Goal: Task Accomplishment & Management: Manage account settings

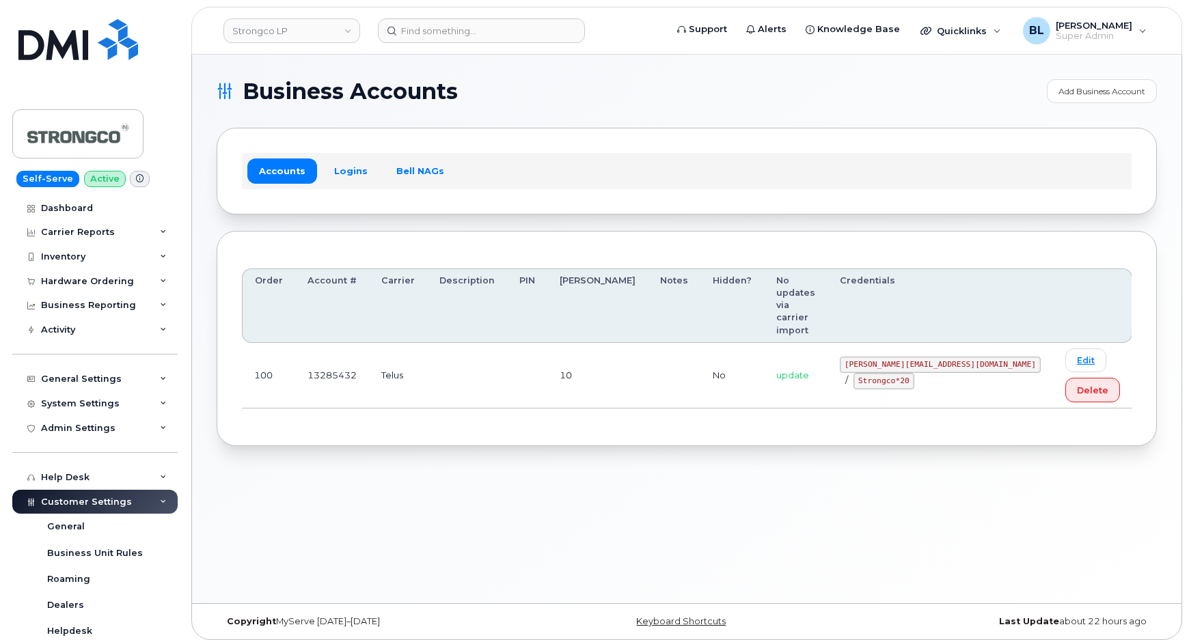
click at [852, 280] on th "Credentials" at bounding box center [941, 306] width 226 height 75
drag, startPoint x: 864, startPoint y: 327, endPoint x: 945, endPoint y: 327, distance: 80.7
click at [945, 357] on code "GHada@strongco.com" at bounding box center [940, 365] width 201 height 16
copy code "GHada@strongco.com"
drag, startPoint x: 864, startPoint y: 345, endPoint x: 914, endPoint y: 353, distance: 50.6
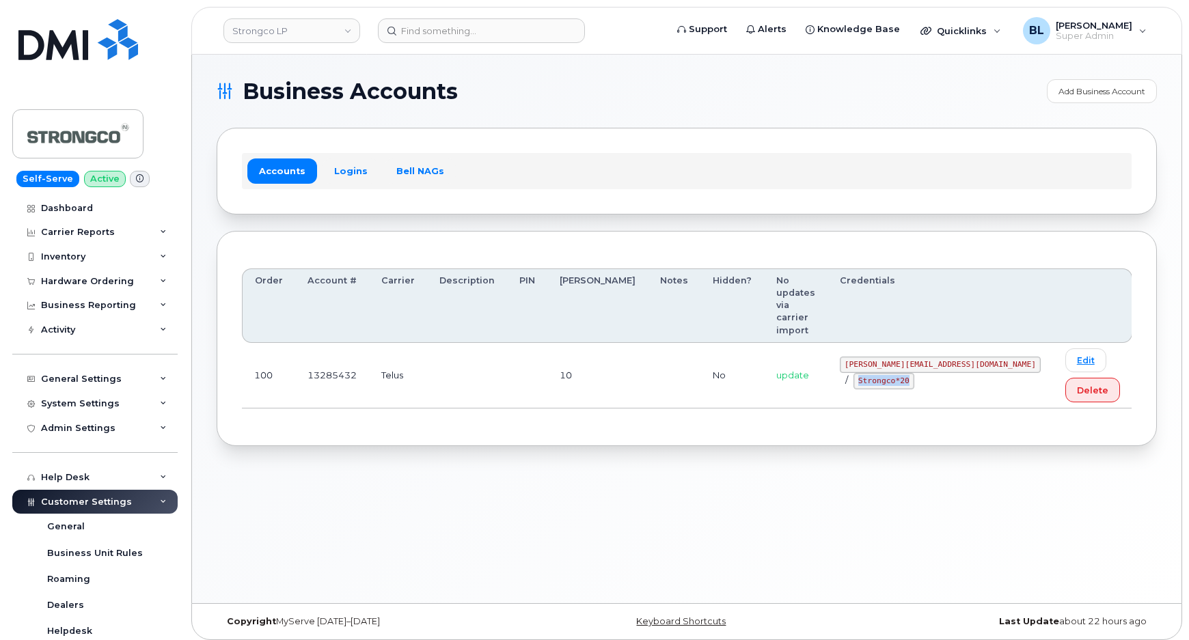
click at [914, 353] on td "GHada@strongco.com / Strongco*20" at bounding box center [941, 376] width 226 height 66
copy code "Strongco*20"
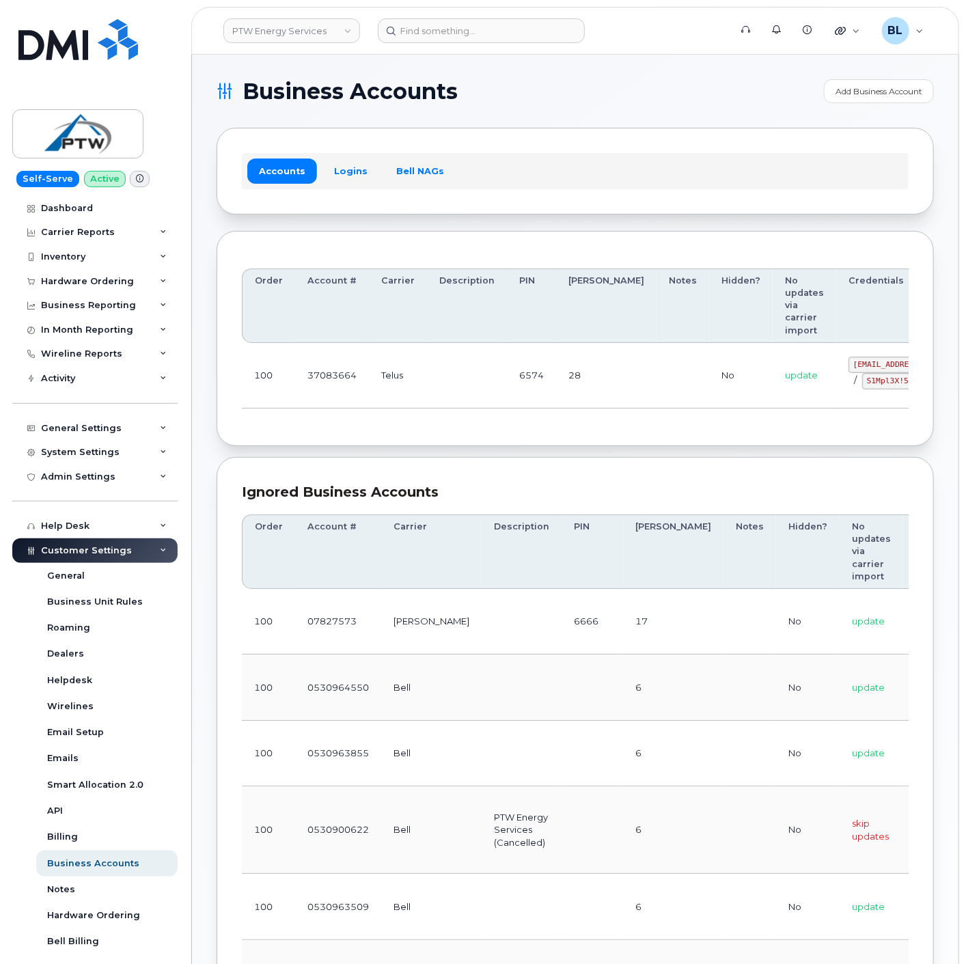
drag, startPoint x: 418, startPoint y: 408, endPoint x: 442, endPoint y: 398, distance: 25.8
click at [418, 408] on td "Telus" at bounding box center [398, 376] width 58 height 66
drag, startPoint x: 582, startPoint y: 386, endPoint x: 770, endPoint y: 385, distance: 188.0
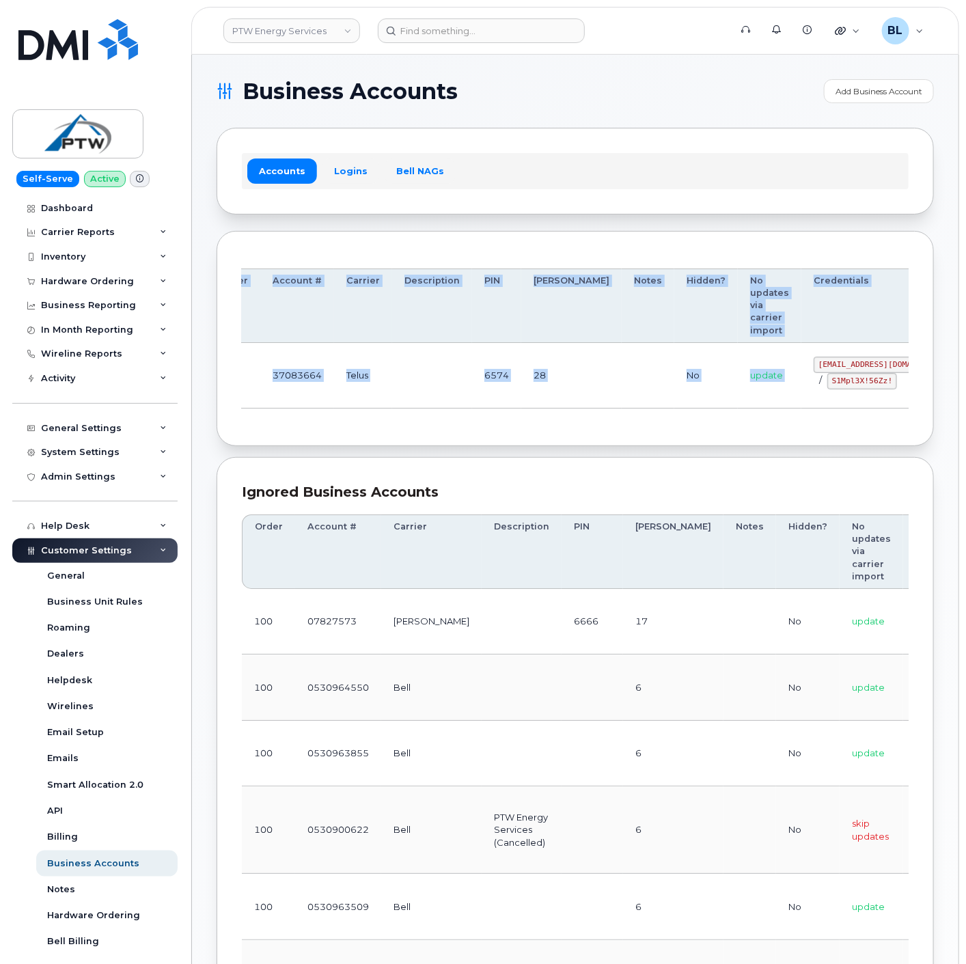
scroll to position [0, 75]
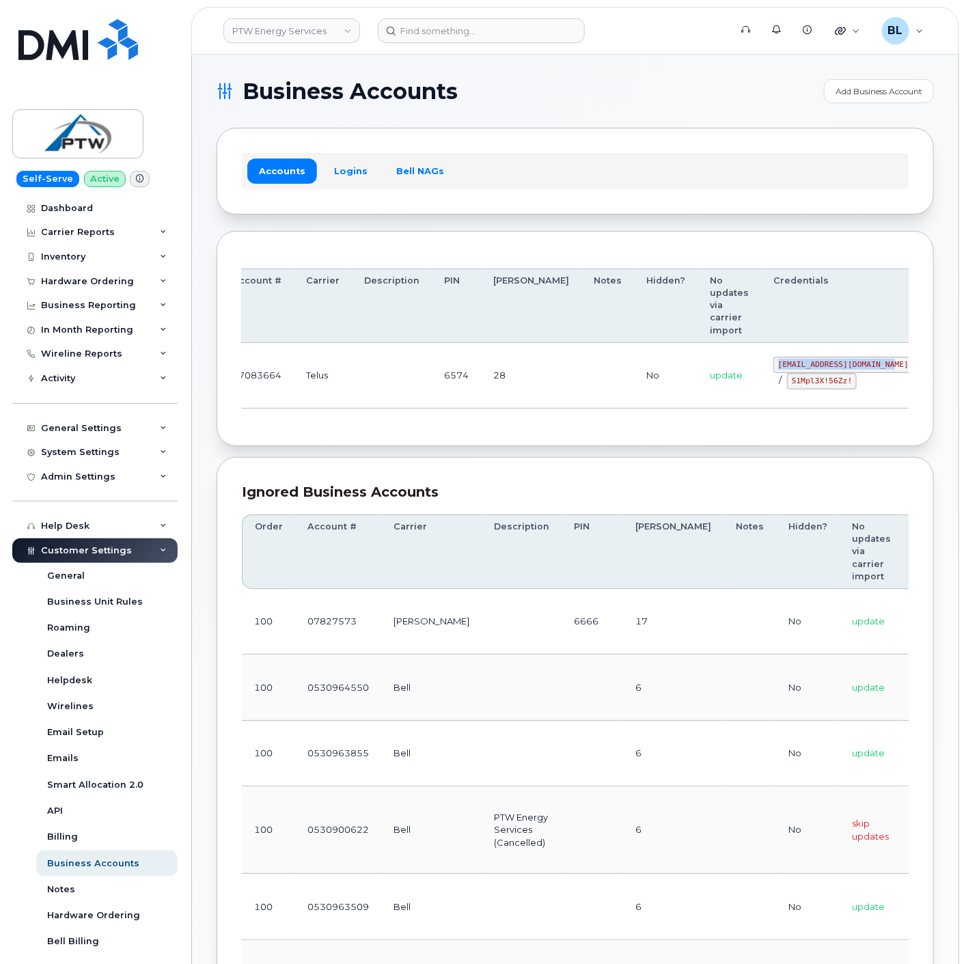
drag, startPoint x: 776, startPoint y: 363, endPoint x: 817, endPoint y: 366, distance: 40.5
click at [817, 366] on td "svc_simplex@ptwenergy.com / S1Mpl3X!56Zz!" at bounding box center [843, 376] width 165 height 66
copy code "svc_simplex@ptwenergy.com"
drag, startPoint x: 716, startPoint y: 377, endPoint x: 781, endPoint y: 373, distance: 65.7
click at [781, 373] on div "svc_simplex@ptwenergy.com / S1Mpl3X!56Zz!" at bounding box center [844, 373] width 140 height 33
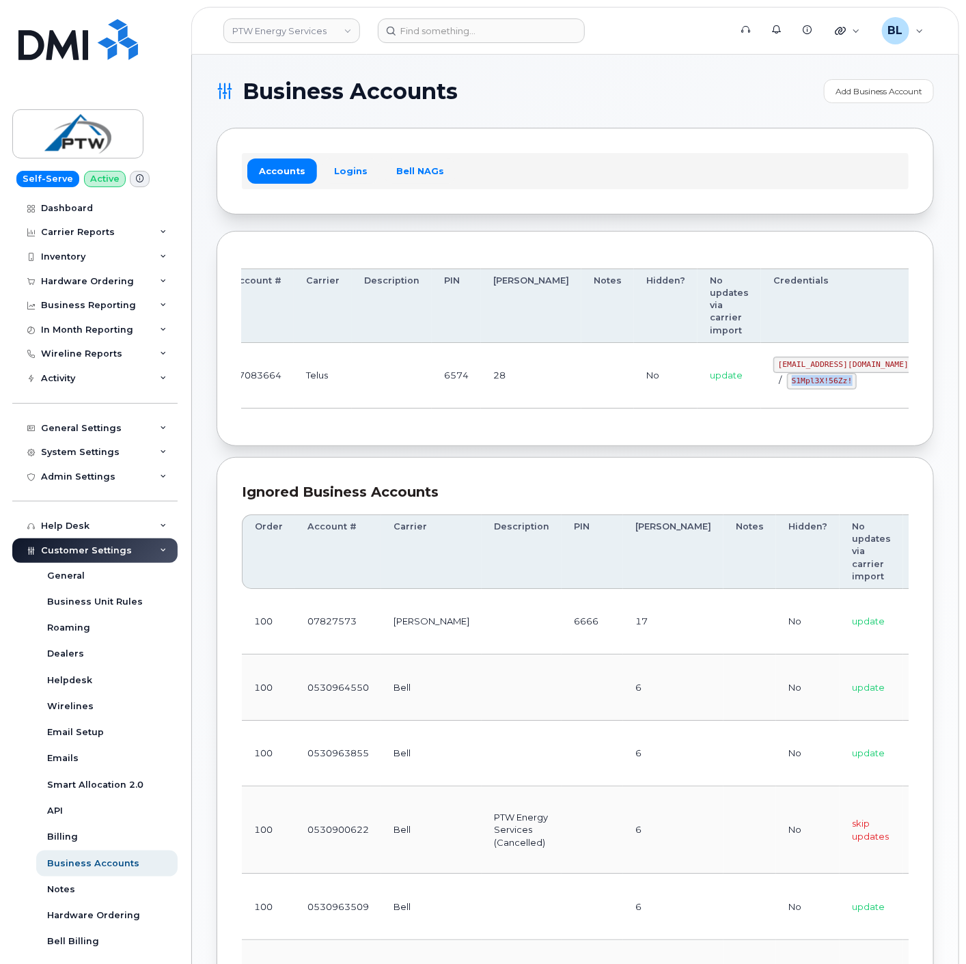
copy code "S1Mpl3X!56Zz!"
click at [472, 436] on div "Order Account # Carrier Description PIN Bill Day Notes Hidden? No updates via c…" at bounding box center [576, 339] width 718 height 216
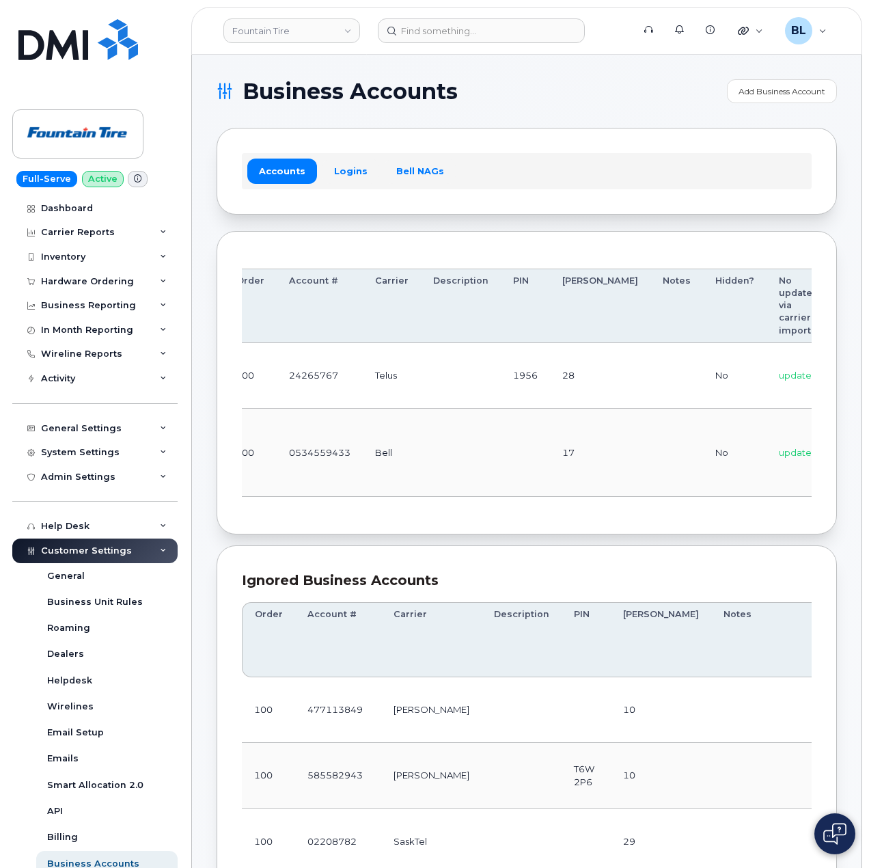
scroll to position [0, 159]
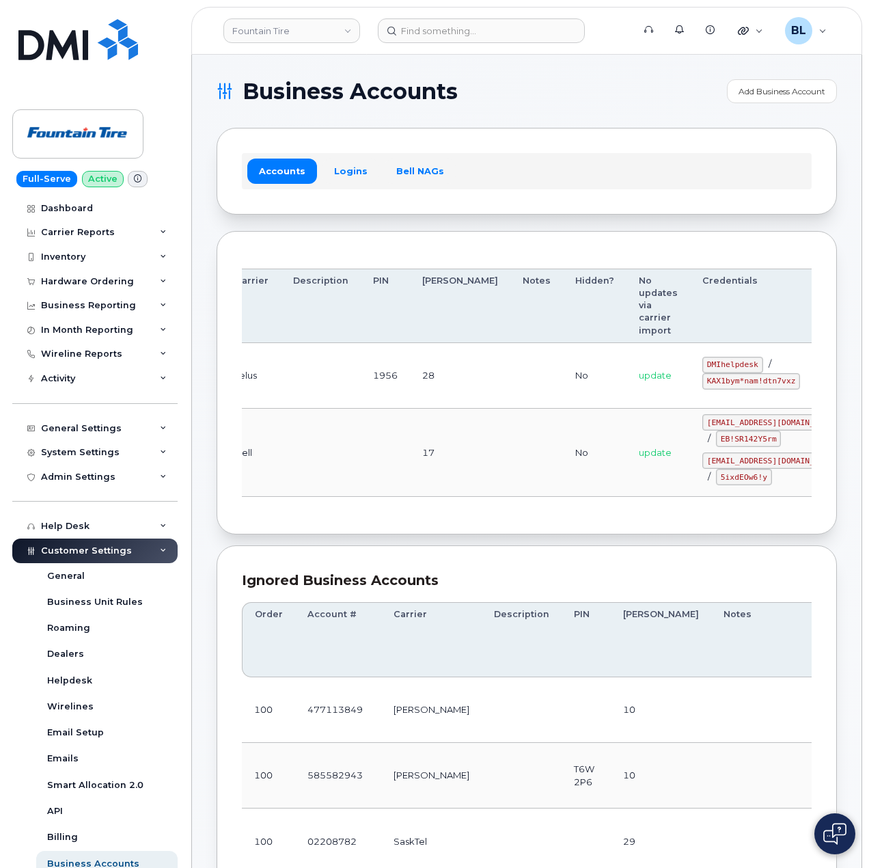
drag, startPoint x: 379, startPoint y: 408, endPoint x: 610, endPoint y: 404, distance: 231.1
drag, startPoint x: 638, startPoint y: 364, endPoint x: 686, endPoint y: 366, distance: 47.9
click at [703, 366] on code "DMIhelpdesk" at bounding box center [733, 365] width 61 height 16
copy code "DMIhelpdesk"
drag, startPoint x: 301, startPoint y: 423, endPoint x: 315, endPoint y: 420, distance: 14.8
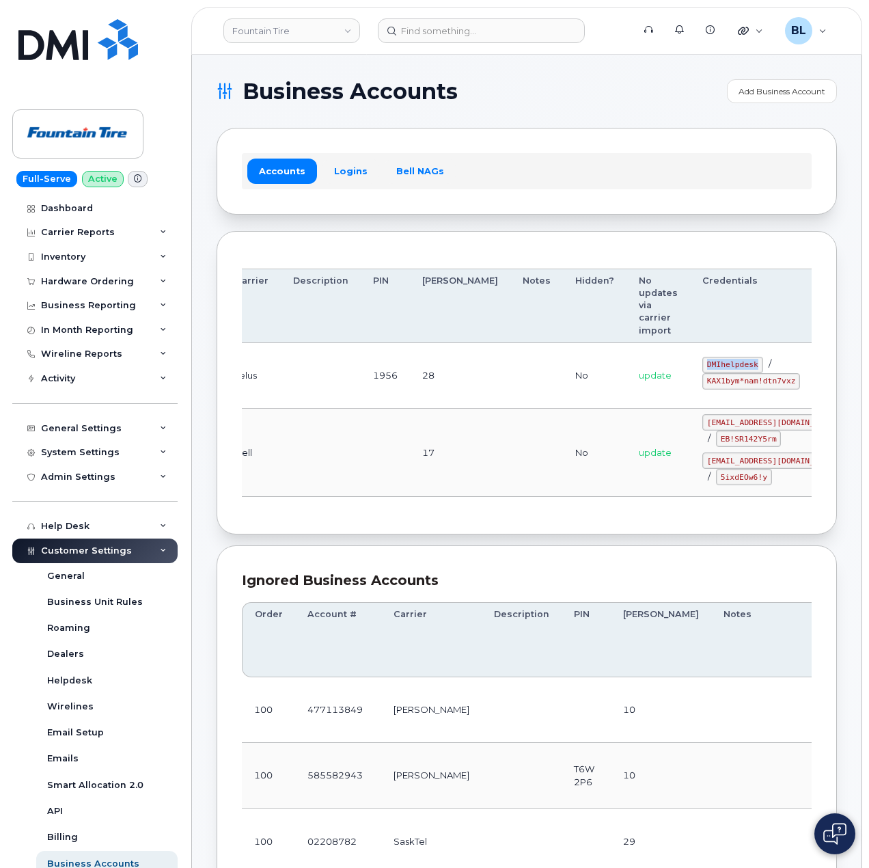
click at [301, 422] on td at bounding box center [321, 453] width 80 height 88
drag, startPoint x: 671, startPoint y: 388, endPoint x: 719, endPoint y: 385, distance: 48.6
click at [719, 385] on code "KAX1bym*nam!dtn7vxz" at bounding box center [752, 381] width 98 height 16
copy code "KAX1bym*nam!dtn7vxz"
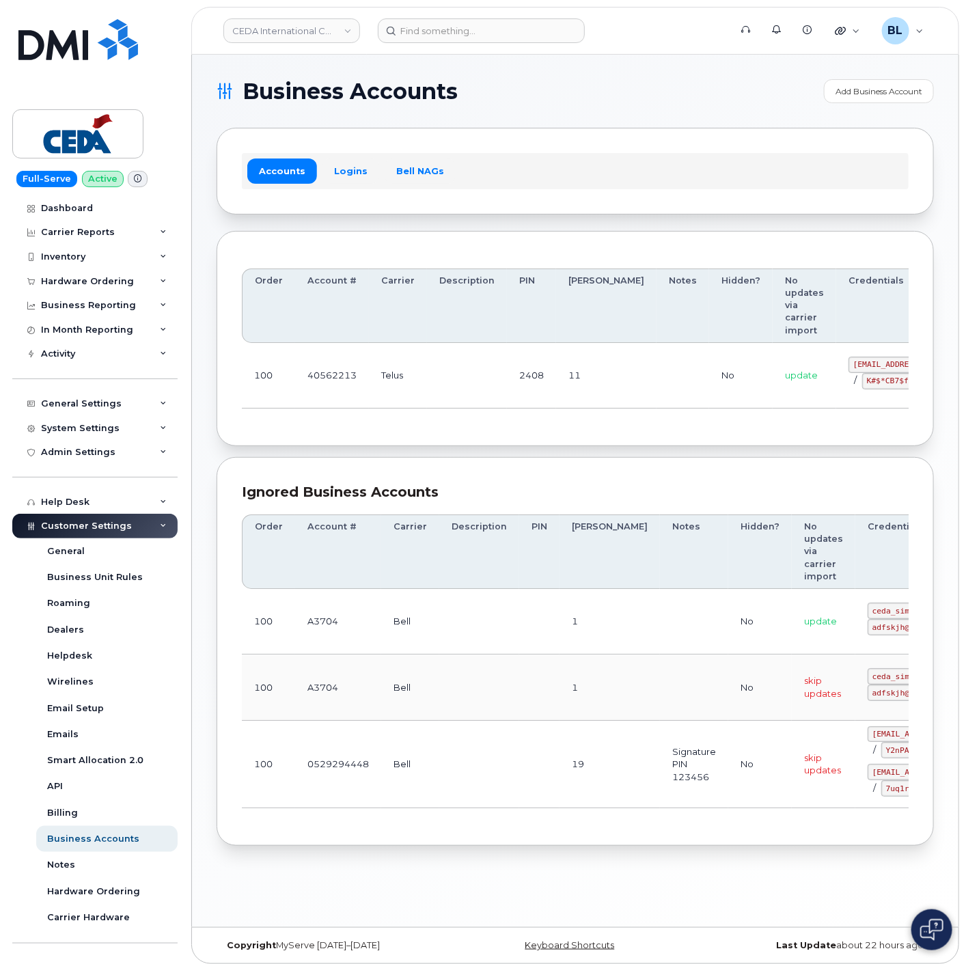
drag, startPoint x: 475, startPoint y: 394, endPoint x: 723, endPoint y: 385, distance: 248.3
drag, startPoint x: 787, startPoint y: 361, endPoint x: 884, endPoint y: 373, distance: 98.5
click at [869, 371] on code "simplex_SRV@cedagroup.com" at bounding box center [919, 365] width 140 height 16
copy code "simplex_SRV@cedagroup.com"
drag, startPoint x: 796, startPoint y: 380, endPoint x: 868, endPoint y: 385, distance: 72.6
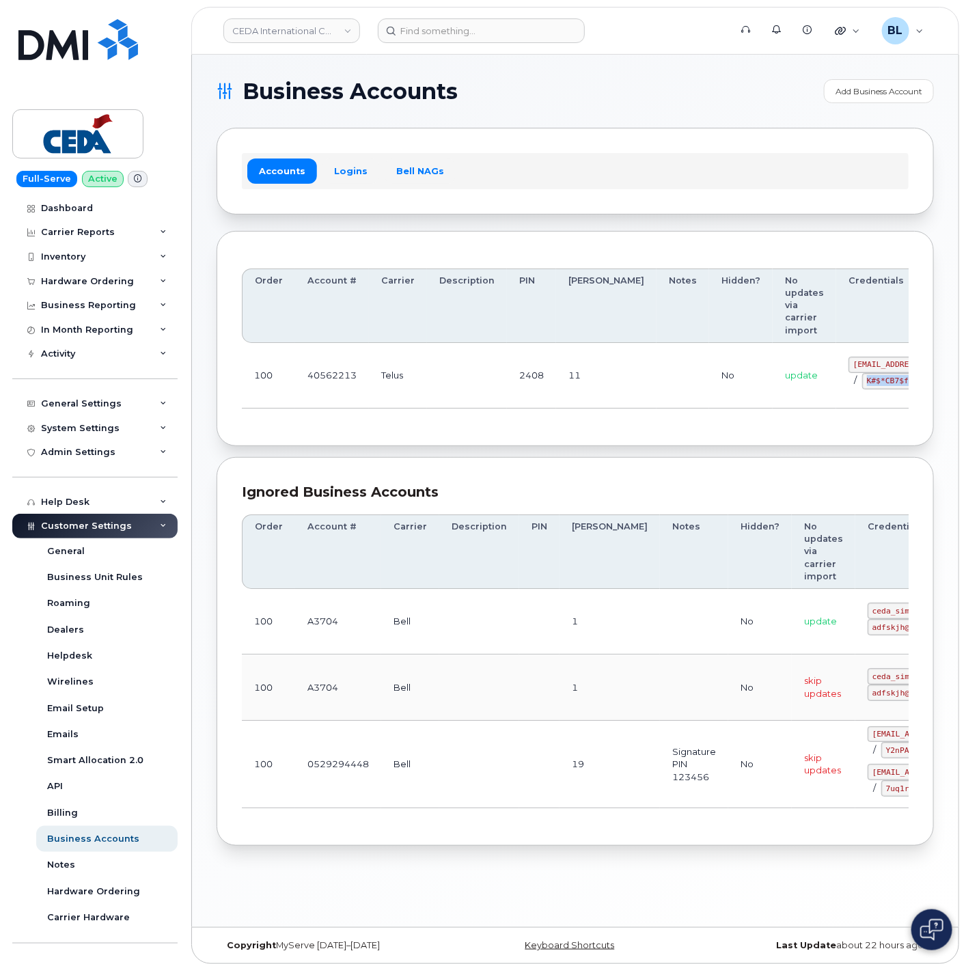
click at [868, 385] on code "K#$*CB7$fk2fpJaB" at bounding box center [905, 381] width 84 height 16
copy code "K#$*CB7$fk2fpJaB"
click at [467, 395] on td at bounding box center [467, 376] width 80 height 66
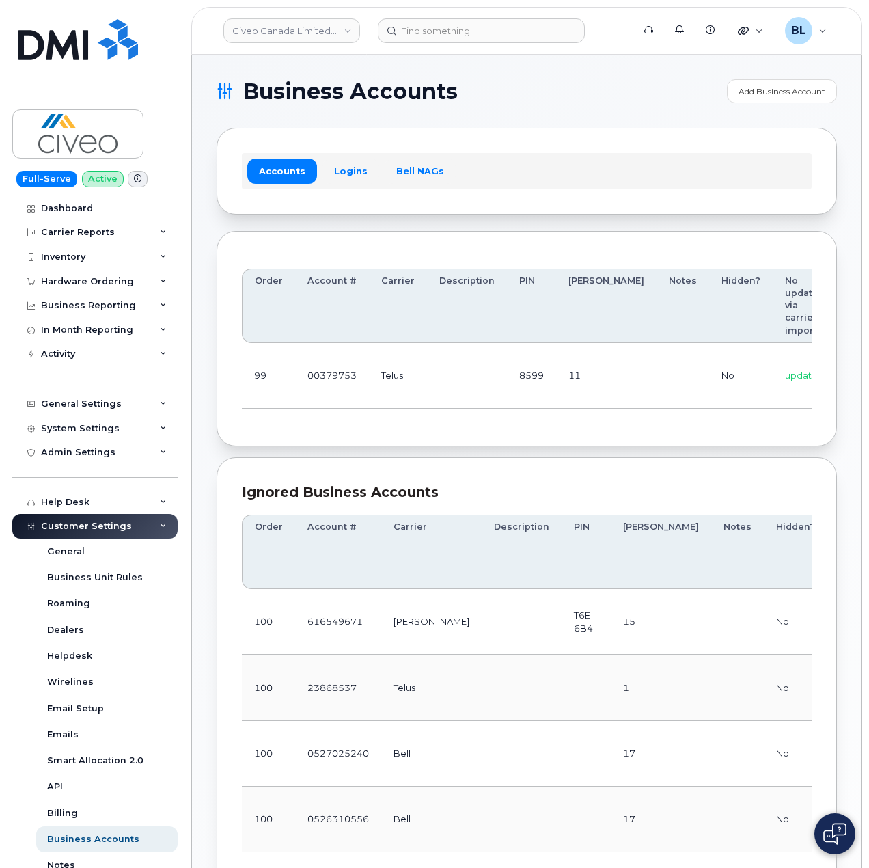
click at [396, 416] on div "Order Account # Carrier Description PIN Bill Day Notes Hidden? No updates via c…" at bounding box center [527, 338] width 570 height 165
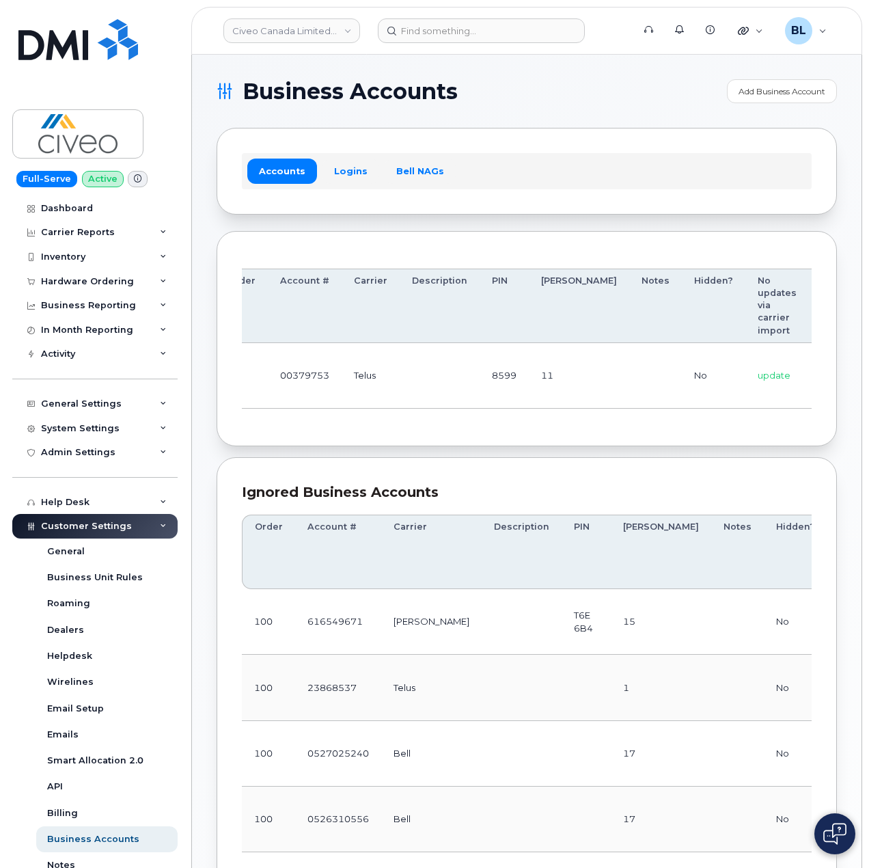
drag, startPoint x: 365, startPoint y: 369, endPoint x: 853, endPoint y: 388, distance: 488.4
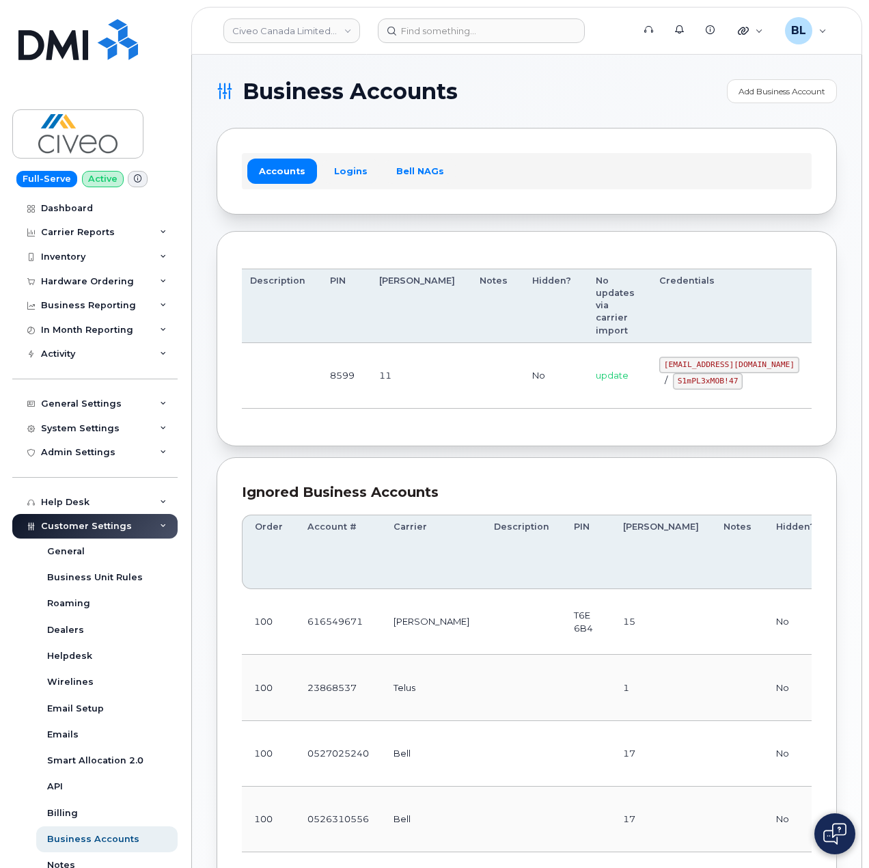
drag, startPoint x: 591, startPoint y: 362, endPoint x: 719, endPoint y: 365, distance: 128.5
click at [719, 365] on code "svc_simplexmobility@civeo.com" at bounding box center [730, 365] width 140 height 16
copy code "svc_simplexmobility@civeo.com"
drag, startPoint x: 419, startPoint y: 420, endPoint x: 560, endPoint y: 404, distance: 141.8
click at [419, 420] on div "Order Account # Carrier Description PIN Bill Day Notes Hidden? No updates via c…" at bounding box center [527, 338] width 570 height 165
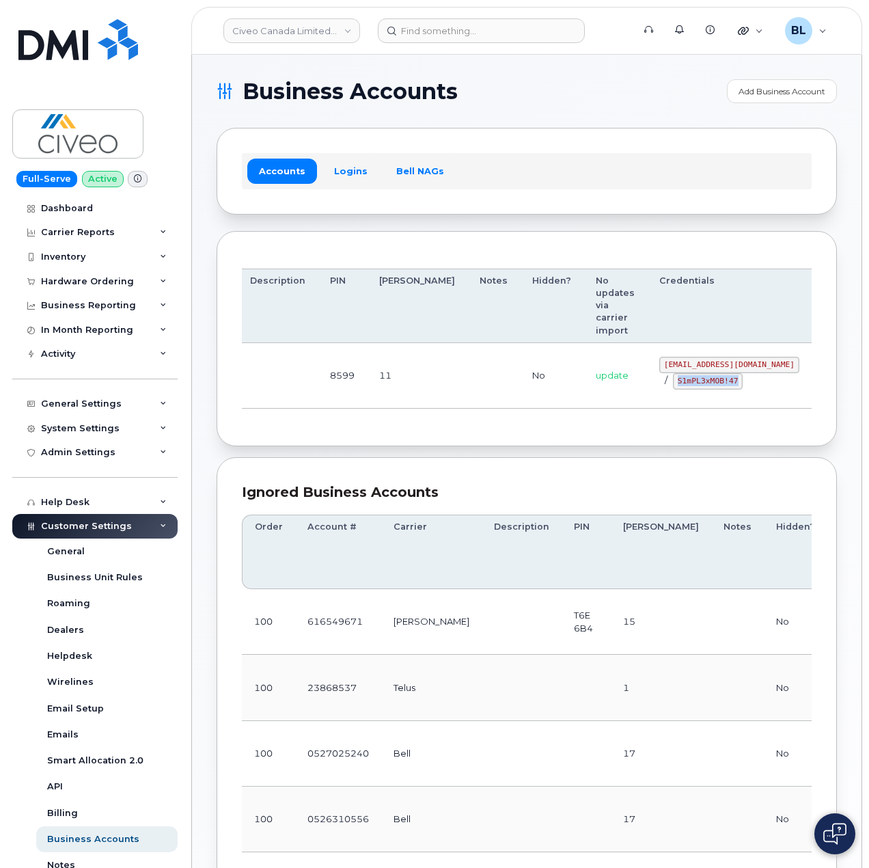
drag, startPoint x: 604, startPoint y: 379, endPoint x: 667, endPoint y: 389, distance: 63.7
click at [667, 389] on div "svc_simplexmobility@civeo.com / S1mPL3xMOB!47" at bounding box center [730, 373] width 140 height 33
copy code "S1mPL3xMOB!47"
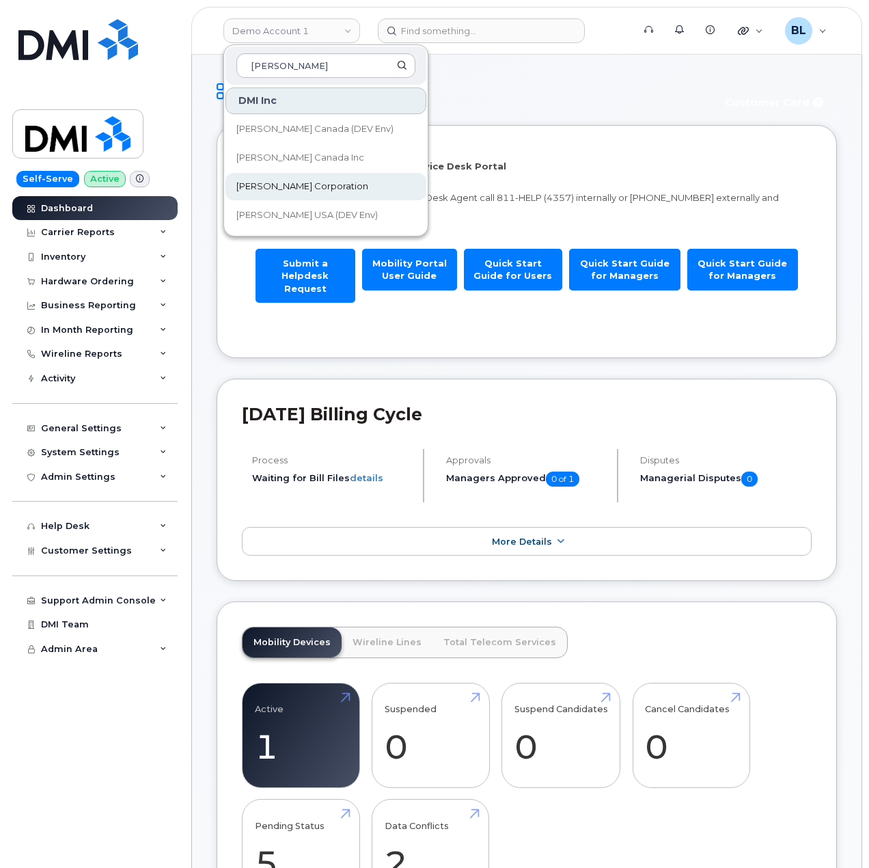
type input "[PERSON_NAME]"
drag, startPoint x: 327, startPoint y: 182, endPoint x: 340, endPoint y: 187, distance: 14.5
click at [327, 182] on link "[PERSON_NAME] Corporation" at bounding box center [326, 186] width 201 height 27
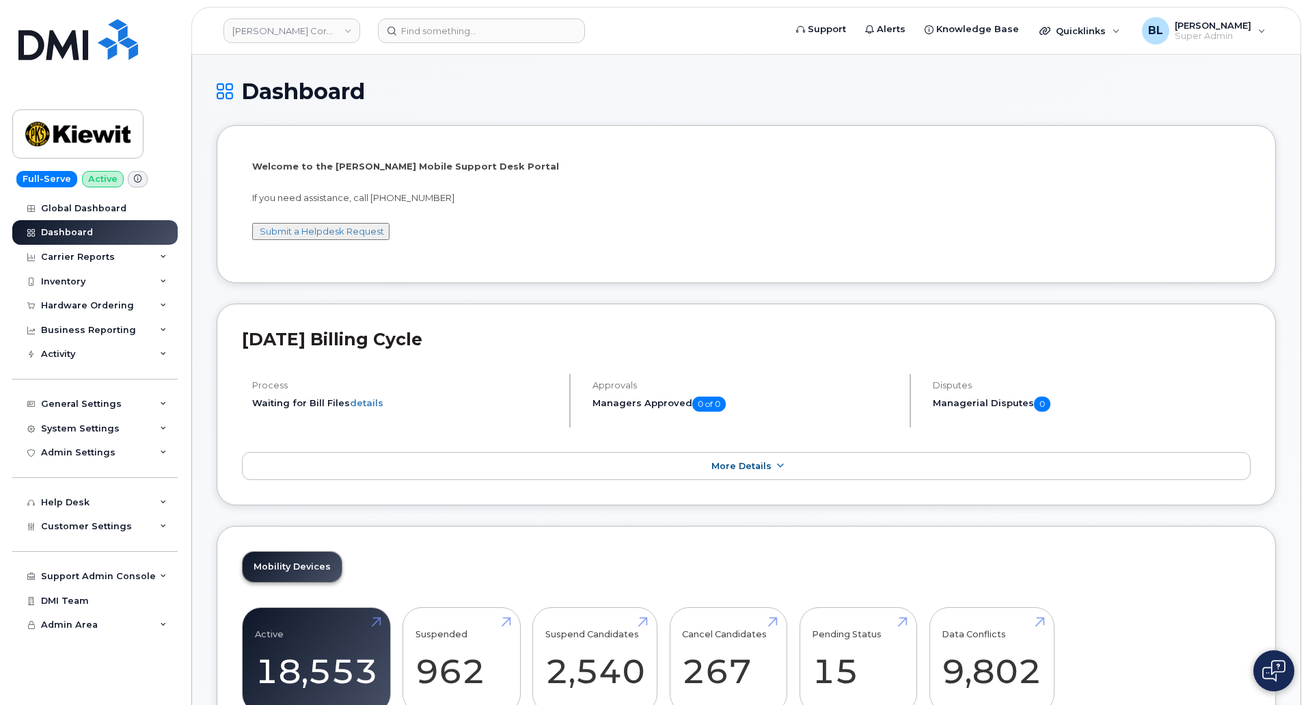
scroll to position [617, 0]
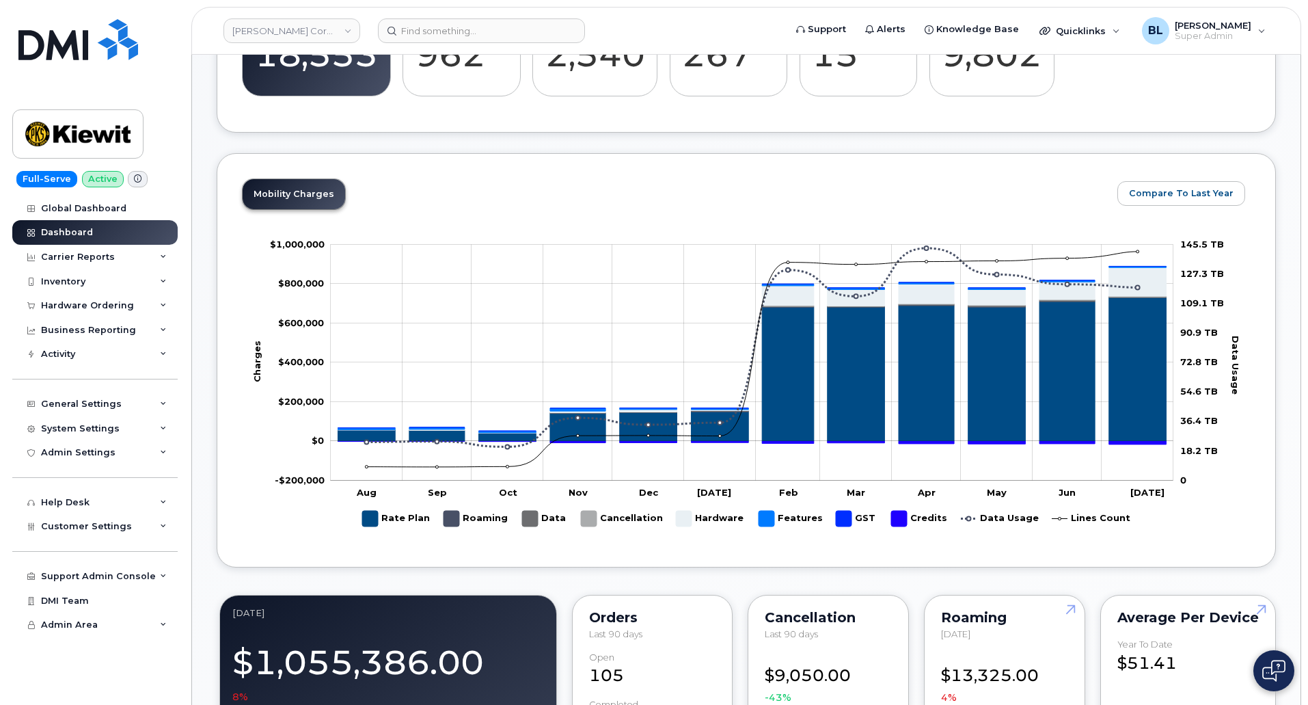
click at [582, 158] on div "Mobility Charges Compare To Last Year Change chart theme Apply Zoom Out Charges…" at bounding box center [746, 360] width 1059 height 414
click at [122, 260] on div "Carrier Reports" at bounding box center [94, 257] width 165 height 25
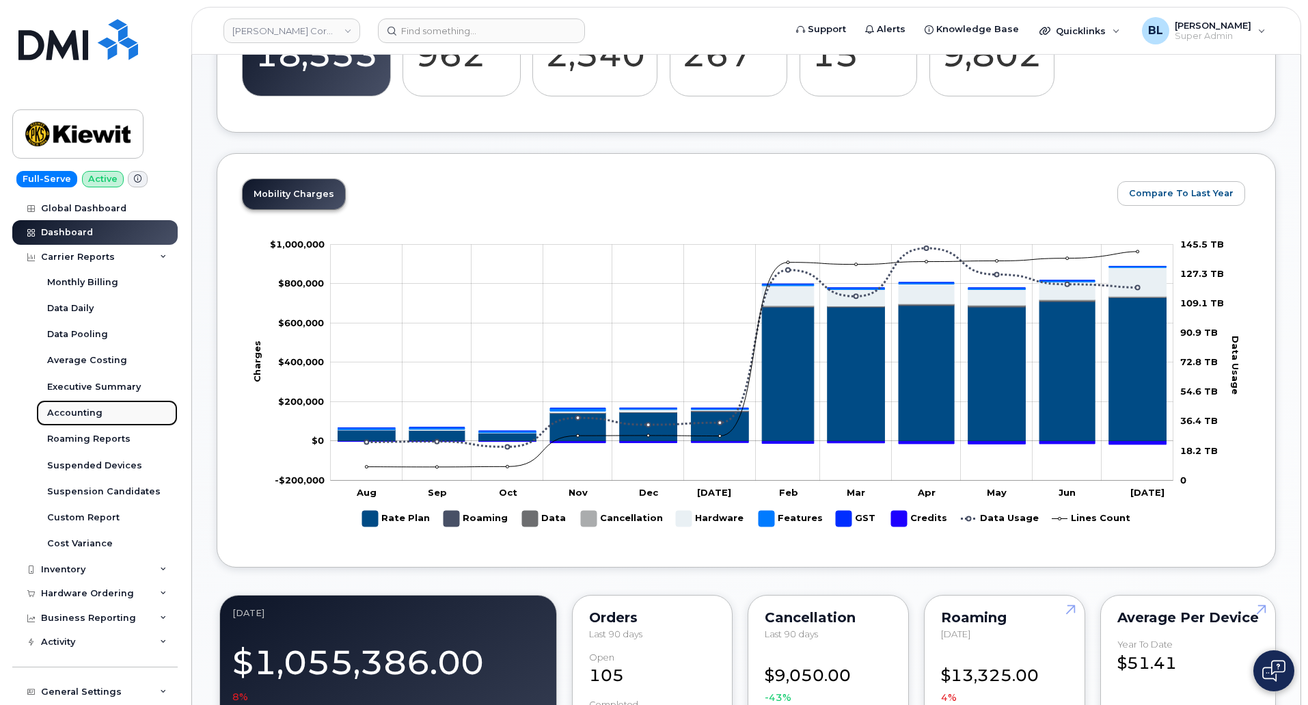
click at [93, 409] on div "Accounting" at bounding box center [74, 413] width 55 height 12
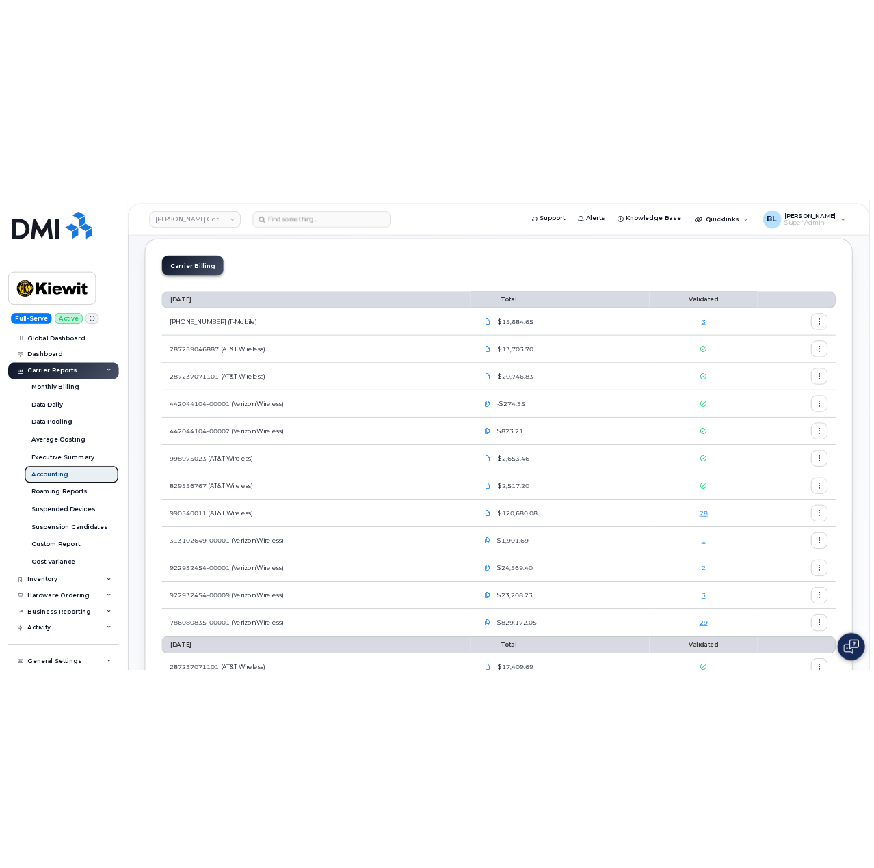
scroll to position [70, 0]
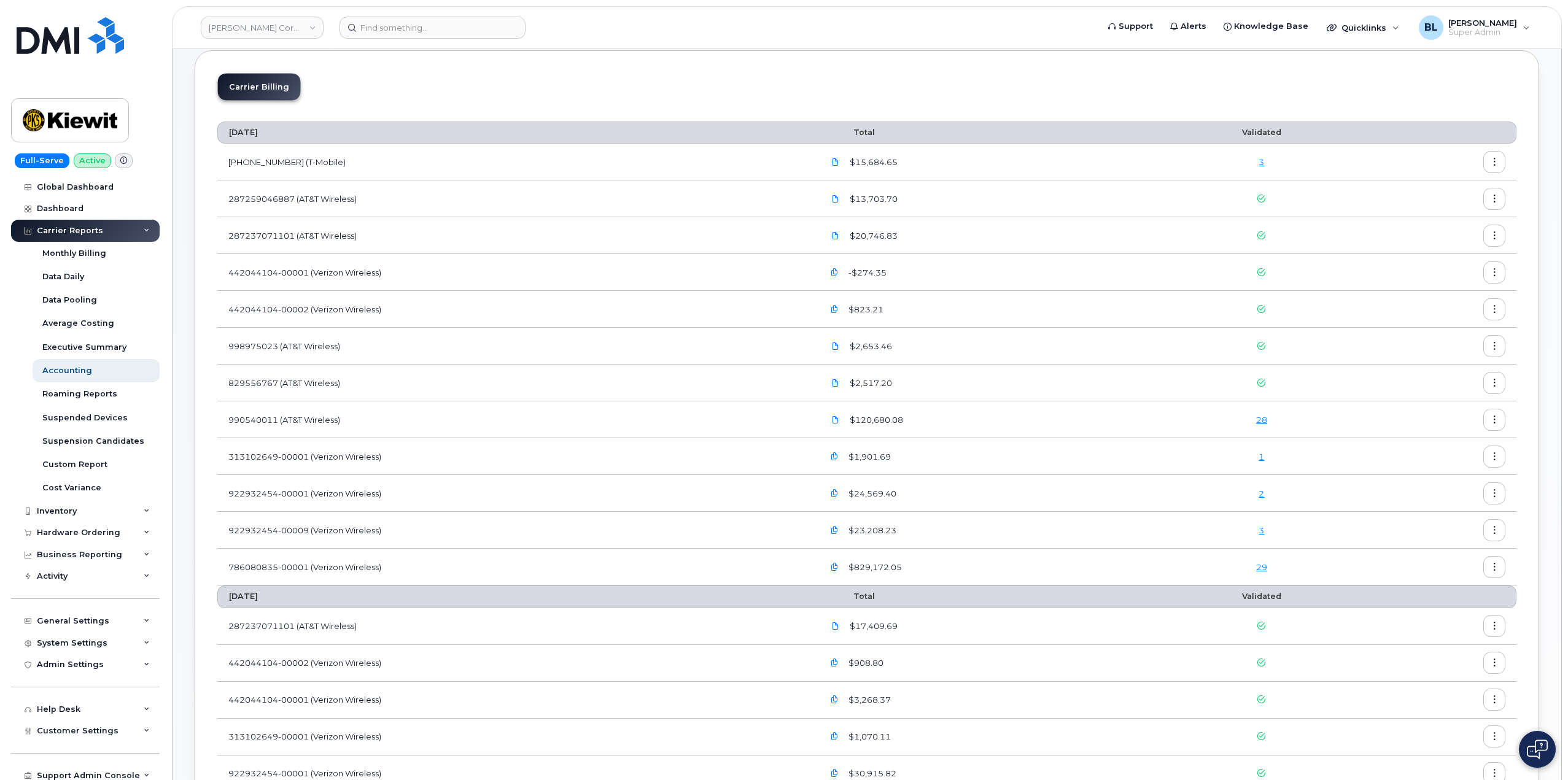
click at [695, 361] on td "998975023 (AT&T Wireless)" at bounding box center [515, 346] width 595 height 37
click at [780, 418] on link "28" at bounding box center [1261, 419] width 11 height 10
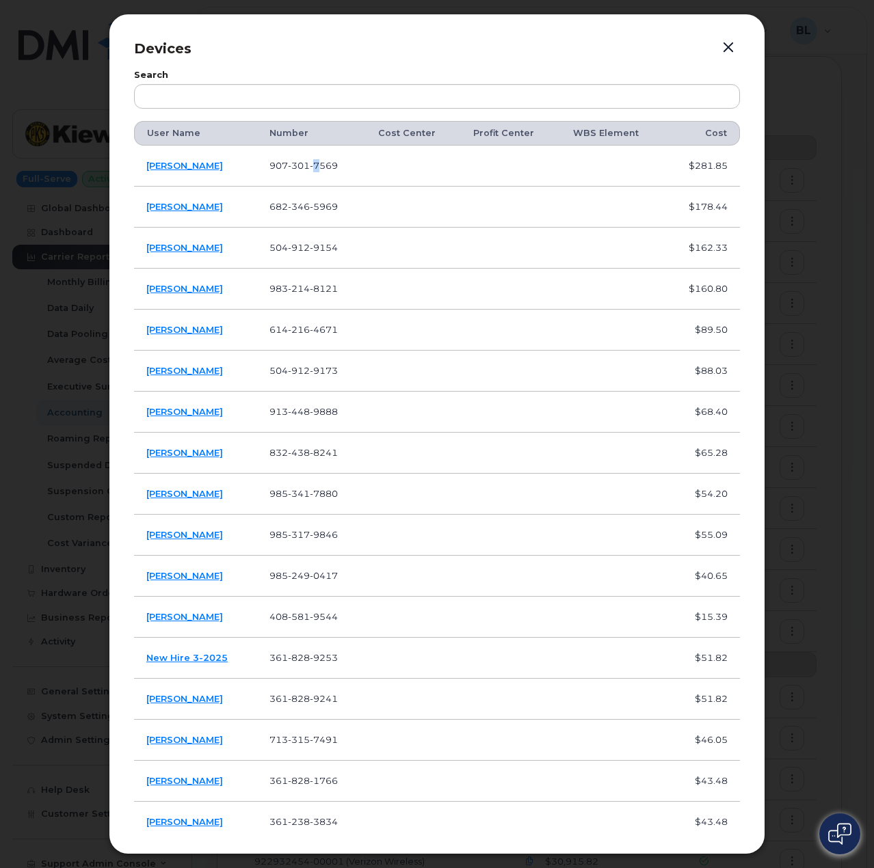
click at [316, 159] on td "907 301 7569" at bounding box center [311, 166] width 108 height 41
click at [340, 156] on td "907 301 7569" at bounding box center [311, 166] width 108 height 41
drag, startPoint x: 359, startPoint y: 174, endPoint x: 267, endPoint y: 168, distance: 91.8
click at [267, 168] on td "907 301 7569" at bounding box center [311, 166] width 108 height 41
copy span "907 301 7569"
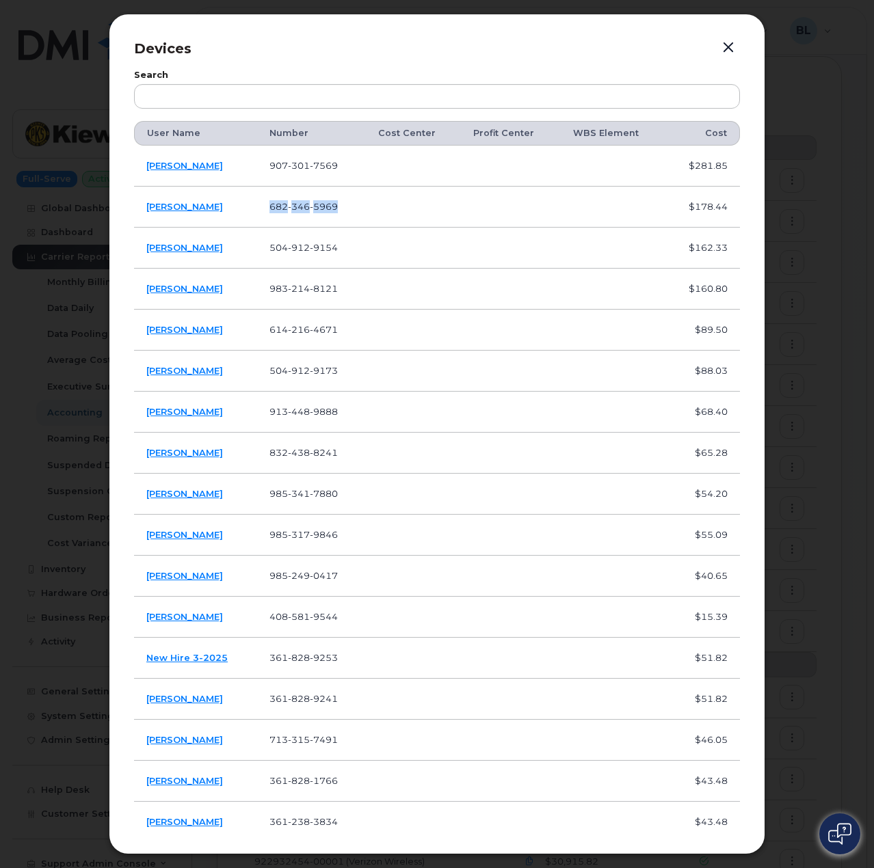
drag, startPoint x: 297, startPoint y: 215, endPoint x: 268, endPoint y: 215, distance: 28.7
click at [268, 228] on tr "Steven Howard 682 346 5969 $178.44" at bounding box center [437, 248] width 606 height 41
copy tr "682 346 5969"
drag, startPoint x: 222, startPoint y: 209, endPoint x: 148, endPoint y: 214, distance: 74.0
click at [148, 214] on td "Steven Howard" at bounding box center [195, 207] width 123 height 41
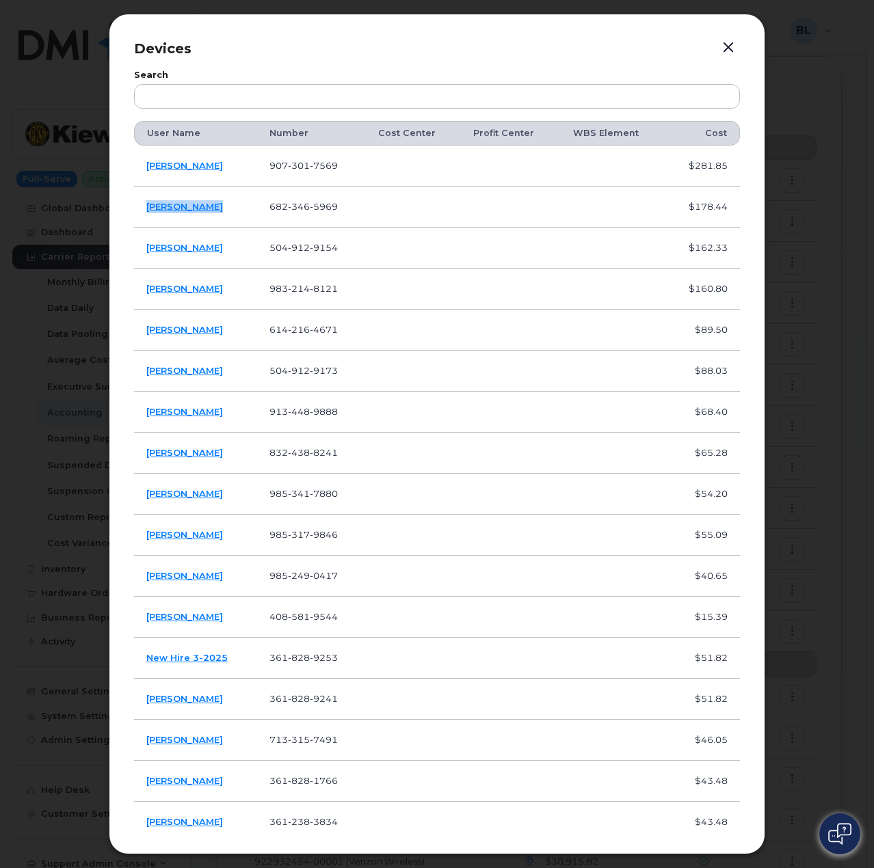
copy link "Steven Howard"
drag, startPoint x: 213, startPoint y: 252, endPoint x: 146, endPoint y: 252, distance: 67.0
click at [146, 252] on td "Jorge Estevan" at bounding box center [195, 248] width 123 height 41
copy link "Jorge Estevan"
drag, startPoint x: 215, startPoint y: 290, endPoint x: 145, endPoint y: 295, distance: 70.6
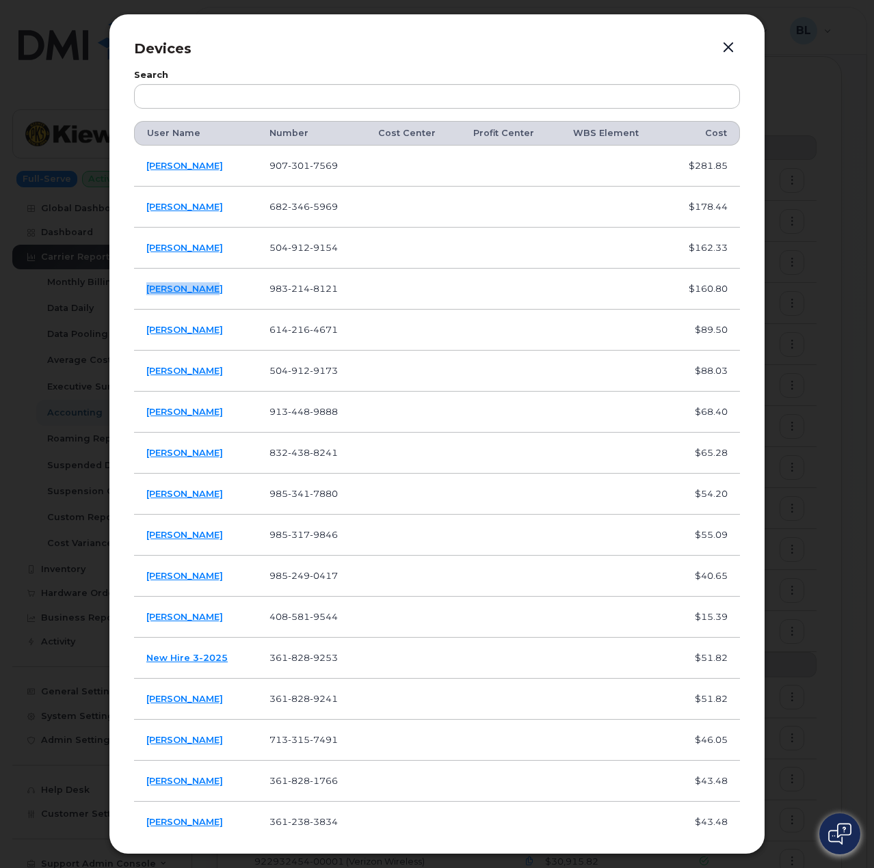
click at [145, 295] on td "Aaron Coenen" at bounding box center [195, 289] width 123 height 41
copy link "Aaron Coenen"
drag, startPoint x: 206, startPoint y: 336, endPoint x: 145, endPoint y: 337, distance: 60.8
click at [145, 337] on td "Alyssa Lyons" at bounding box center [195, 330] width 123 height 41
copy link "Alyssa Lyons"
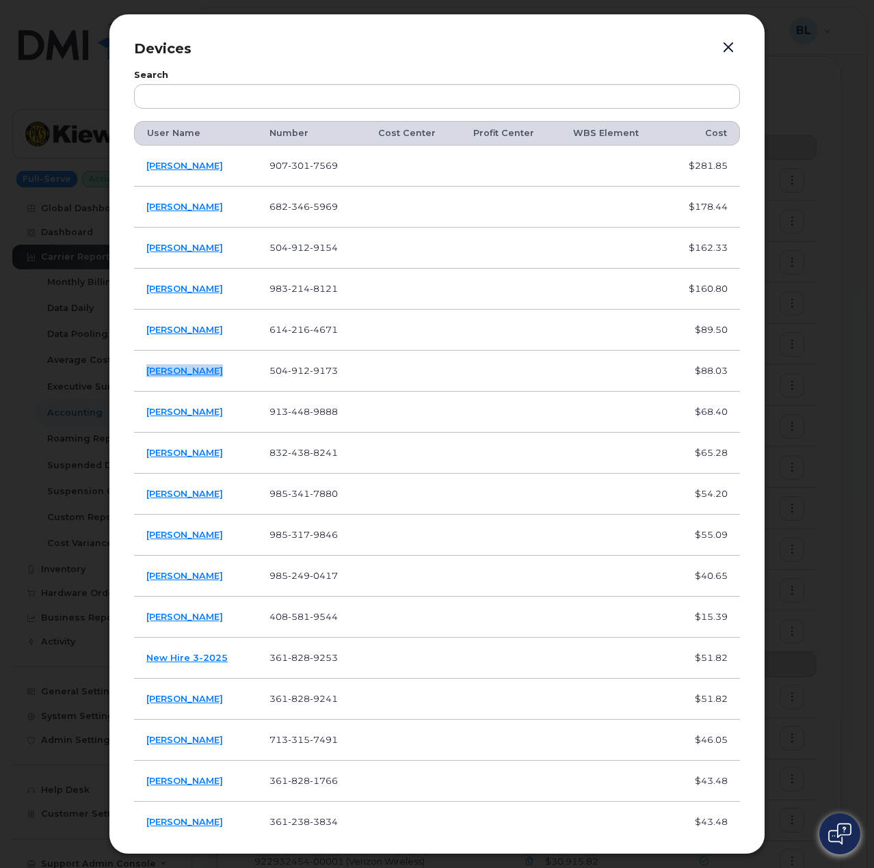
drag, startPoint x: 233, startPoint y: 366, endPoint x: 146, endPoint y: 374, distance: 87.9
click at [146, 374] on td "Jorge Estevan" at bounding box center [195, 371] width 123 height 41
copy link "Jorge Estevan"
click at [245, 470] on td "Alexandra Filas" at bounding box center [195, 453] width 123 height 41
drag, startPoint x: 217, startPoint y: 454, endPoint x: 149, endPoint y: 457, distance: 68.4
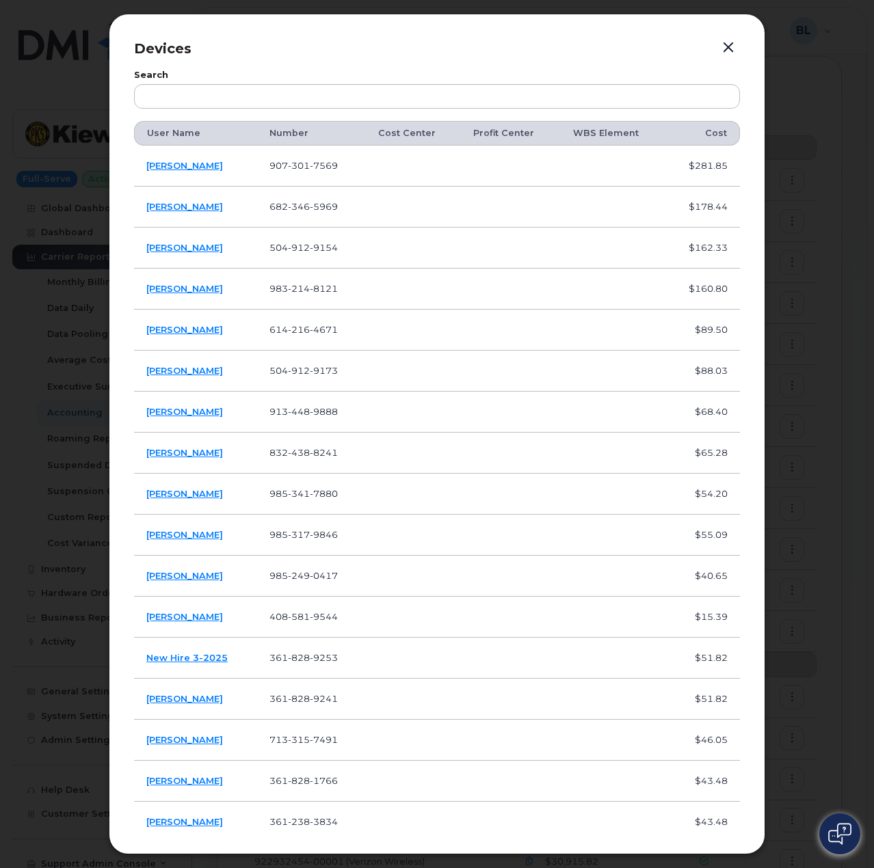
click at [149, 457] on td "Alexandra Filas" at bounding box center [195, 453] width 123 height 41
copy link "Alexandra Filas"
drag, startPoint x: 221, startPoint y: 502, endPoint x: 144, endPoint y: 500, distance: 77.9
click at [144, 500] on td "Jacorey Green" at bounding box center [195, 494] width 123 height 41
copy link "Jacorey Green"
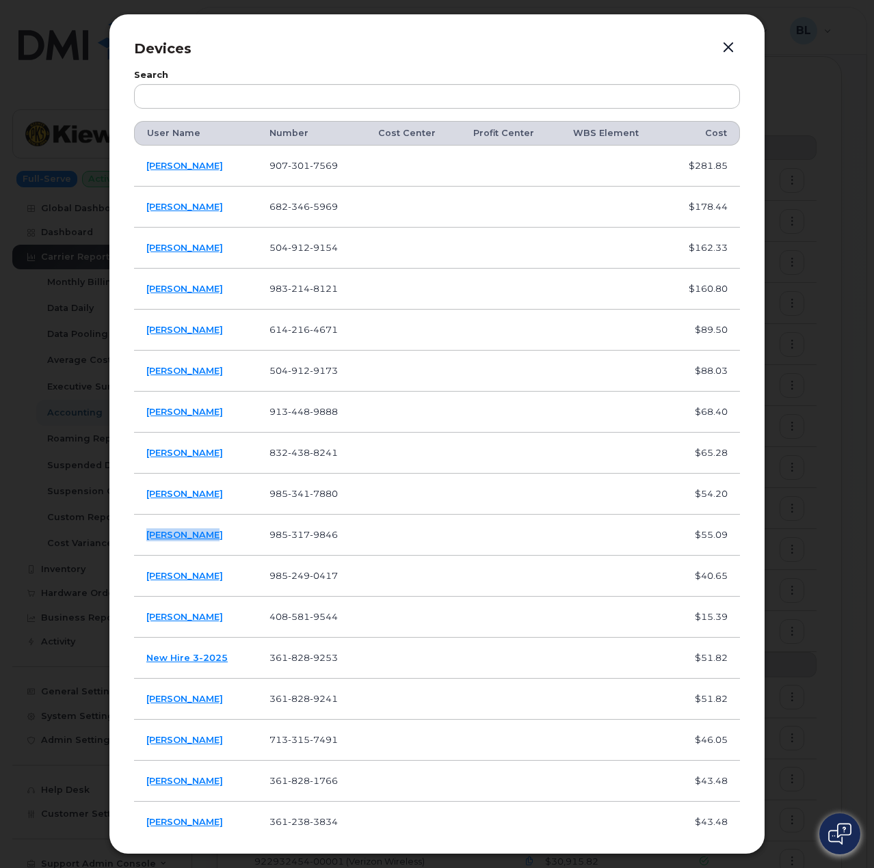
drag, startPoint x: 213, startPoint y: 536, endPoint x: 137, endPoint y: 546, distance: 76.6
click at [137, 546] on td "[PERSON_NAME]" at bounding box center [195, 535] width 123 height 41
copy link "[PERSON_NAME]"
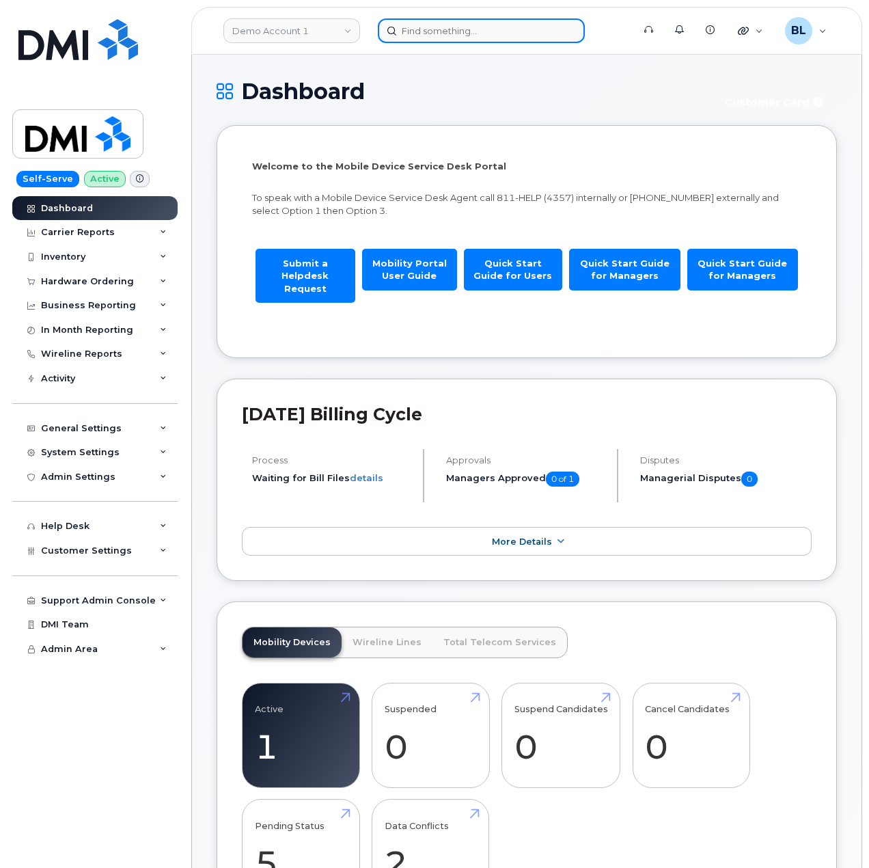
click at [470, 27] on input at bounding box center [481, 30] width 207 height 25
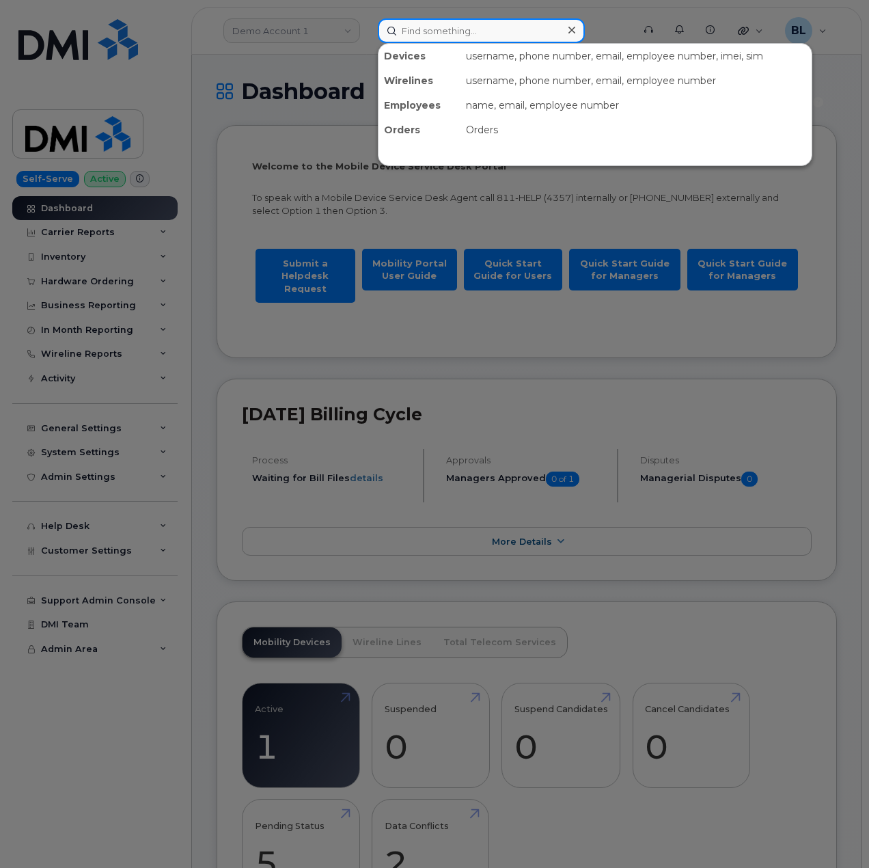
click at [472, 42] on input at bounding box center [481, 30] width 207 height 25
paste input "9073017569"
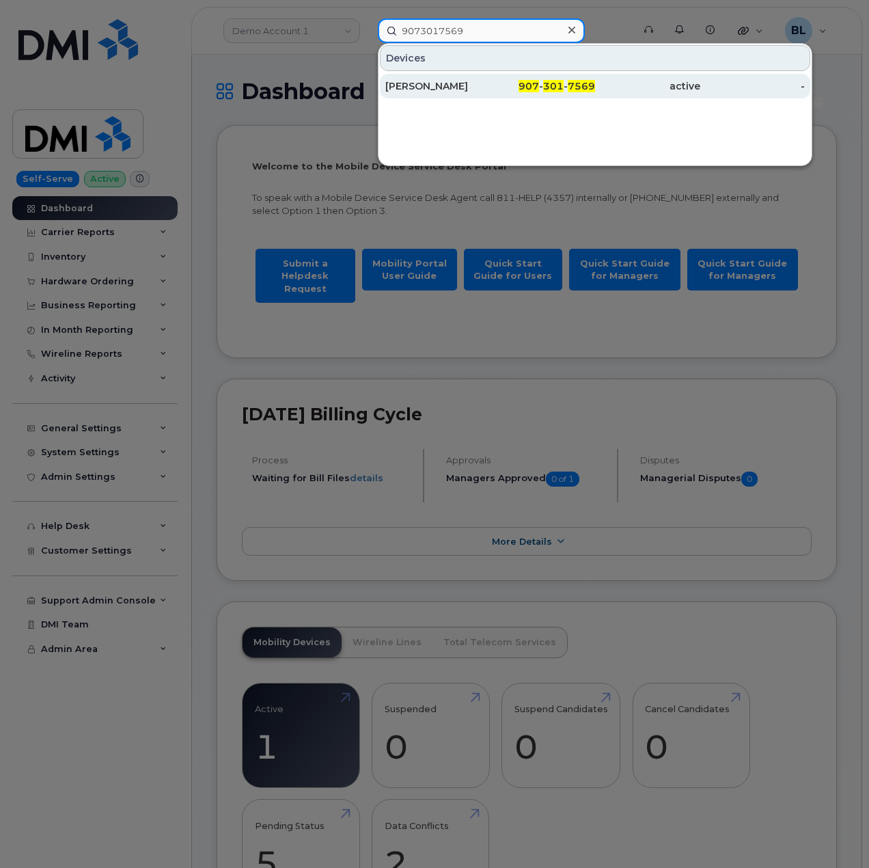
type input "9073017569"
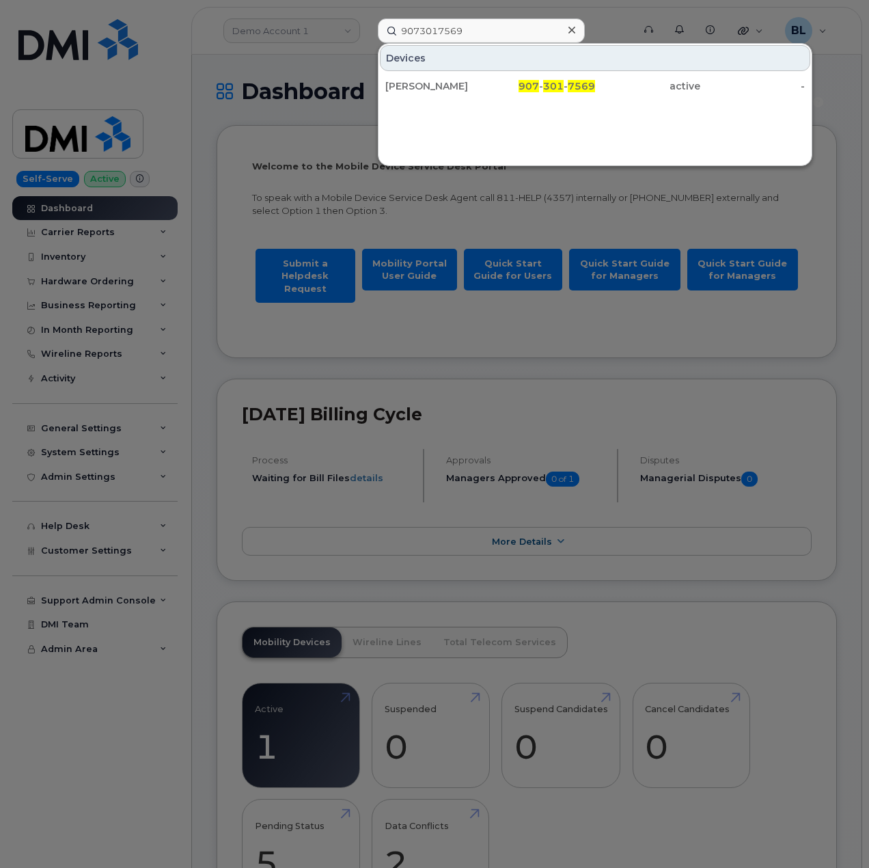
drag, startPoint x: 546, startPoint y: 81, endPoint x: 235, endPoint y: 260, distance: 358.9
click at [546, 81] on span "301" at bounding box center [553, 86] width 21 height 12
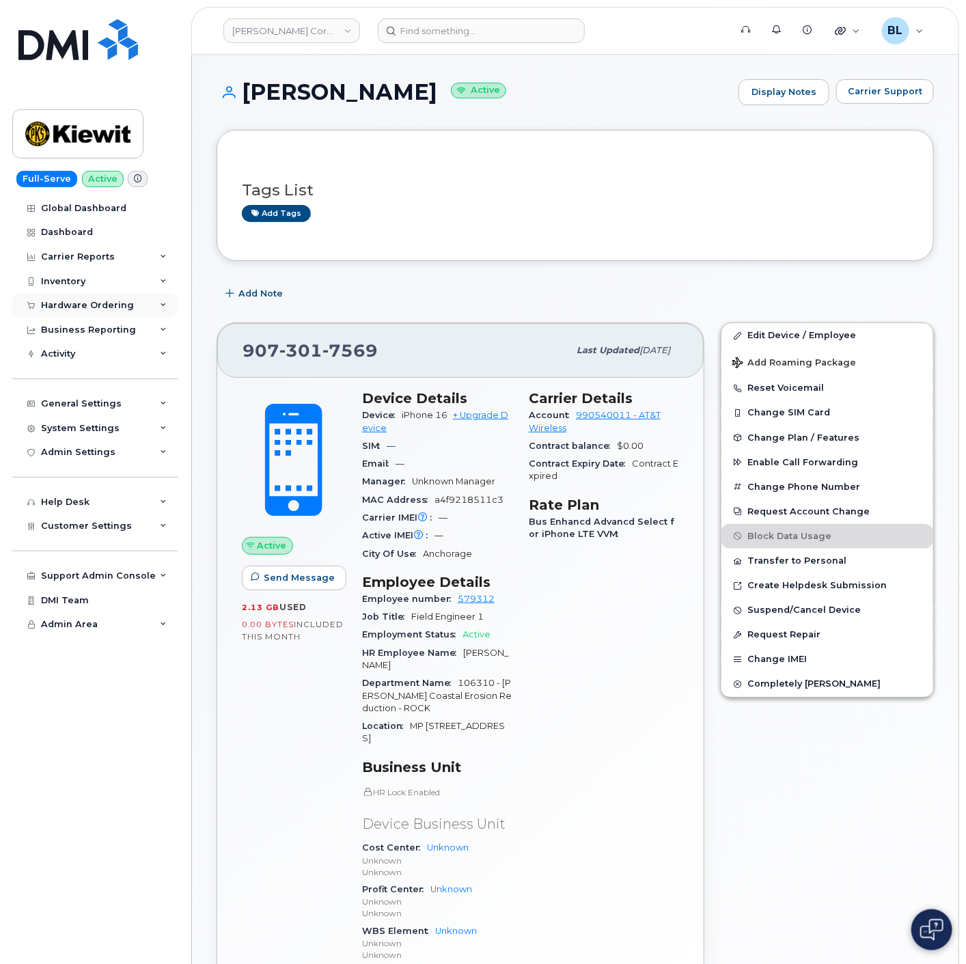
click at [118, 303] on div "Hardware Ordering" at bounding box center [87, 305] width 93 height 11
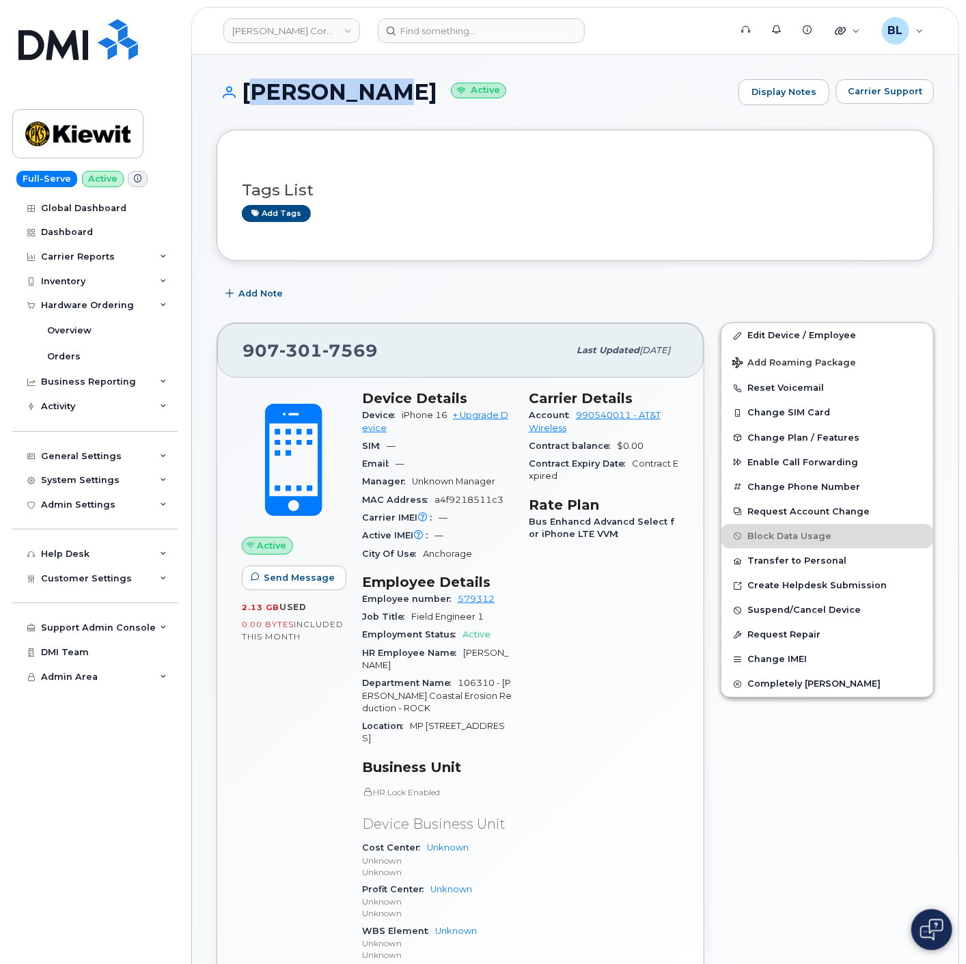
drag, startPoint x: 243, startPoint y: 90, endPoint x: 360, endPoint y: 82, distance: 116.5
click at [362, 83] on h1 "[PERSON_NAME] Active" at bounding box center [474, 92] width 515 height 24
copy h1 "[PERSON_NAME]"
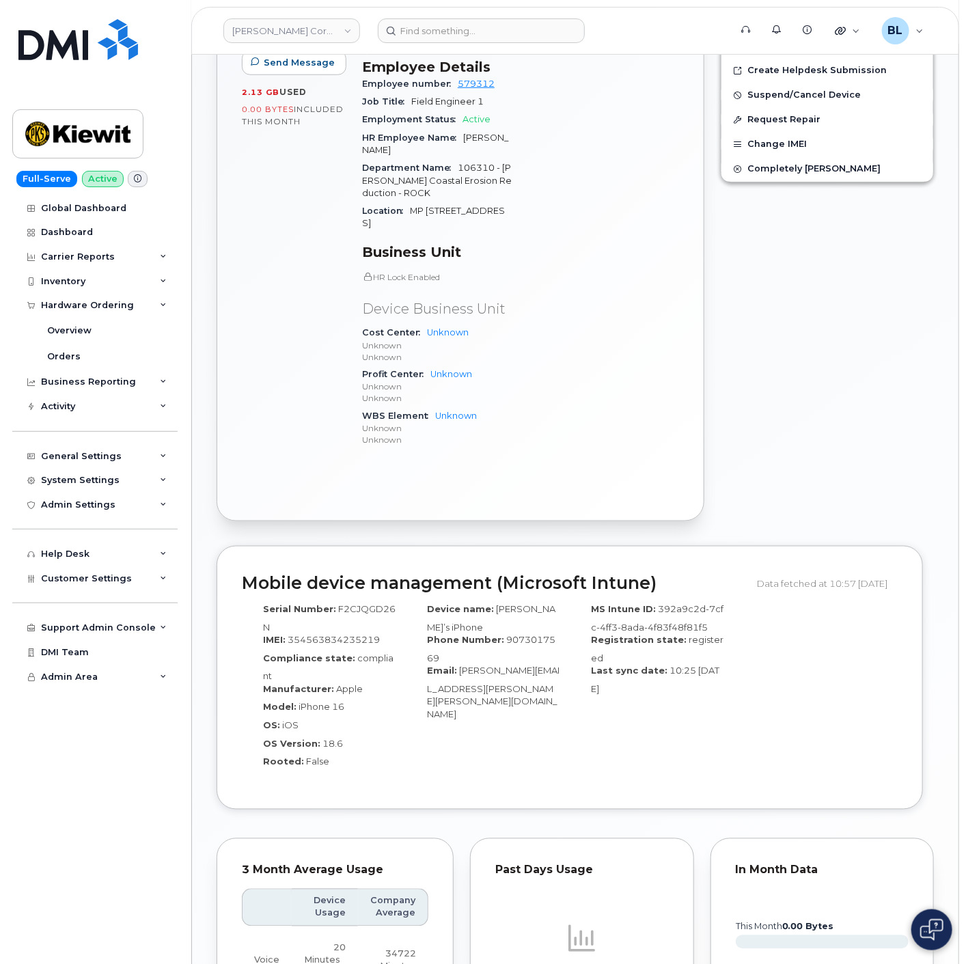
scroll to position [167, 0]
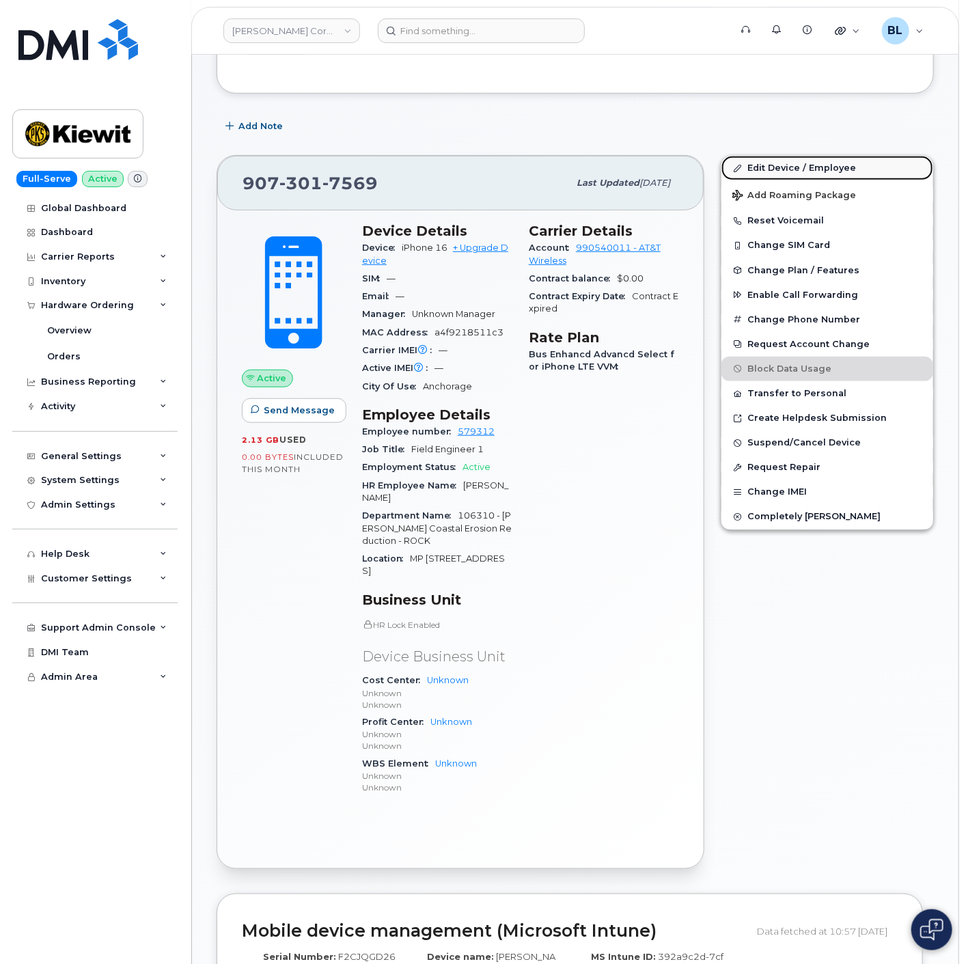
click at [789, 161] on link "Edit Device / Employee" at bounding box center [828, 168] width 212 height 25
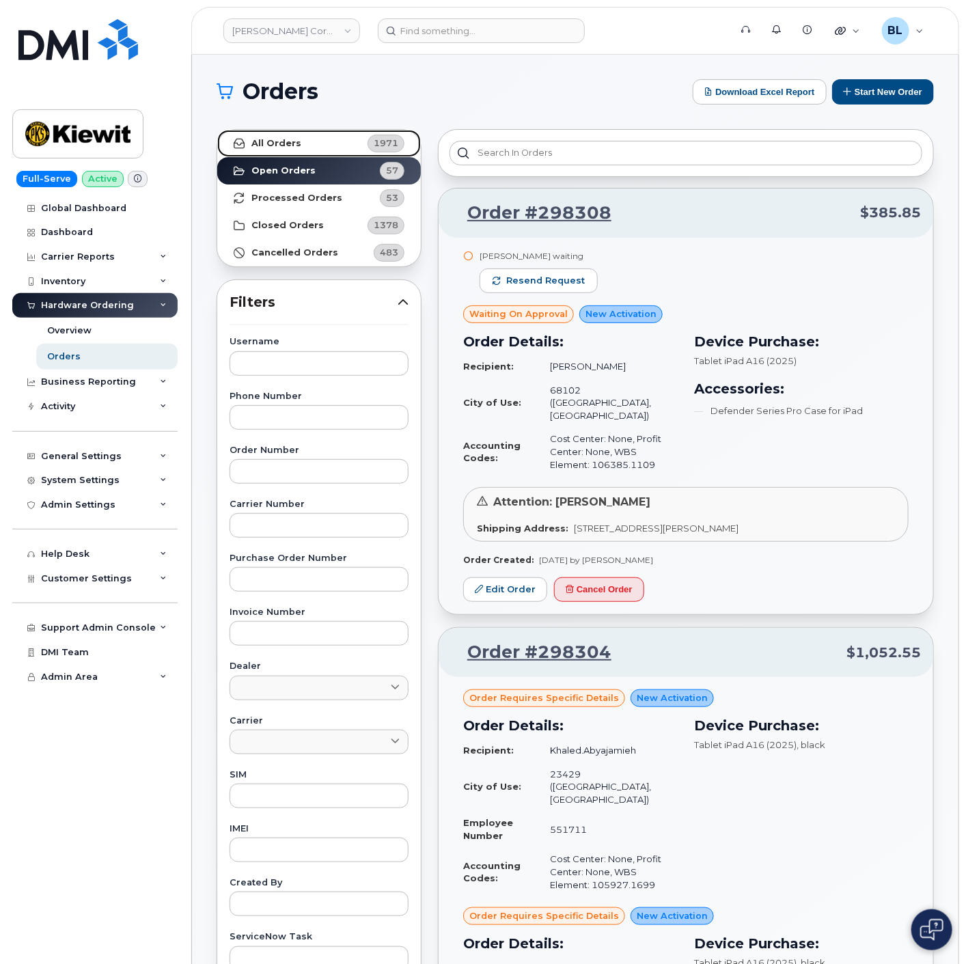
click at [302, 140] on link "All Orders 1971" at bounding box center [319, 143] width 204 height 27
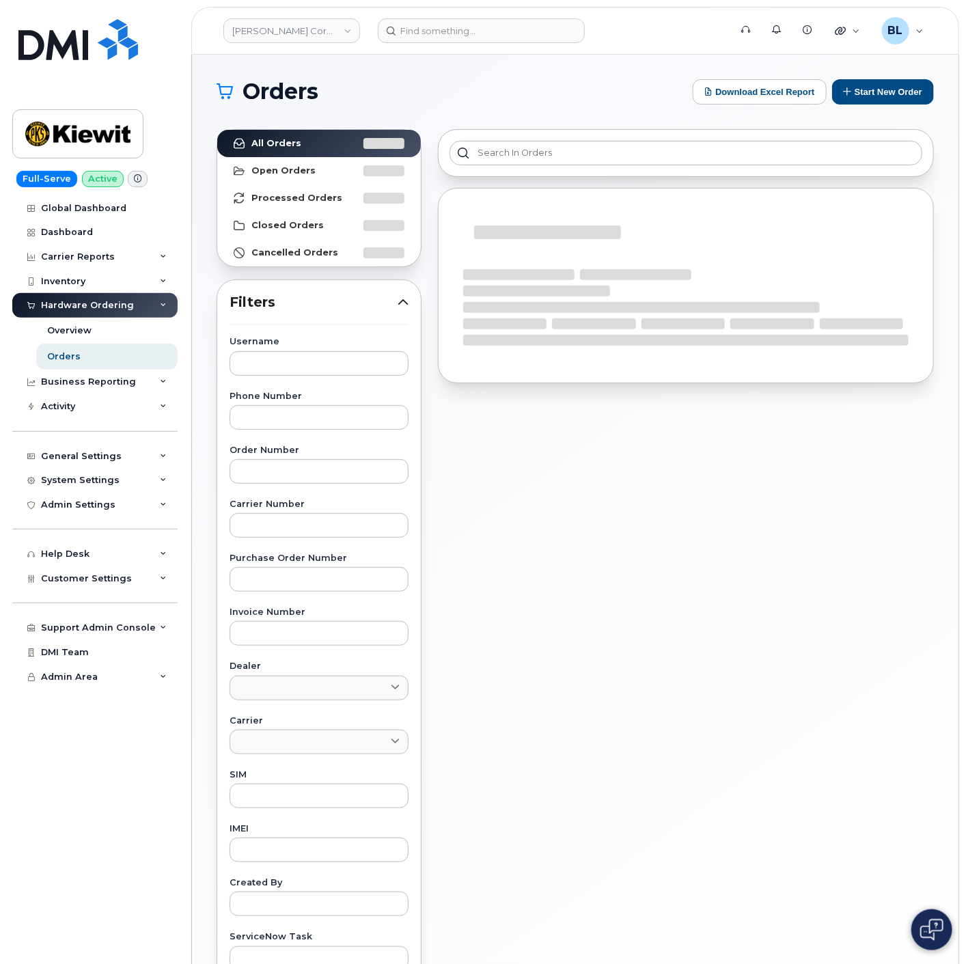
click at [299, 379] on div "Username Phone Number Order Number Carrier Number Purchase Order Number Invoice…" at bounding box center [319, 654] width 212 height 633
click at [309, 378] on div "Username Phone Number Order Number Carrier Number Purchase Order Number Invoice…" at bounding box center [319, 654] width 212 height 633
click at [323, 368] on input "text" at bounding box center [319, 363] width 179 height 25
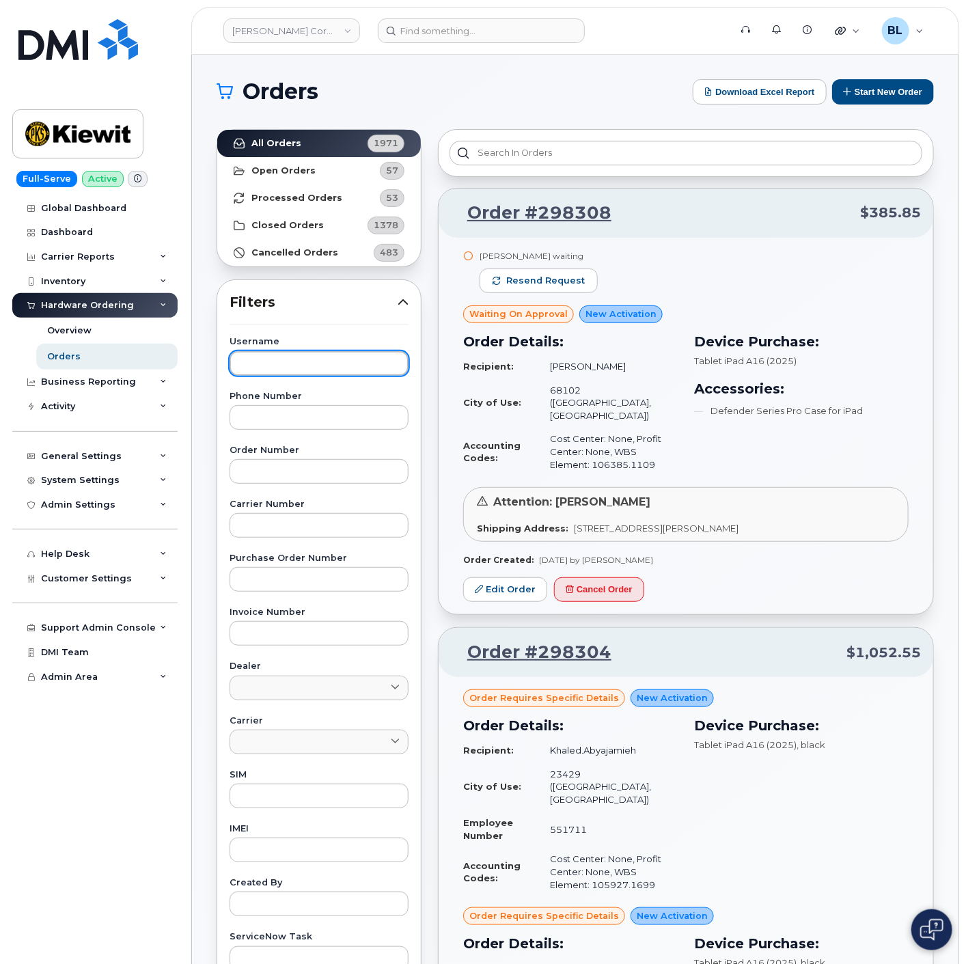
paste input "[PERSON_NAME]"
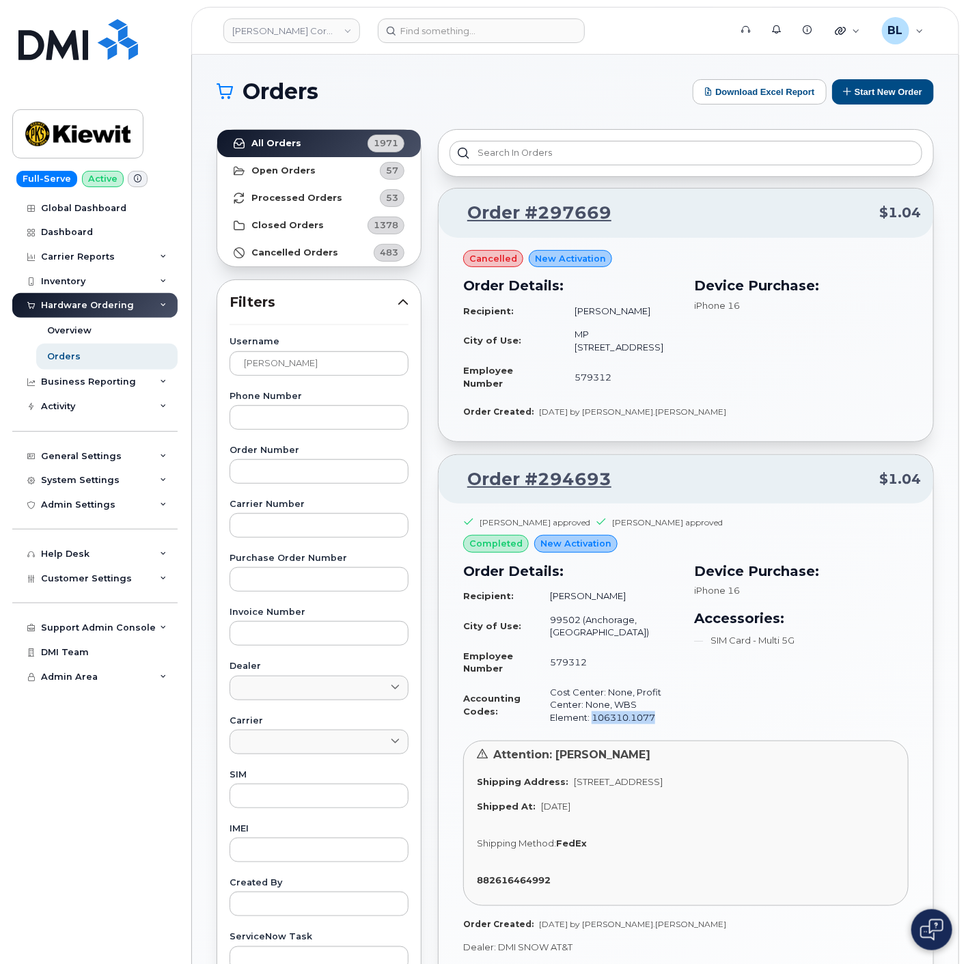
drag, startPoint x: 581, startPoint y: 707, endPoint x: 548, endPoint y: 705, distance: 32.9
click at [548, 705] on td "Cost Center: None, Profit Center: None, WBS Element: 106310.1077" at bounding box center [608, 705] width 140 height 49
copy td "106310.1077"
drag, startPoint x: 320, startPoint y: 357, endPoint x: 149, endPoint y: 357, distance: 170.9
click at [192, 357] on div "[PERSON_NAME] Corporation Support Alerts Knowledge Base Quicklinks Suspend / Ca…" at bounding box center [575, 834] width 767 height 1559
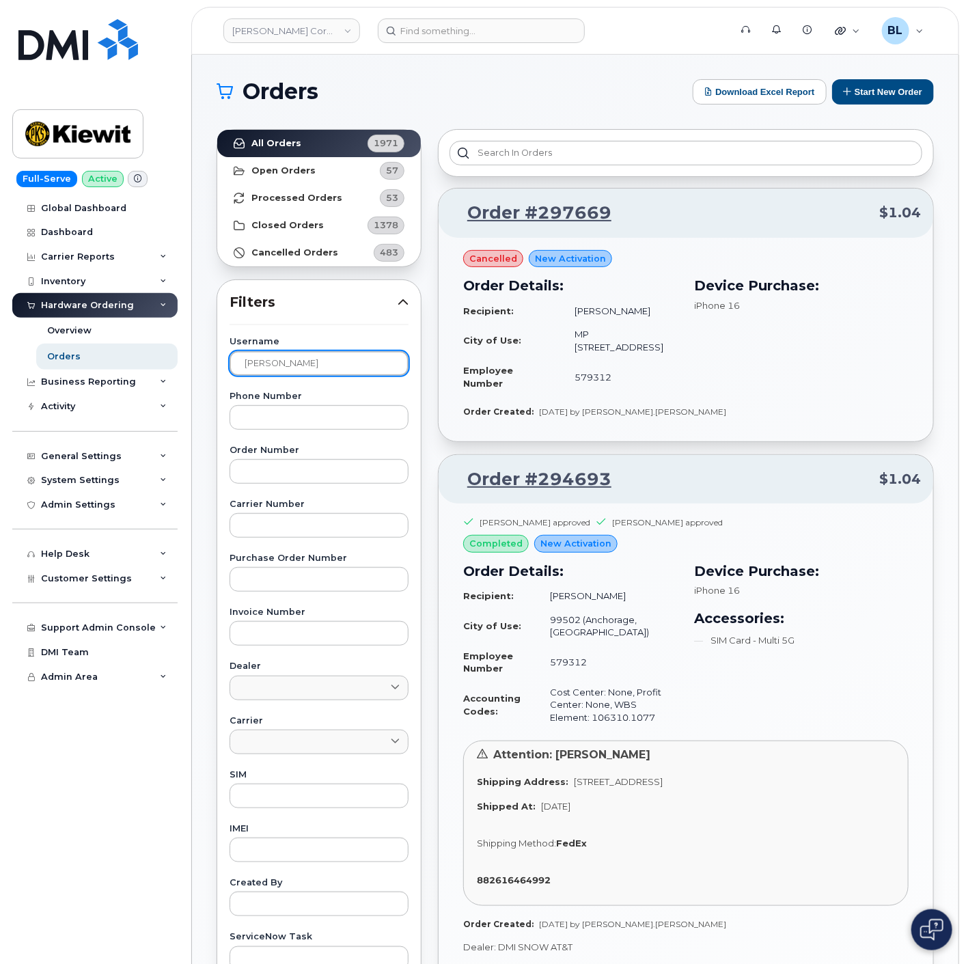
paste input "[PERSON_NAME]"
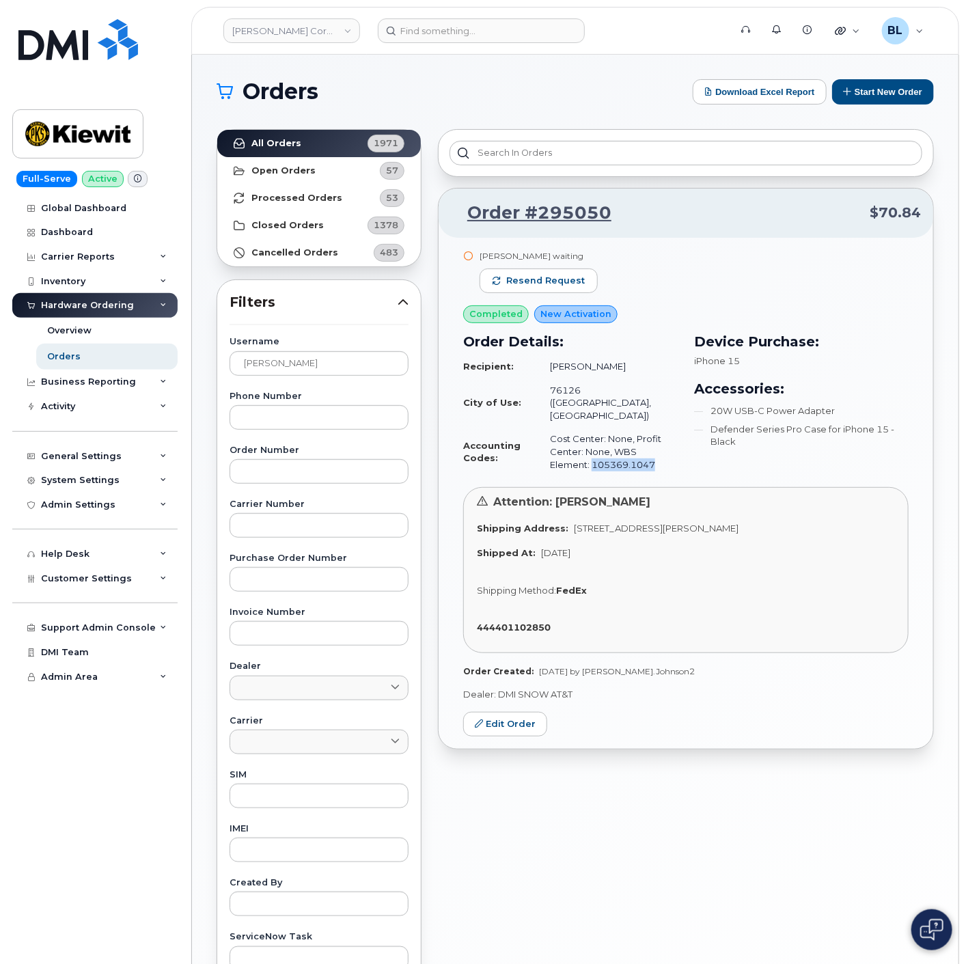
drag, startPoint x: 617, startPoint y: 438, endPoint x: 548, endPoint y: 444, distance: 68.6
click at [548, 444] on td "Cost Center: None, Profit Center: None, WBS Element: 105369.1047" at bounding box center [608, 451] width 140 height 49
copy td "105369.1047"
drag, startPoint x: 339, startPoint y: 359, endPoint x: 66, endPoint y: 340, distance: 273.4
click at [235, 347] on div "Username Steven Howard" at bounding box center [319, 357] width 179 height 38
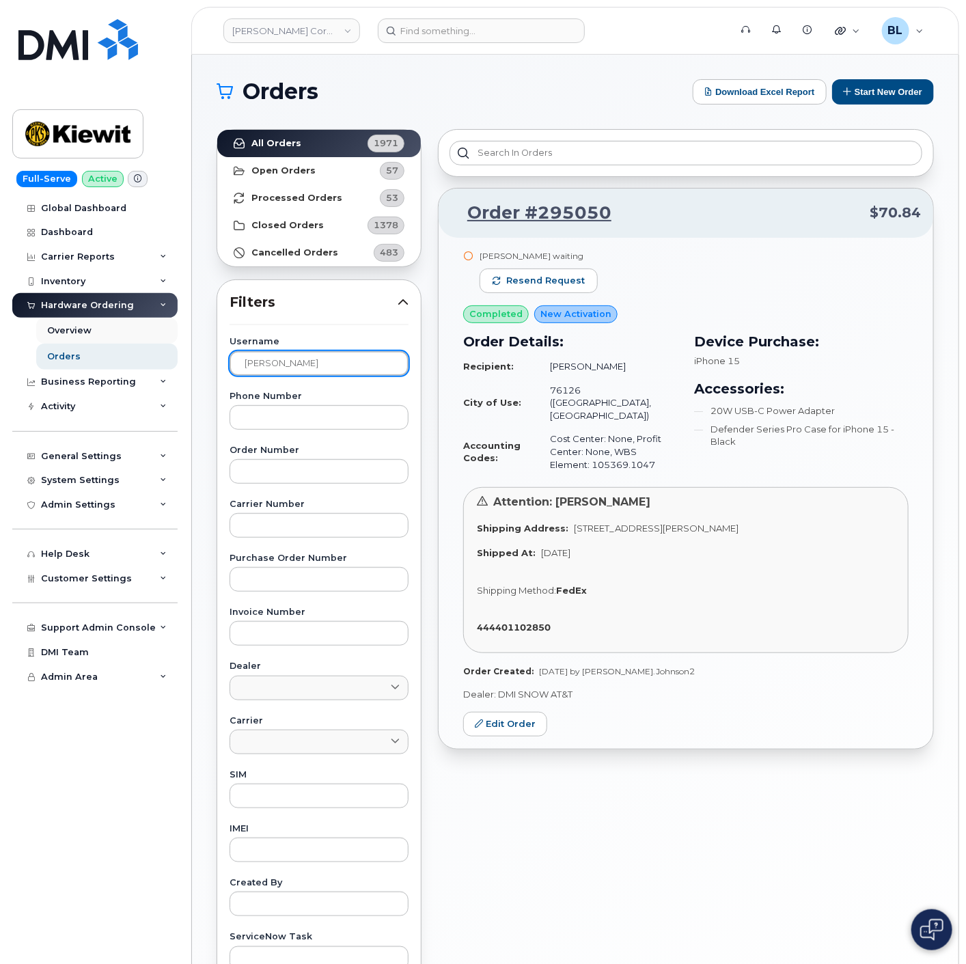
paste input "Jorge Estevan"
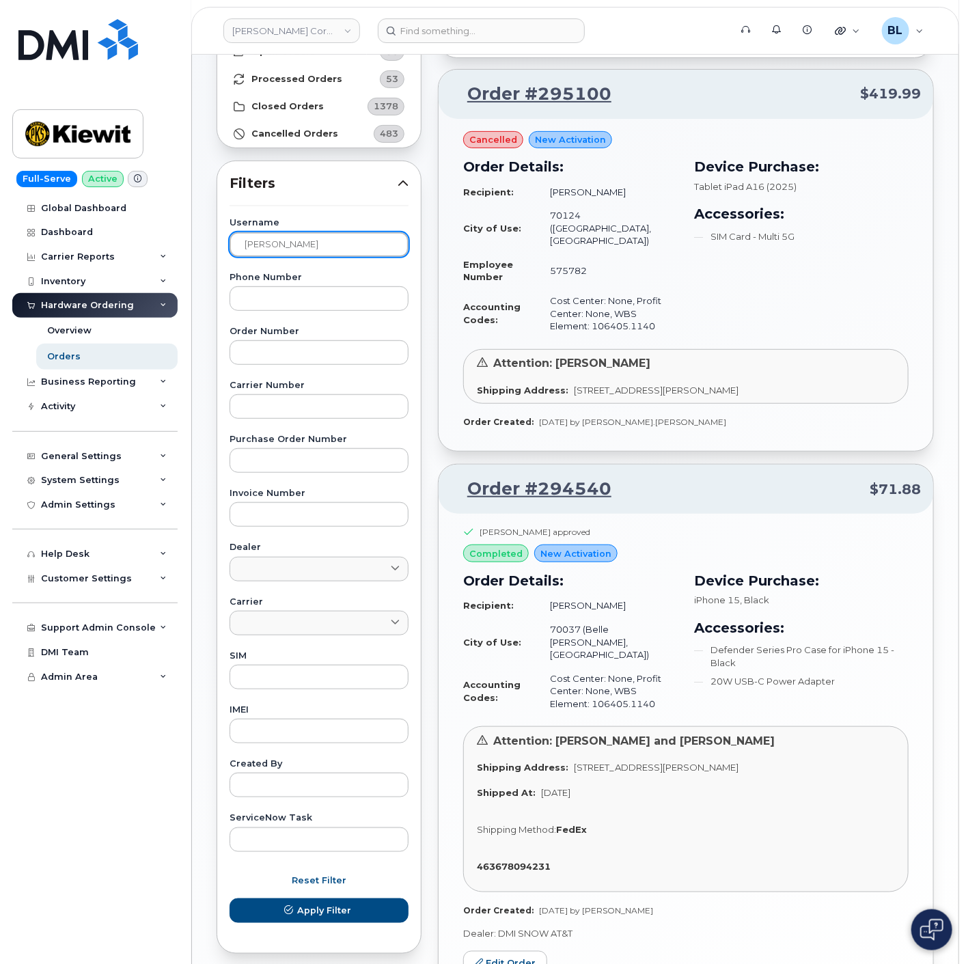
scroll to position [178, 0]
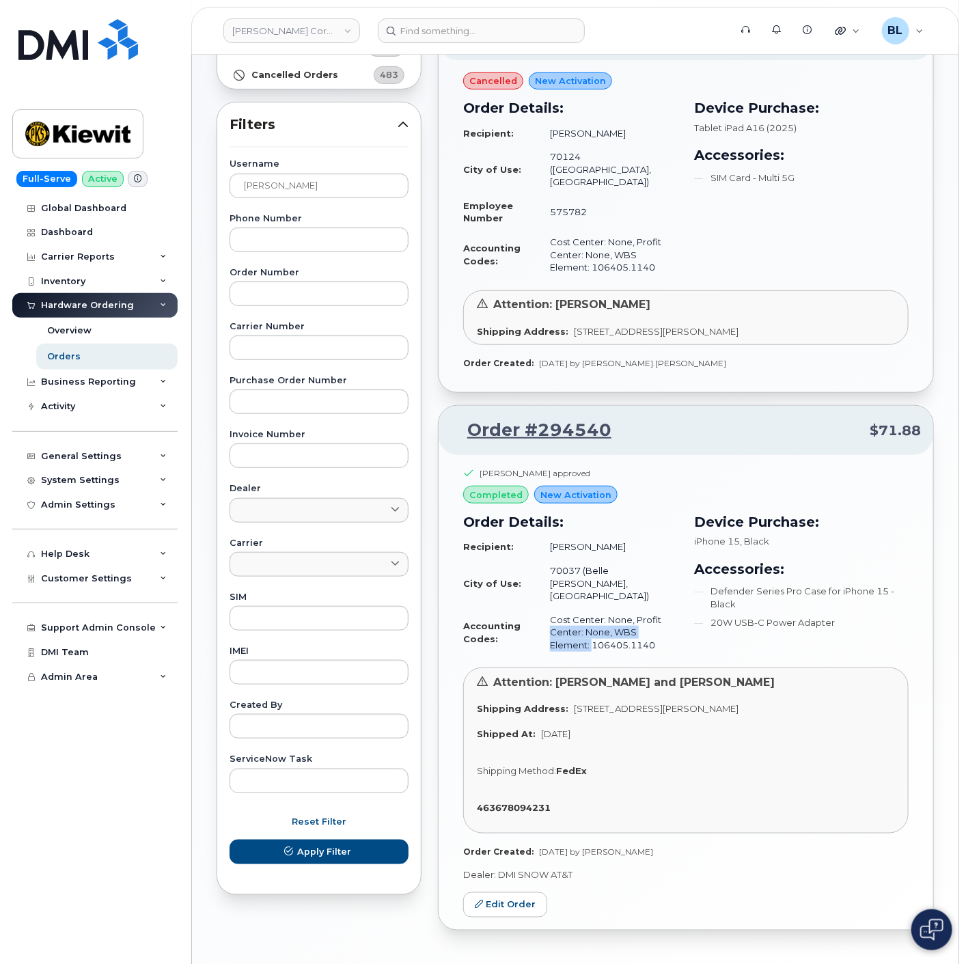
click at [547, 608] on td "Cost Center: None, Profit Center: None, WBS Element: 106405.1140" at bounding box center [608, 632] width 140 height 49
click at [618, 608] on div "Order Details: Recipient: Jorge Estevan City of Use: 70037 (Belle Chasse, LA) A…" at bounding box center [570, 584] width 231 height 161
drag, startPoint x: 623, startPoint y: 600, endPoint x: 550, endPoint y: 598, distance: 72.5
click at [550, 608] on td "Cost Center: None, Profit Center: None, WBS Element: 106405.1140" at bounding box center [608, 632] width 140 height 49
copy td "106405.1140"
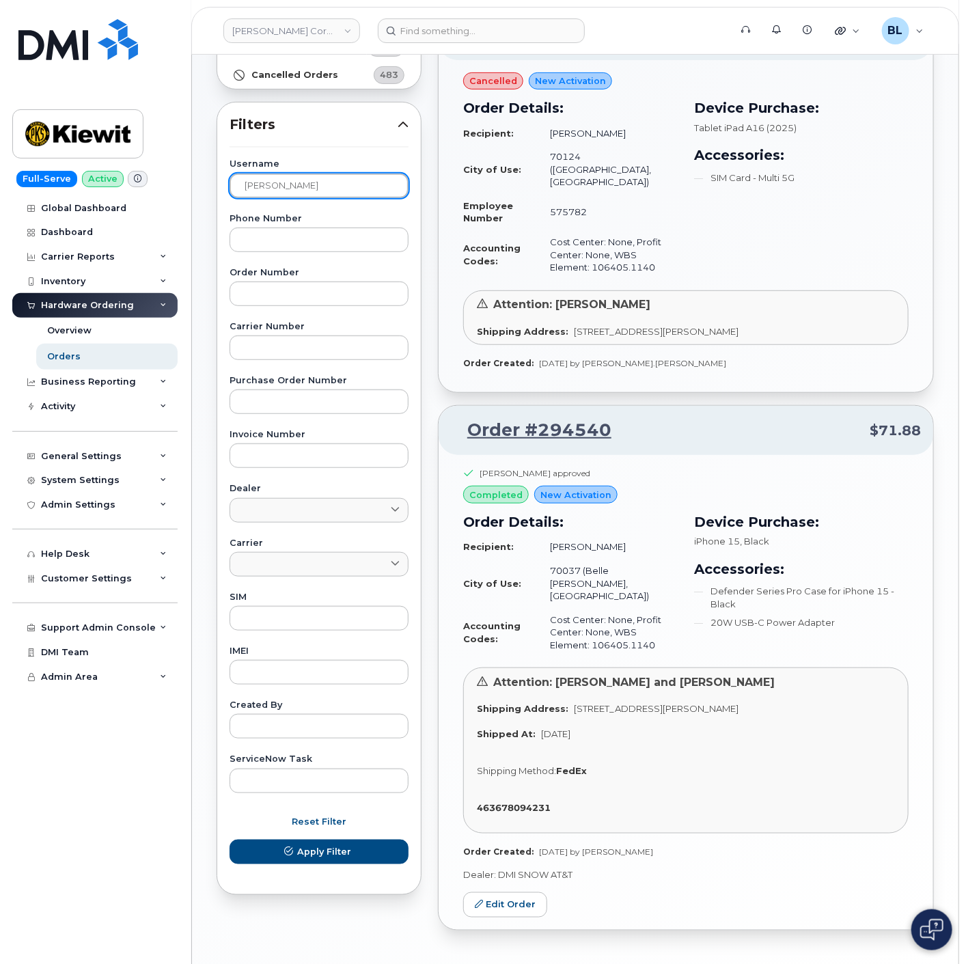
drag, startPoint x: 316, startPoint y: 182, endPoint x: 3, endPoint y: 187, distance: 313.1
click at [192, 189] on div "Kiewit Corporation Support Alerts Knowledge Base Quicklinks Suspend / Cancel De…" at bounding box center [575, 422] width 767 height 1091
paste input "Aaron Coene"
click at [230, 840] on button "Apply Filter" at bounding box center [319, 852] width 179 height 25
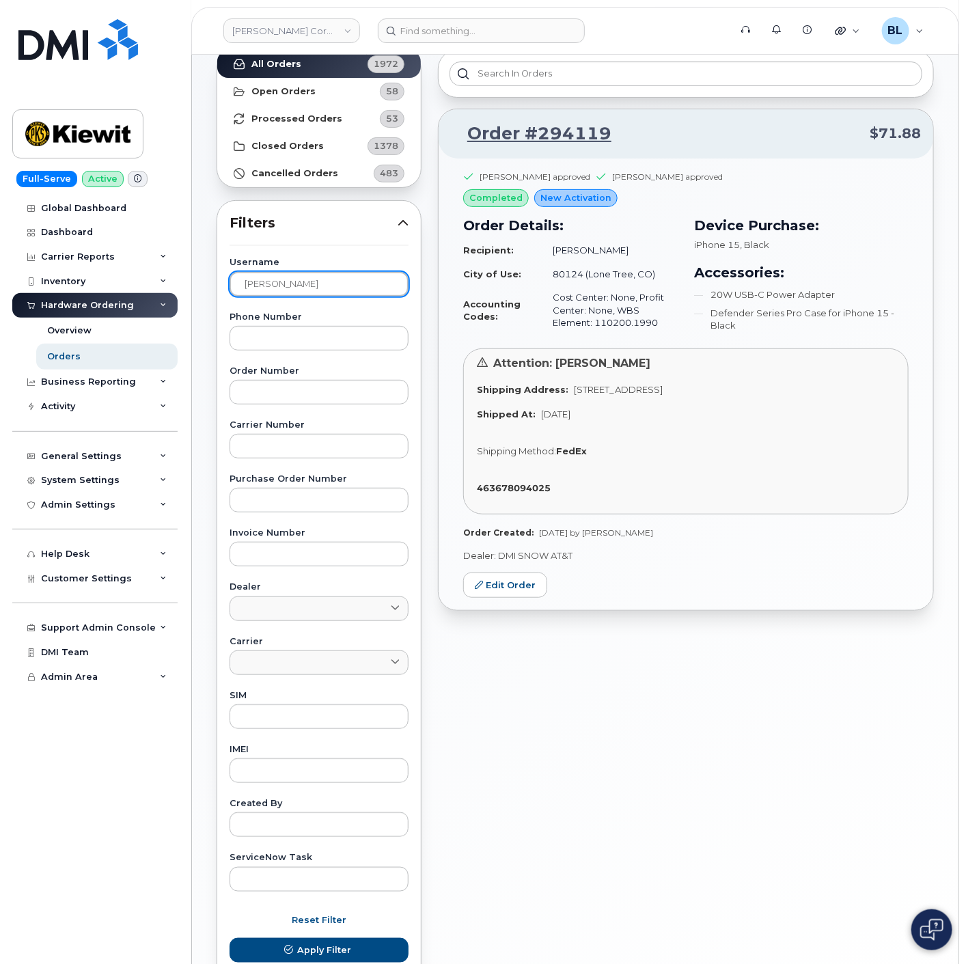
scroll to position [0, 0]
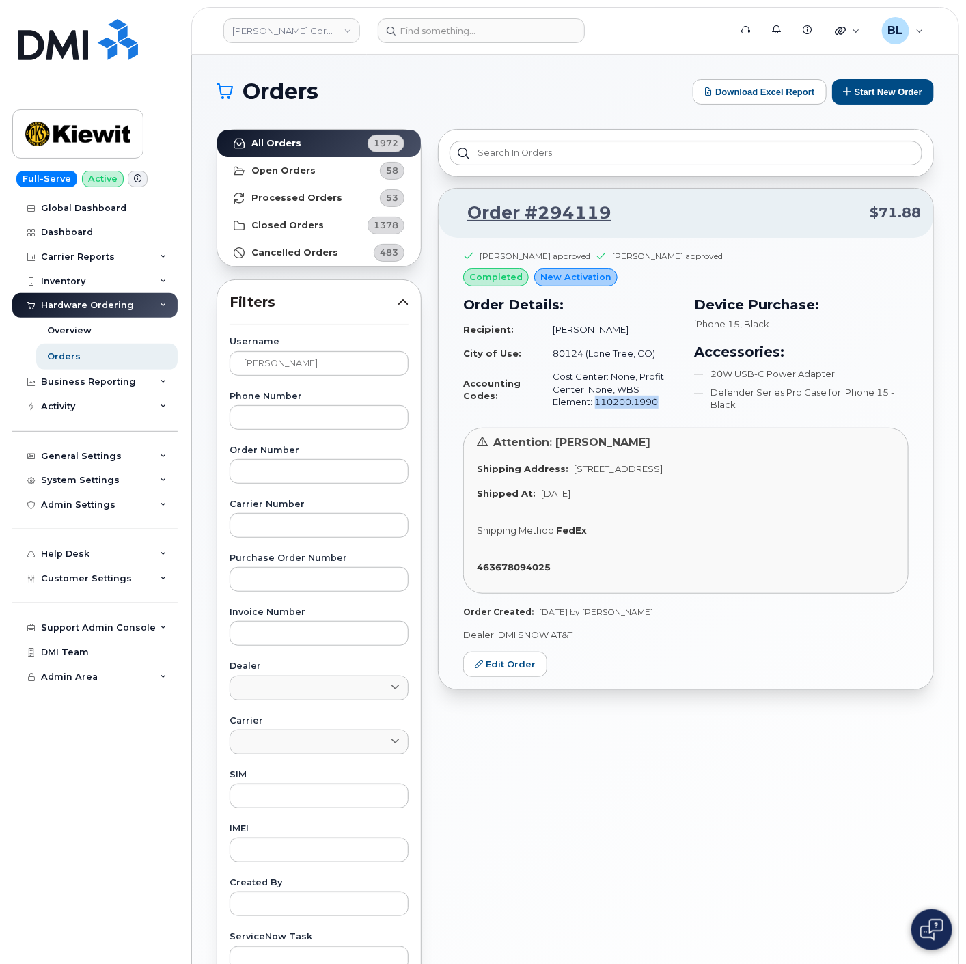
drag, startPoint x: 616, startPoint y: 407, endPoint x: 552, endPoint y: 409, distance: 64.3
click at [552, 409] on td "Cost Center: None, Profit Center: None, WBS Element: 110200.1990" at bounding box center [609, 389] width 137 height 49
copy td "110200.1990"
drag, startPoint x: 340, startPoint y: 364, endPoint x: -12, endPoint y: 338, distance: 352.9
click at [0, 338] on html "Kiewit Corporation Support Alerts Knowledge Base Quicklinks Suspend / Cancel De…" at bounding box center [483, 570] width 966 height 1141
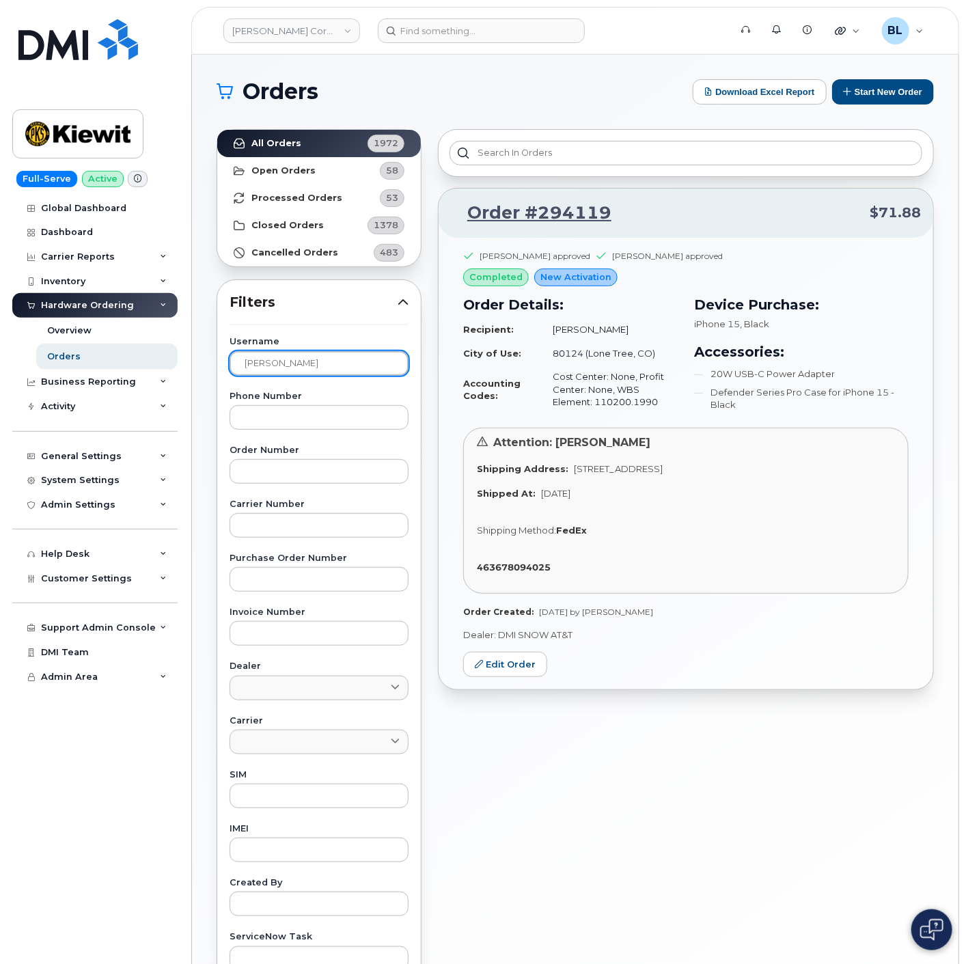
paste input "lyssa Lyons"
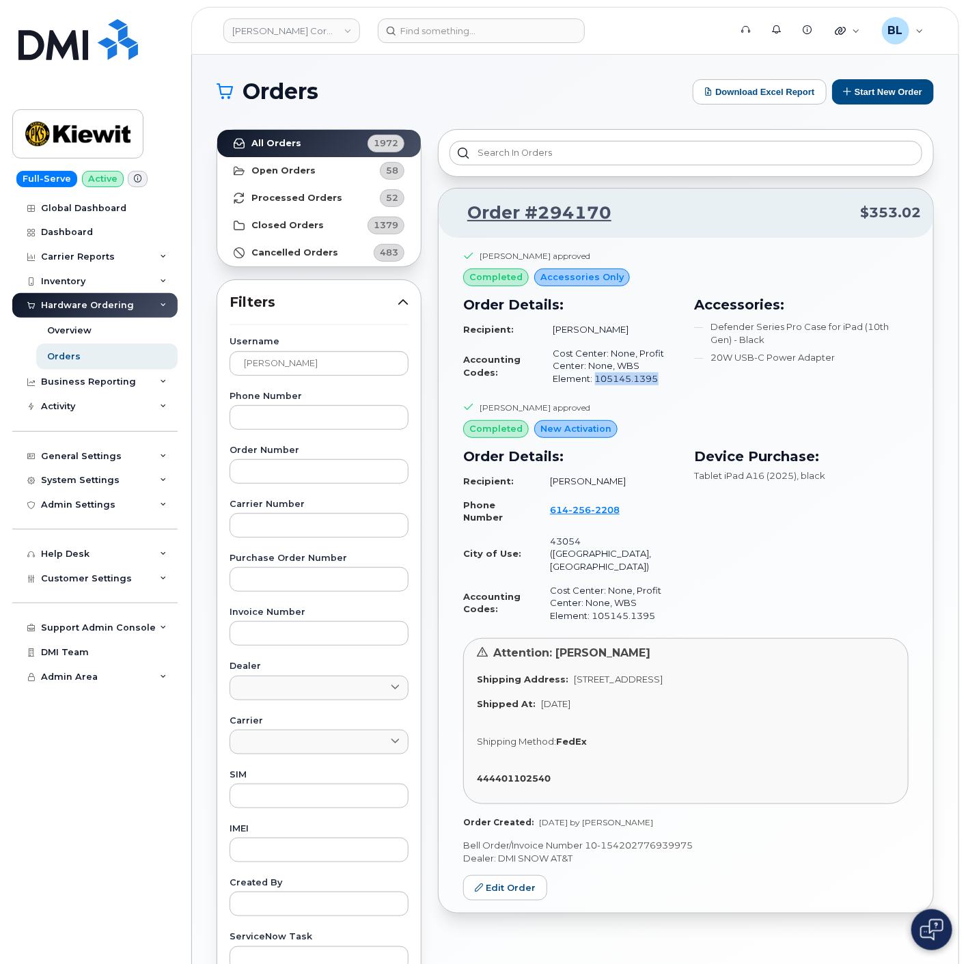
drag, startPoint x: 622, startPoint y: 383, endPoint x: 547, endPoint y: 385, distance: 74.5
click at [547, 385] on td "Cost Center: None, Profit Center: None, WBS Element: 105145.1395" at bounding box center [609, 366] width 137 height 49
copy td "105145.1395"
click at [192, 329] on div "Kiewit Corporation Support Alerts Knowledge Base Quicklinks Suspend / Cancel De…" at bounding box center [575, 576] width 767 height 1043
paste input "[PERSON_NAME]"
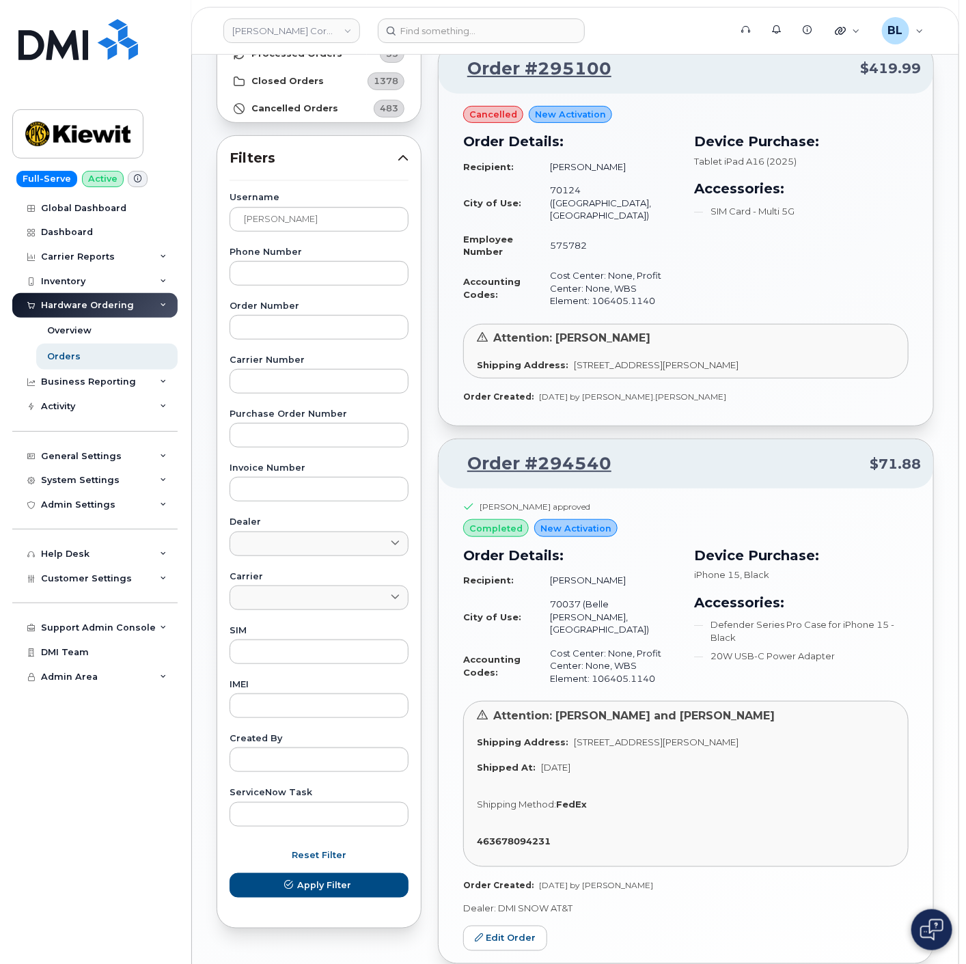
scroll to position [178, 0]
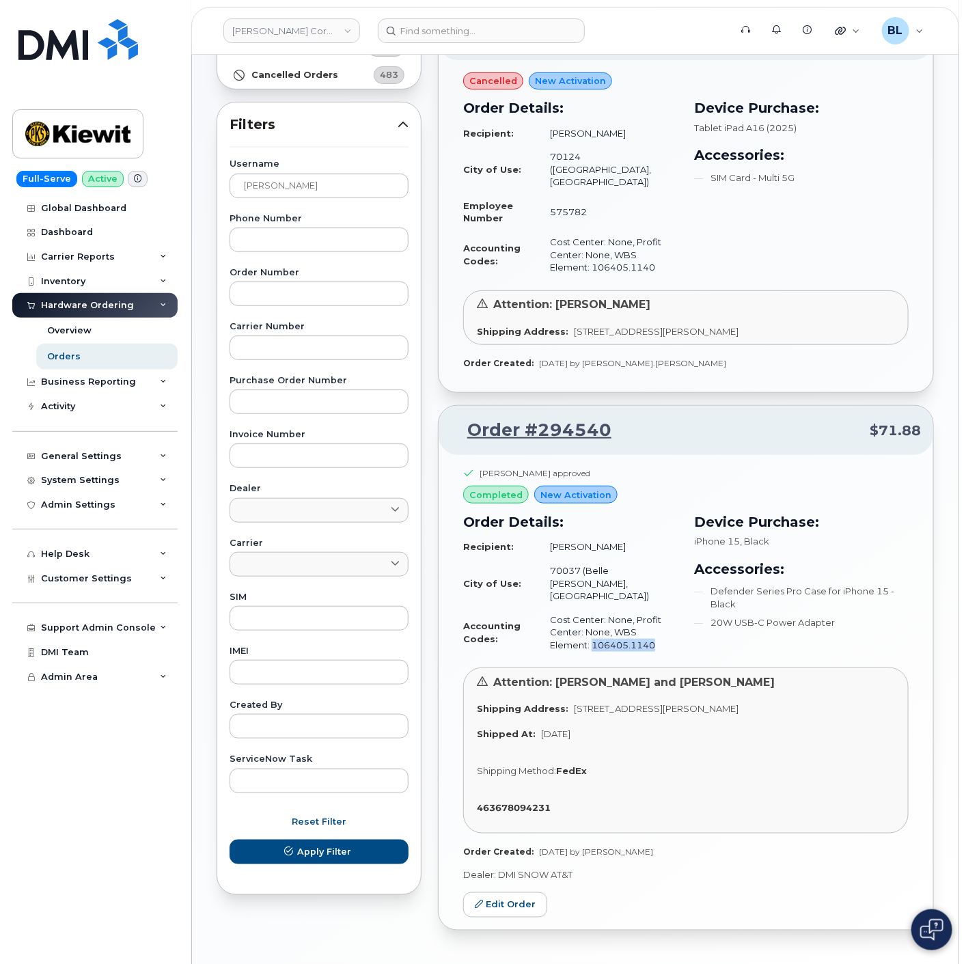
drag, startPoint x: 620, startPoint y: 601, endPoint x: 551, endPoint y: 597, distance: 69.2
click at [551, 608] on td "Cost Center: None, Profit Center: None, WBS Element: 106405.1140" at bounding box center [608, 632] width 140 height 49
copy td "106405.1140"
drag, startPoint x: 331, startPoint y: 193, endPoint x: 253, endPoint y: 175, distance: 79.9
click at [254, 175] on input "[PERSON_NAME]" at bounding box center [319, 186] width 179 height 25
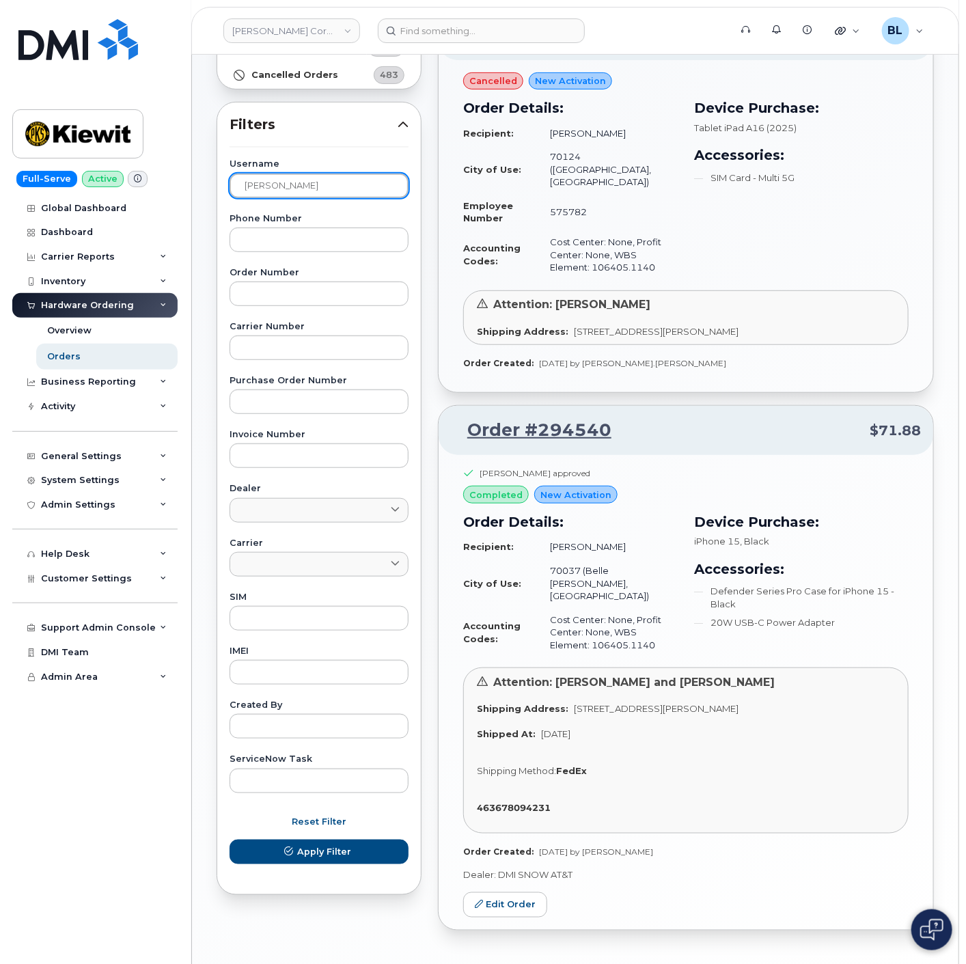
paste input "Hanna Dana"
type input "JoHanna"
paste input "Hanna Dana"
click at [230, 840] on button "Apply Filter" at bounding box center [319, 852] width 179 height 25
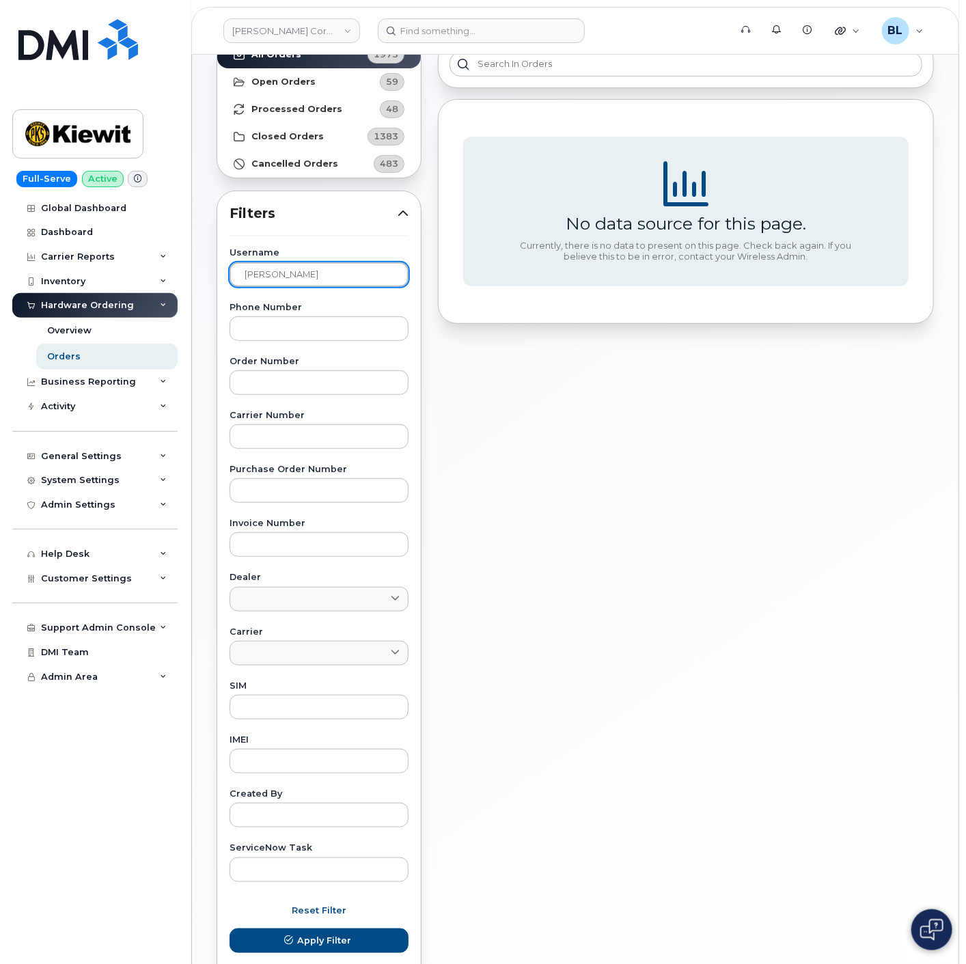
scroll to position [0, 0]
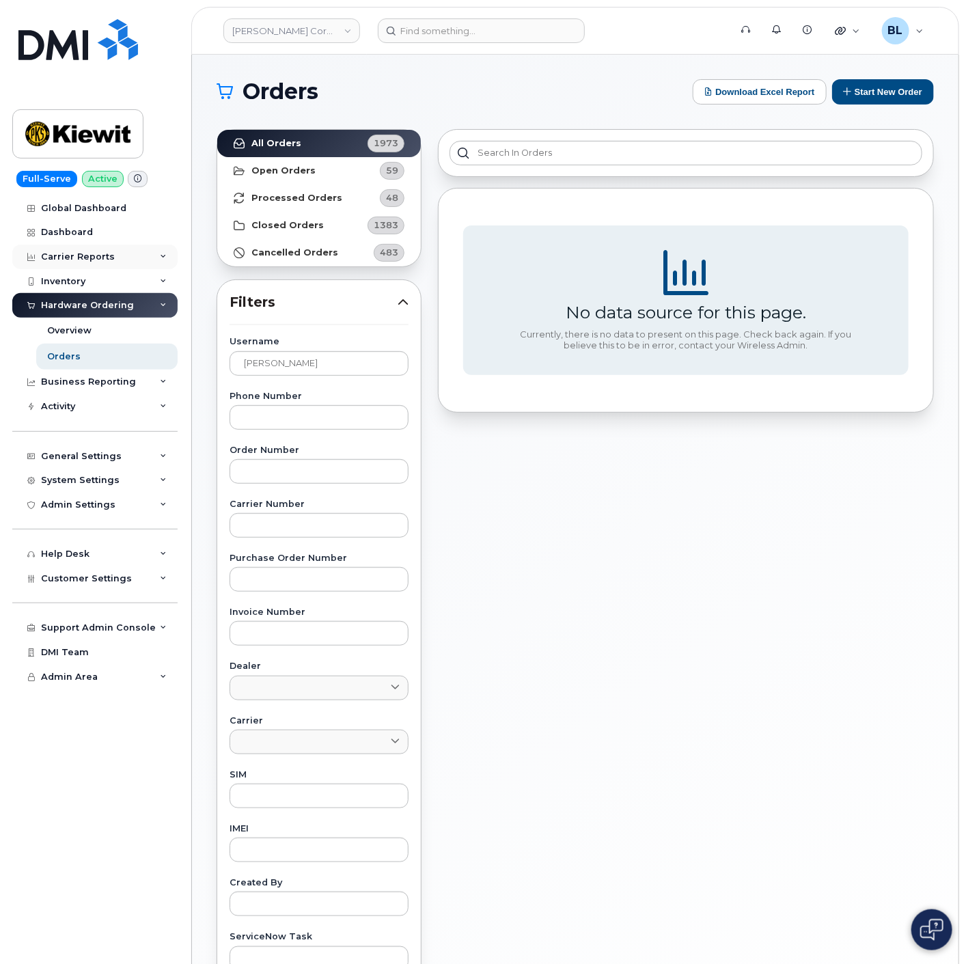
click at [104, 257] on div "Carrier Reports" at bounding box center [78, 257] width 74 height 11
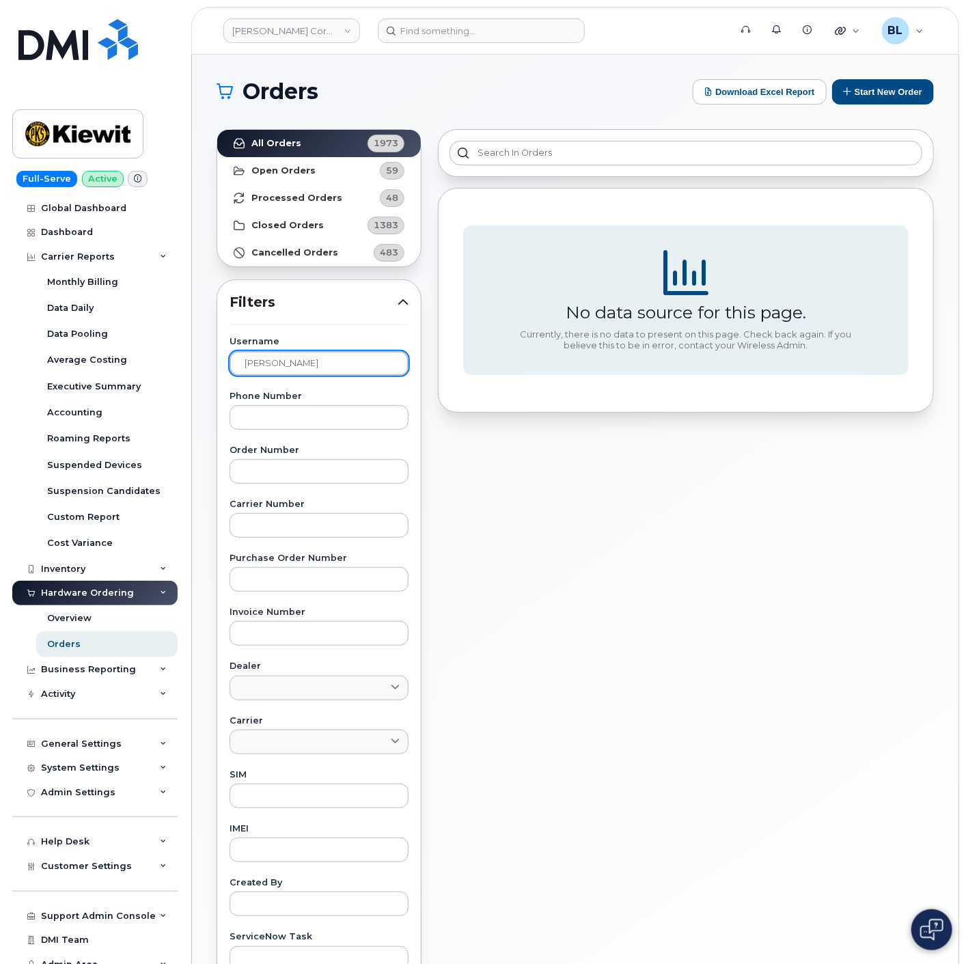
click at [323, 357] on input "Hanna Dana" at bounding box center [319, 363] width 179 height 25
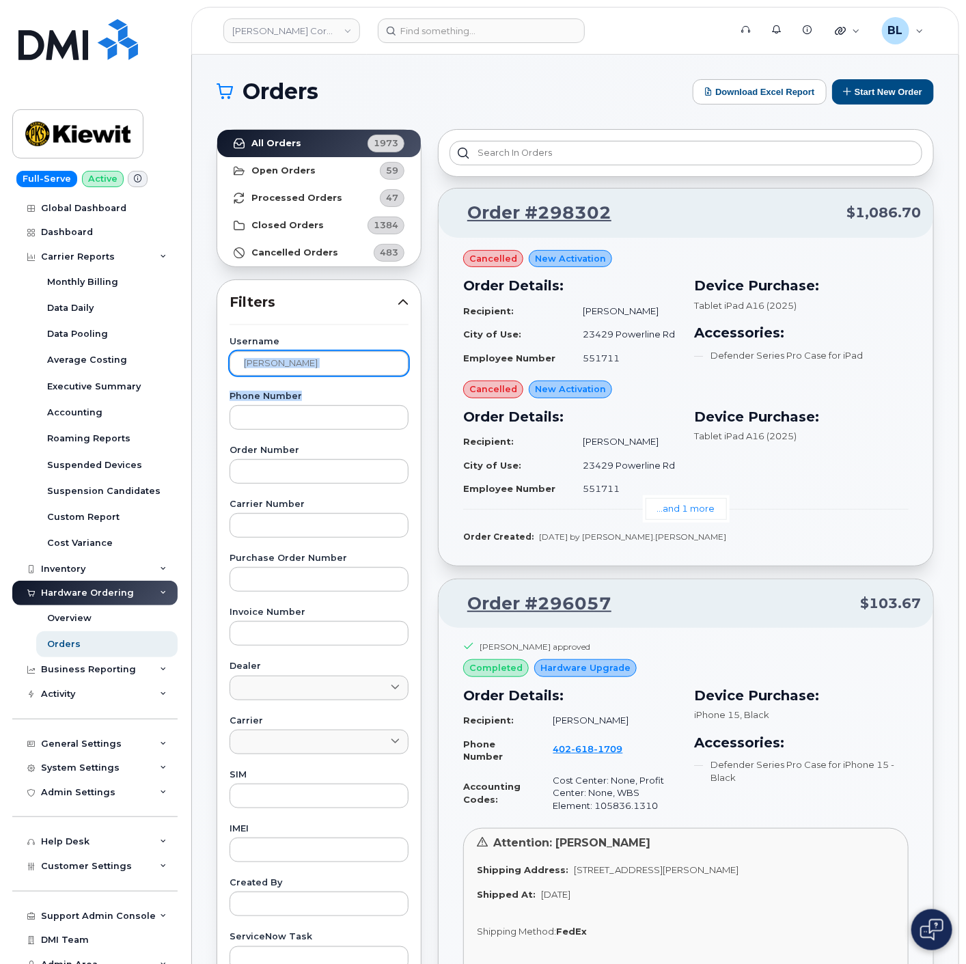
click at [306, 371] on div "Username Hanna Phone Number Order Number Carrier Number Purchase Order Number I…" at bounding box center [319, 654] width 212 height 633
drag, startPoint x: 306, startPoint y: 369, endPoint x: 1, endPoint y: 365, distance: 304.9
paste input "Alexandra Filas"
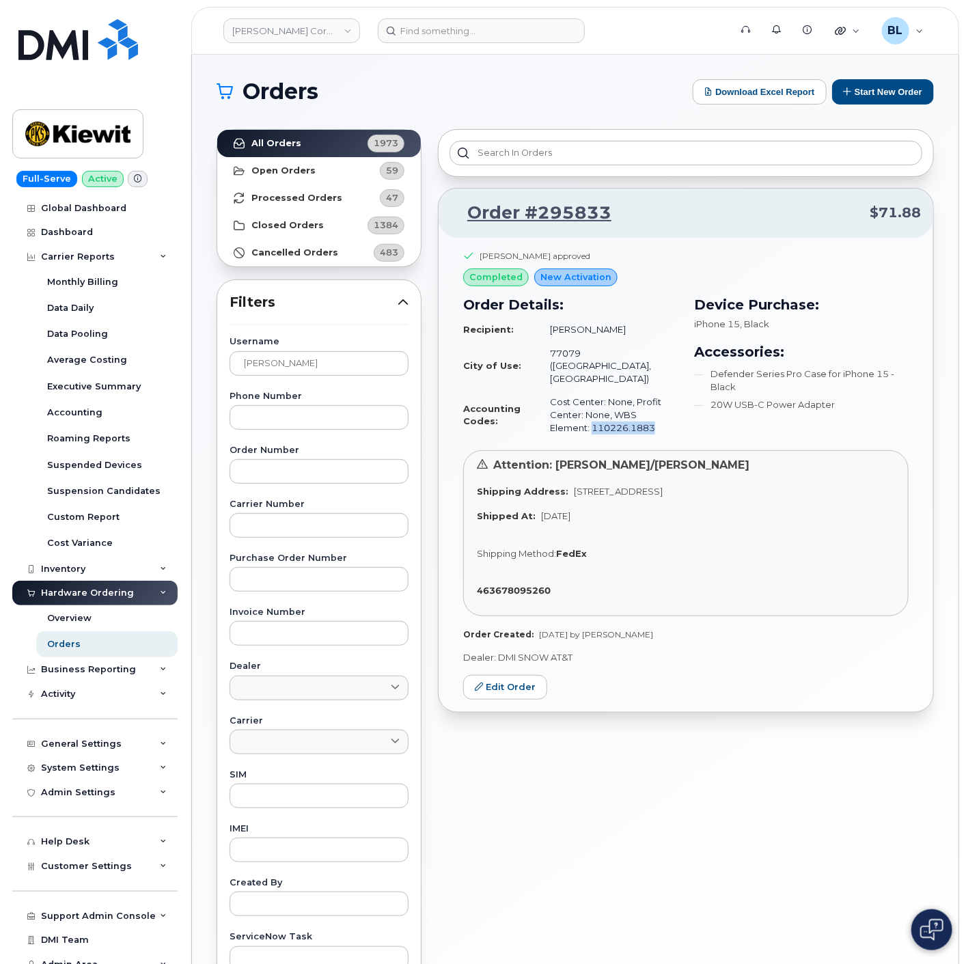
drag, startPoint x: 630, startPoint y: 403, endPoint x: 547, endPoint y: 403, distance: 82.7
click at [547, 403] on td "Cost Center: None, Profit Center: None, WBS Element: 110226.1883" at bounding box center [608, 414] width 140 height 49
copy td "110226.1883"
drag, startPoint x: 319, startPoint y: 358, endPoint x: -213, endPoint y: 351, distance: 531.8
click at [0, 351] on html "Kiewit Corporation Support Alerts Knowledge Base Quicklinks Suspend / Cancel De…" at bounding box center [483, 570] width 966 height 1141
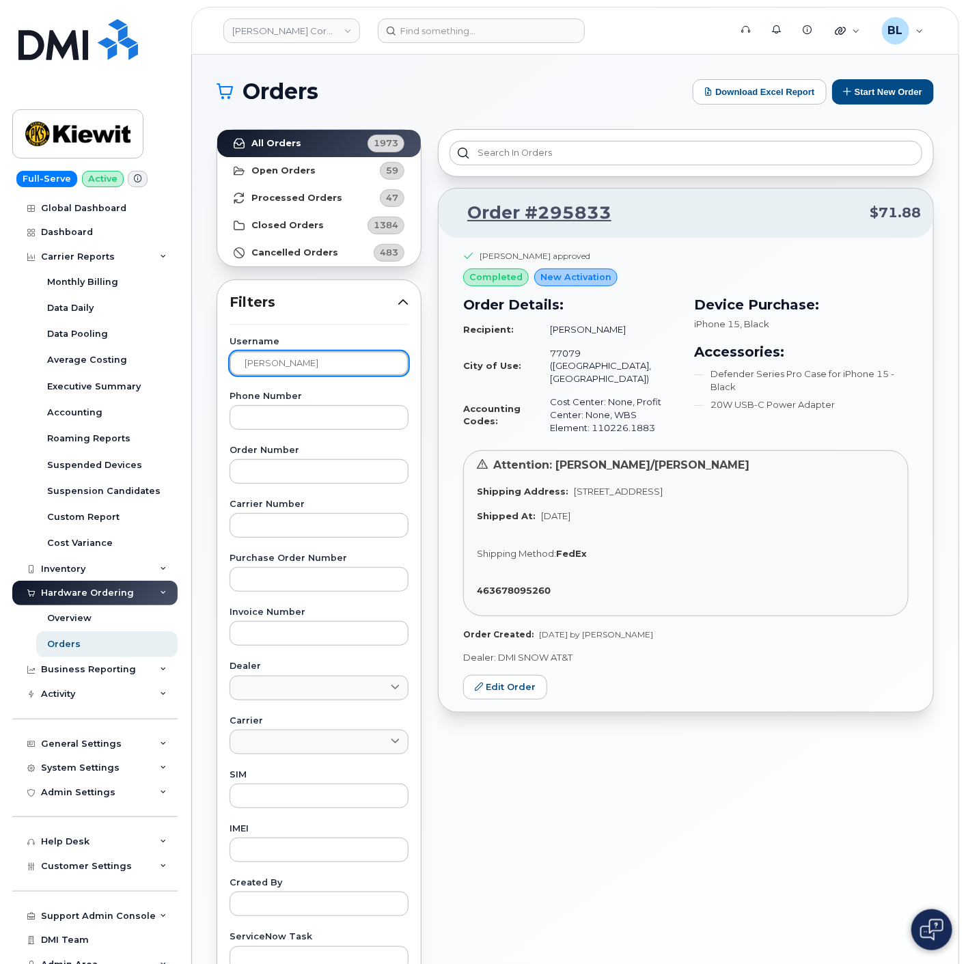
paste input "Jacorey Green"
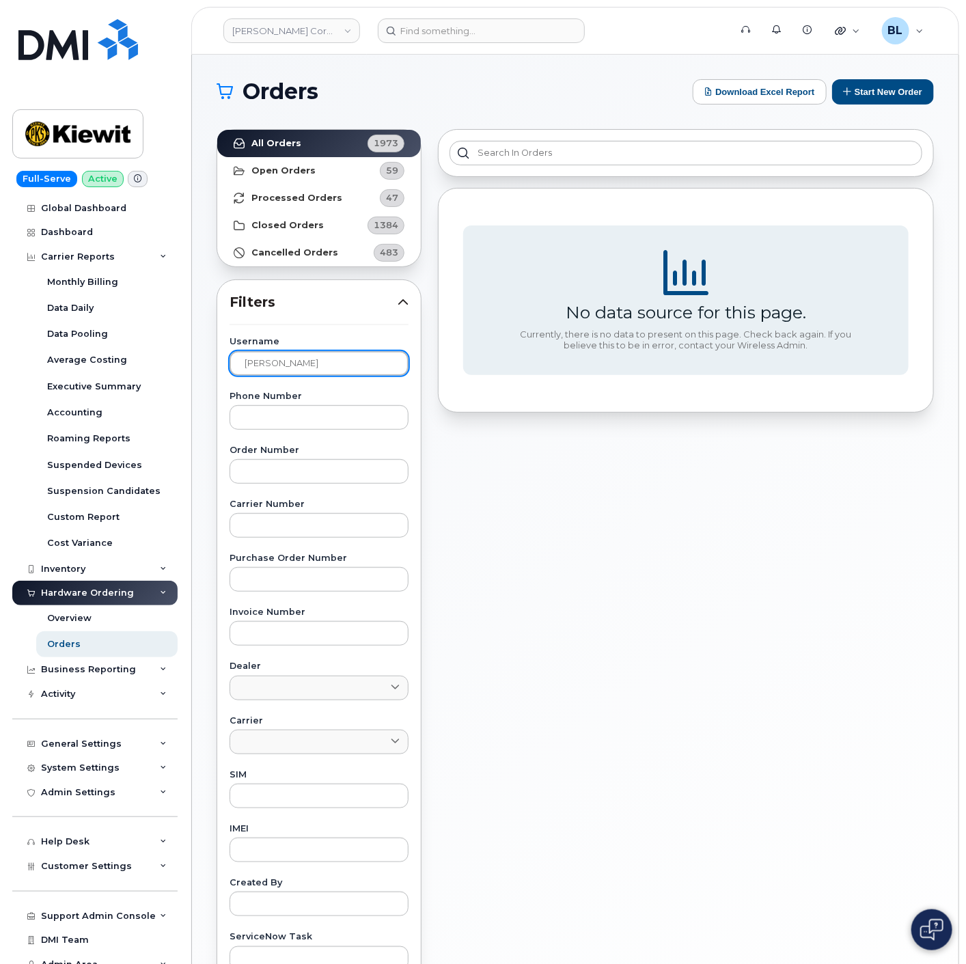
drag, startPoint x: 346, startPoint y: 364, endPoint x: 1, endPoint y: 325, distance: 347.4
click at [192, 327] on div "Kiewit Corporation Support Alerts Knowledge Base Quicklinks Suspend / Cancel De…" at bounding box center [575, 576] width 767 height 1043
paste input "Derek Layto"
type input "Derek Layton"
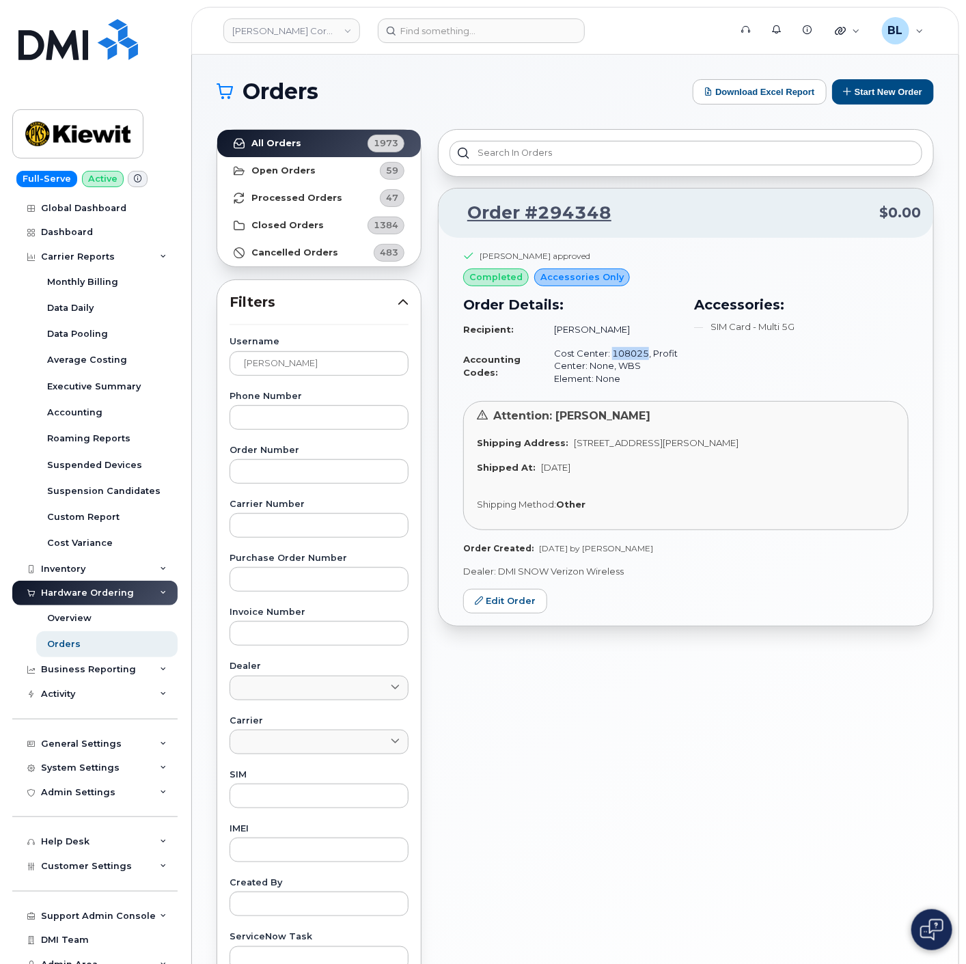
drag, startPoint x: 612, startPoint y: 349, endPoint x: 645, endPoint y: 346, distance: 32.3
click at [645, 346] on td "Cost Center: 108025, Profit Center: None, WBS Element: None" at bounding box center [610, 366] width 136 height 49
copy td "108025"
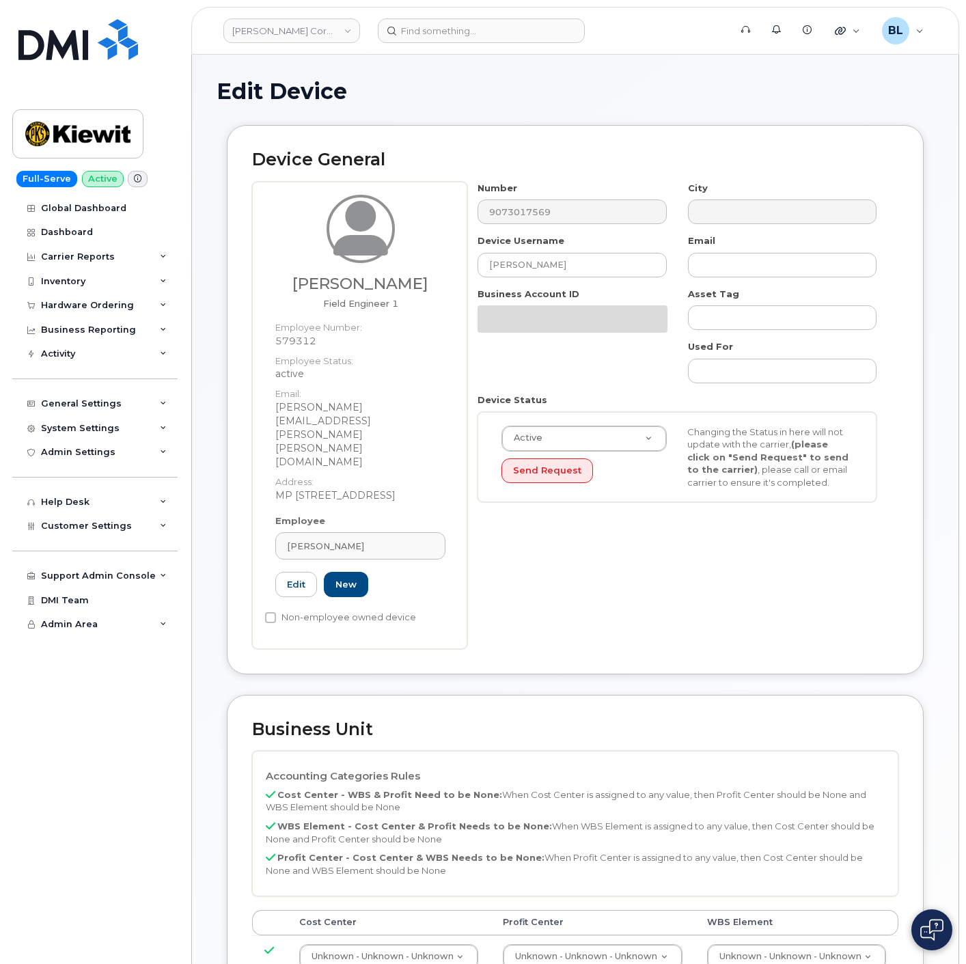
select select "29584743"
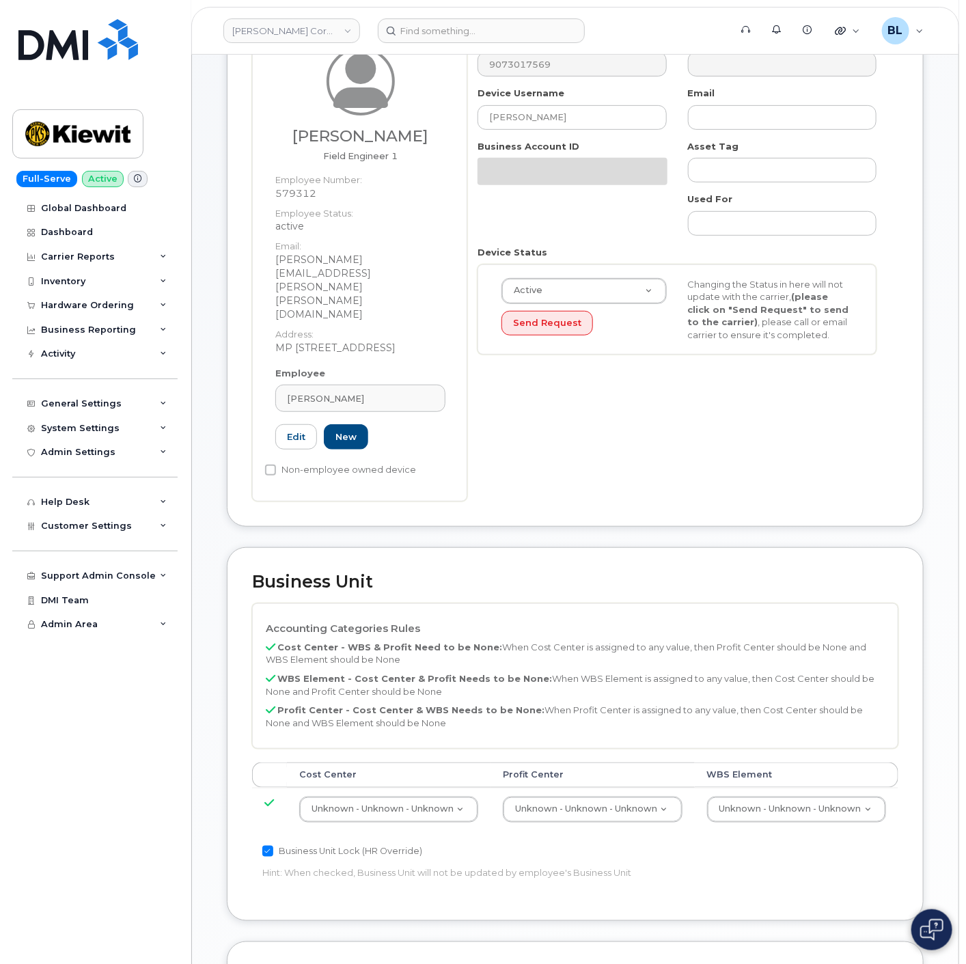
scroll to position [202, 0]
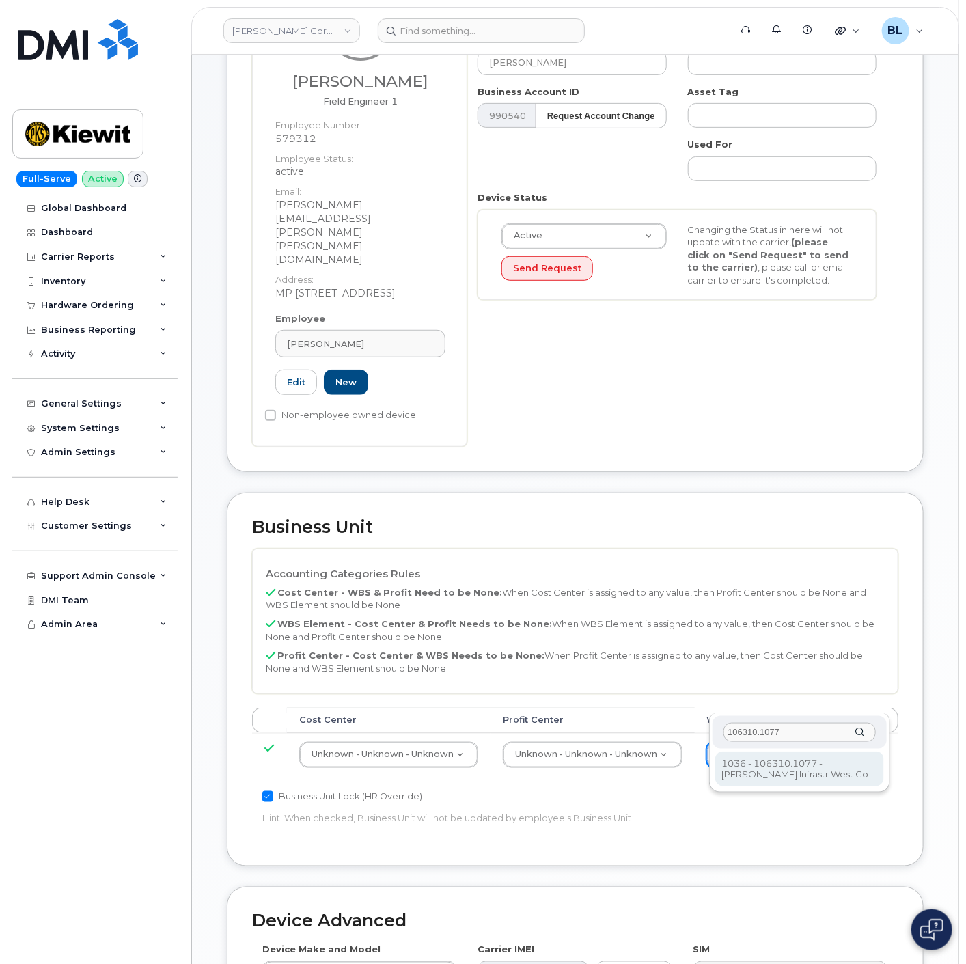
type input "106310.1077"
type input "34573833"
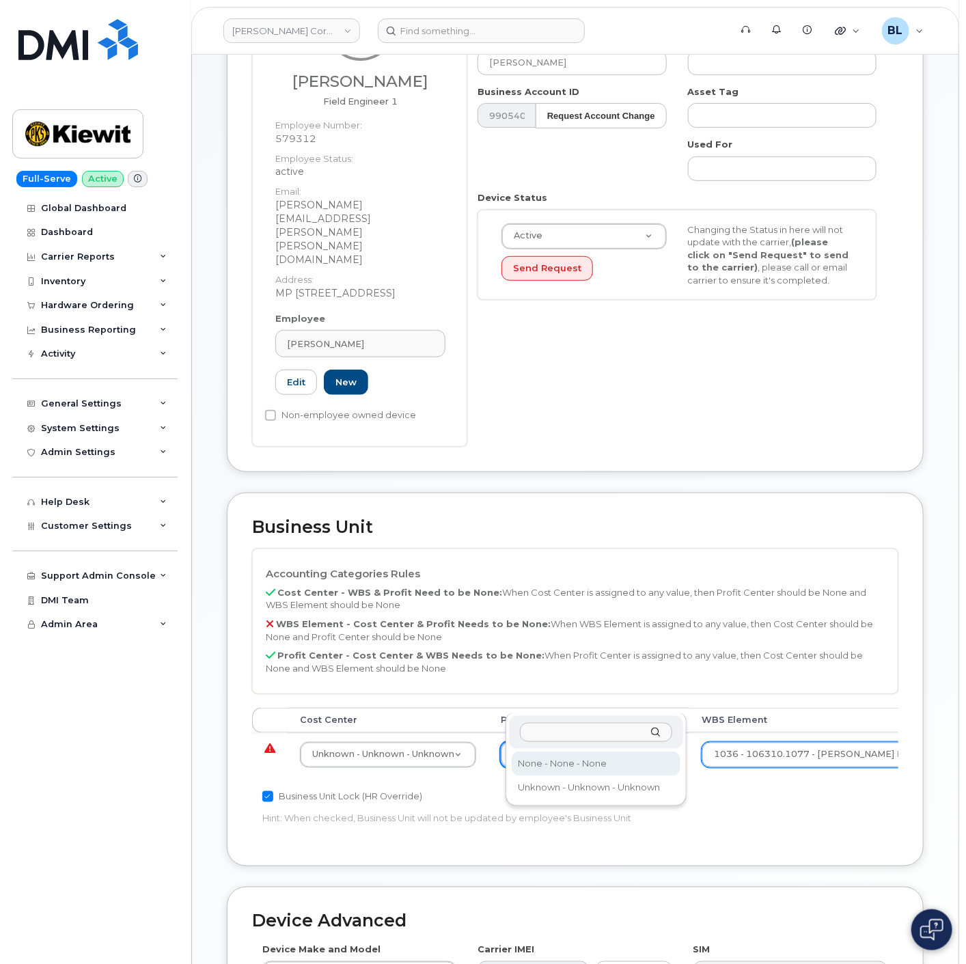
select select "29629357"
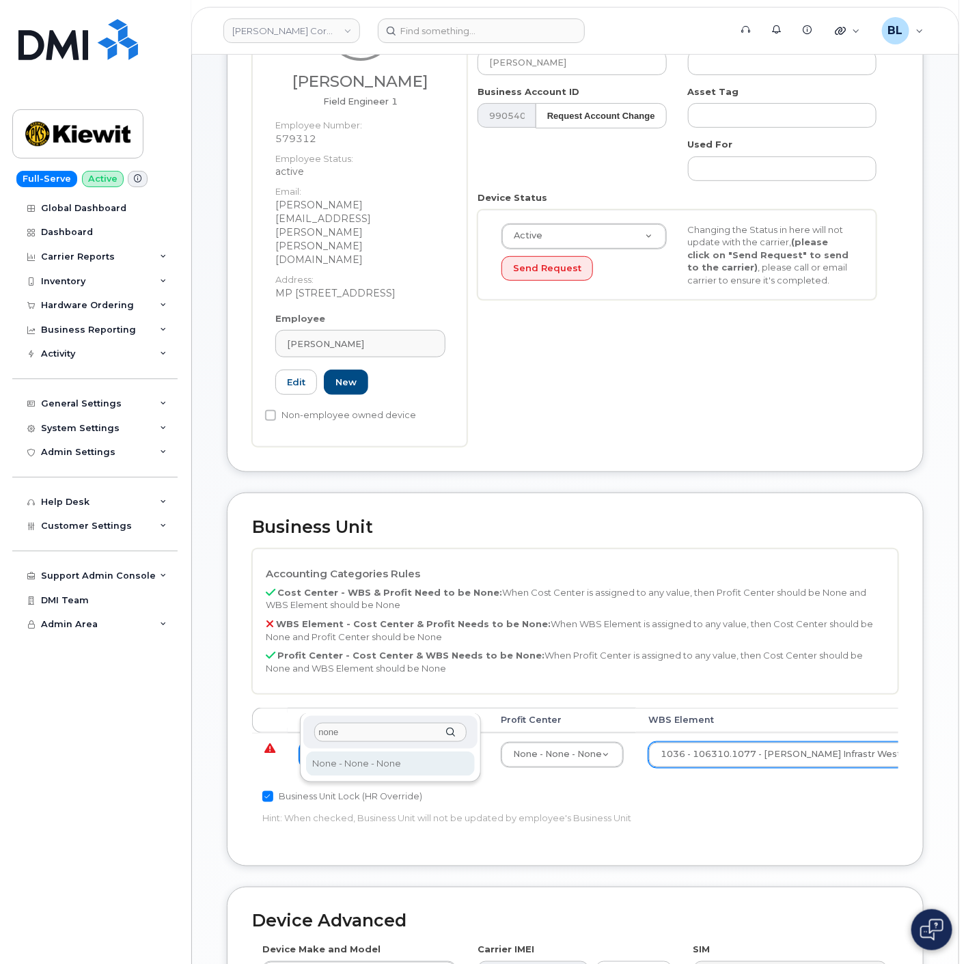
type input "none"
type input "29629358"
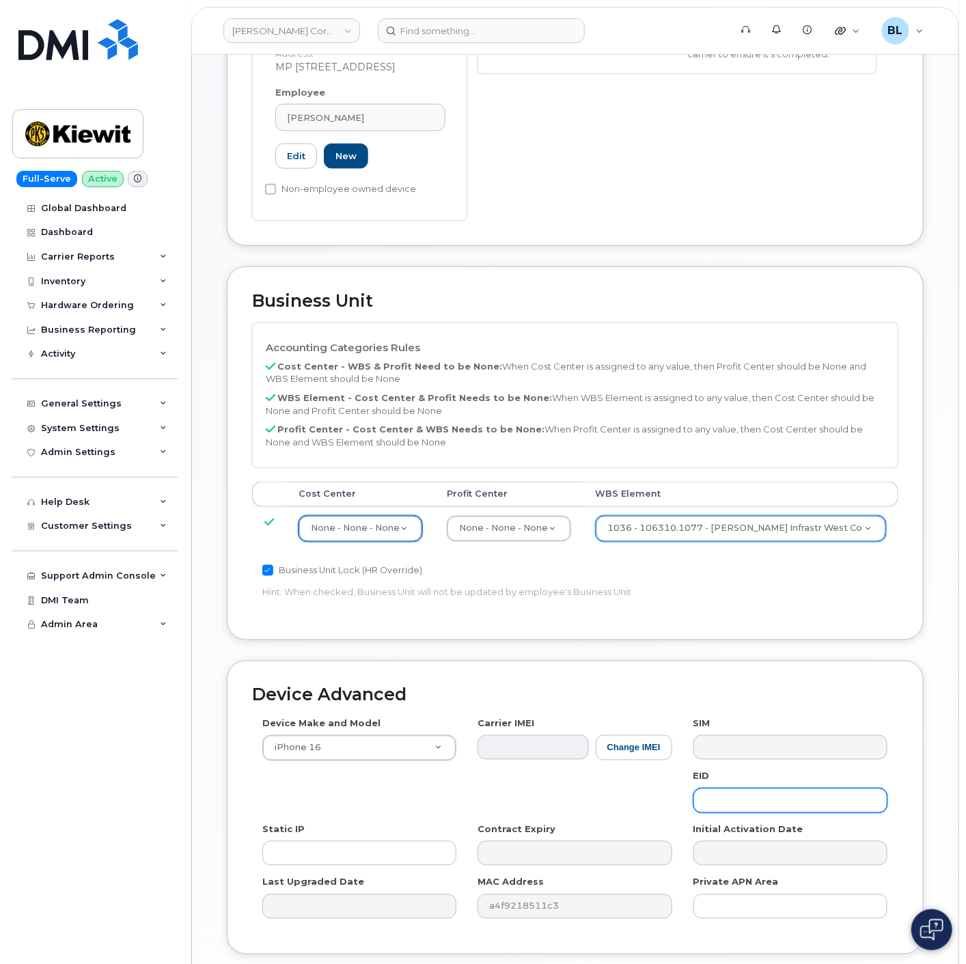
scroll to position [479, 0]
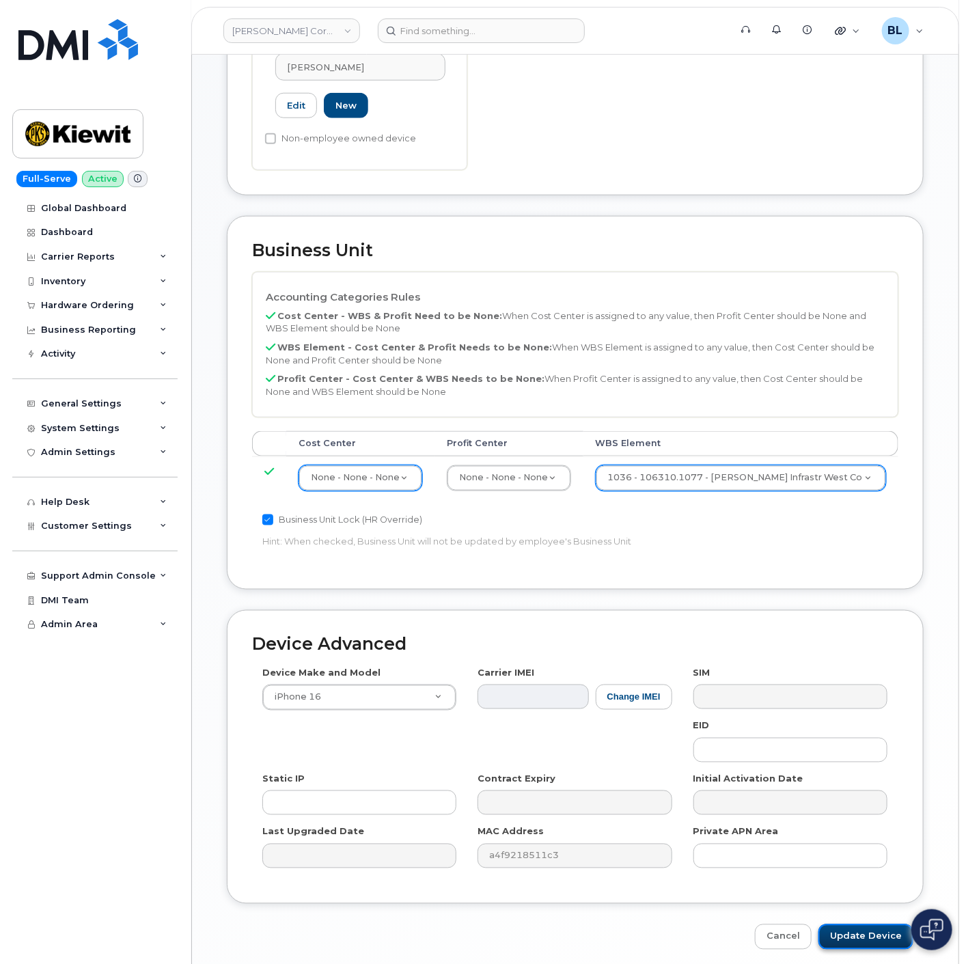
click at [893, 925] on input "Update Device" at bounding box center [866, 937] width 95 height 25
type input "Saving..."
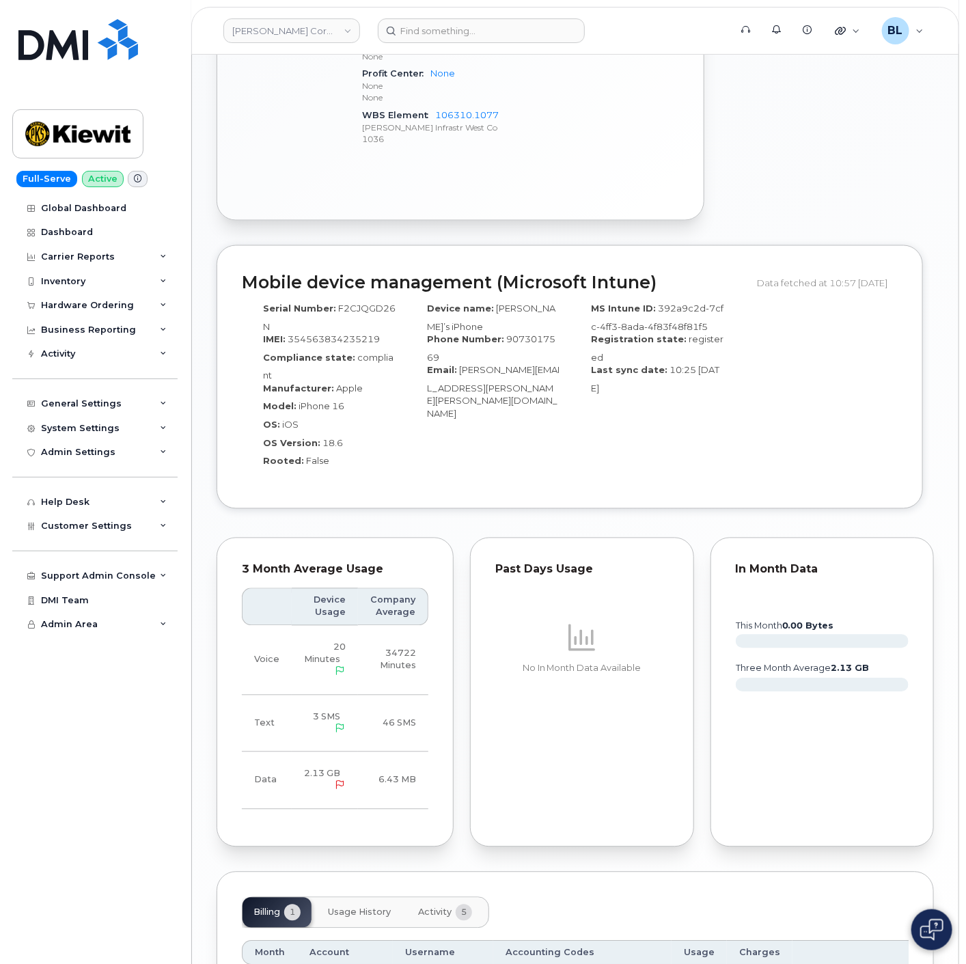
scroll to position [954, 0]
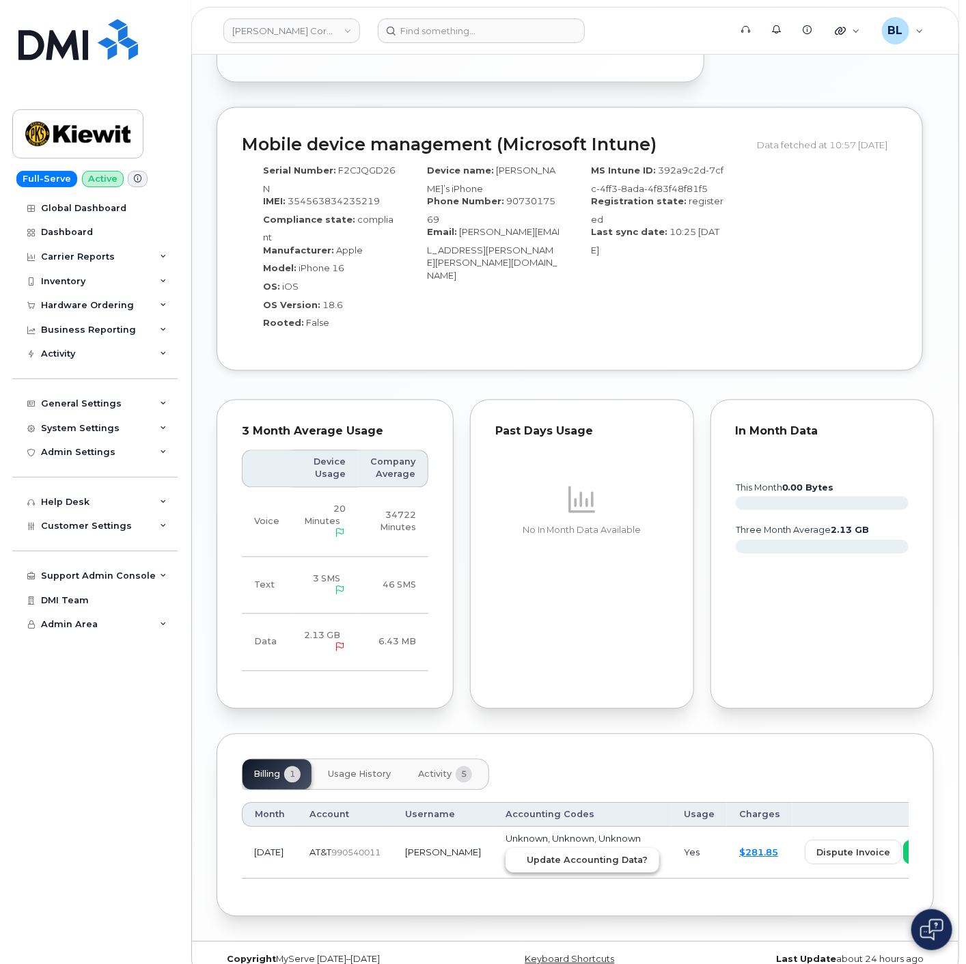
drag, startPoint x: 559, startPoint y: 843, endPoint x: 567, endPoint y: 65, distance: 778.6
click at [559, 849] on button "Update Accounting Data?" at bounding box center [583, 861] width 154 height 25
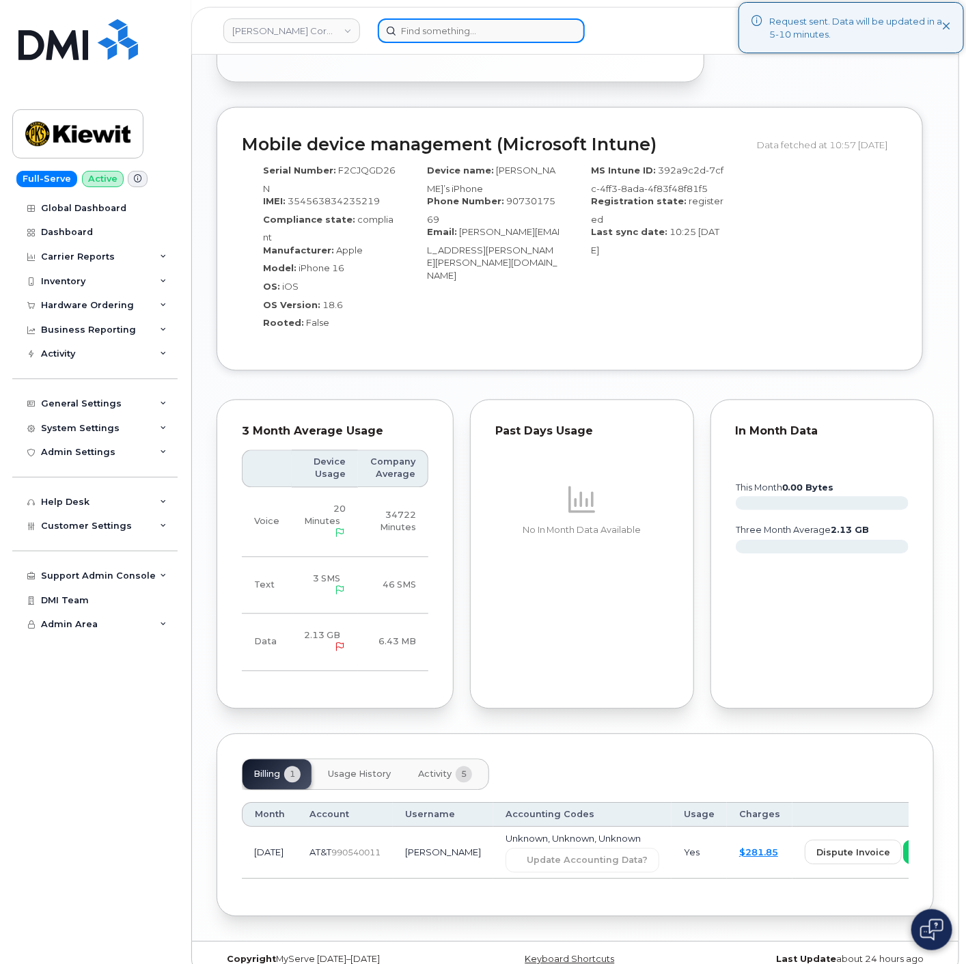
click at [500, 35] on input at bounding box center [481, 30] width 207 height 25
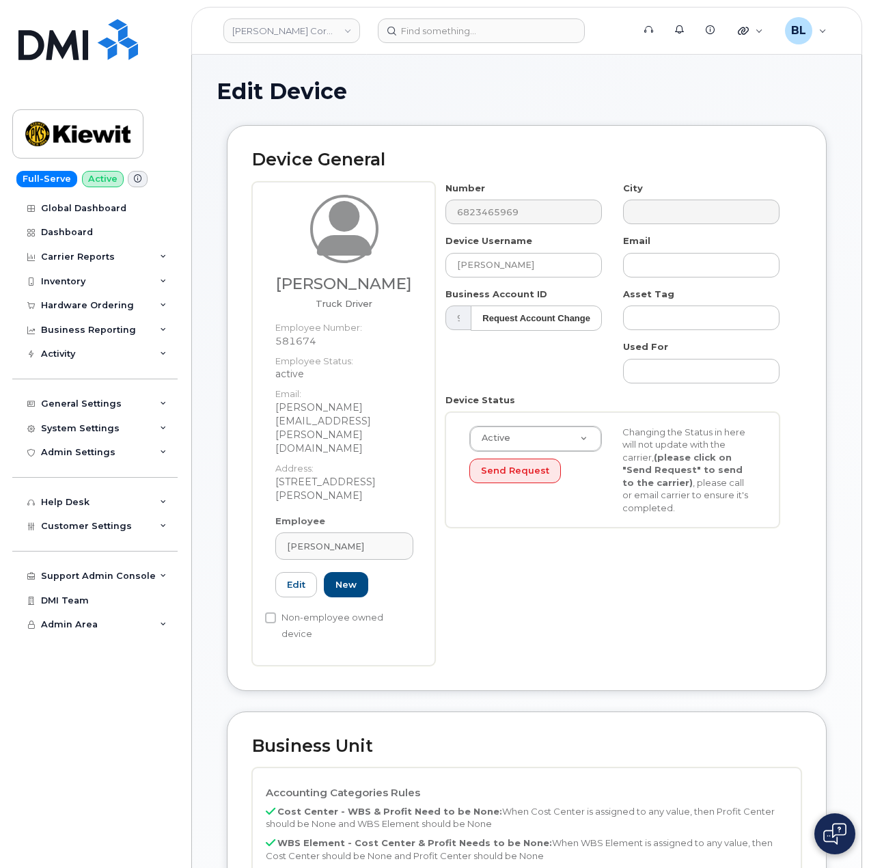
select select "29584743"
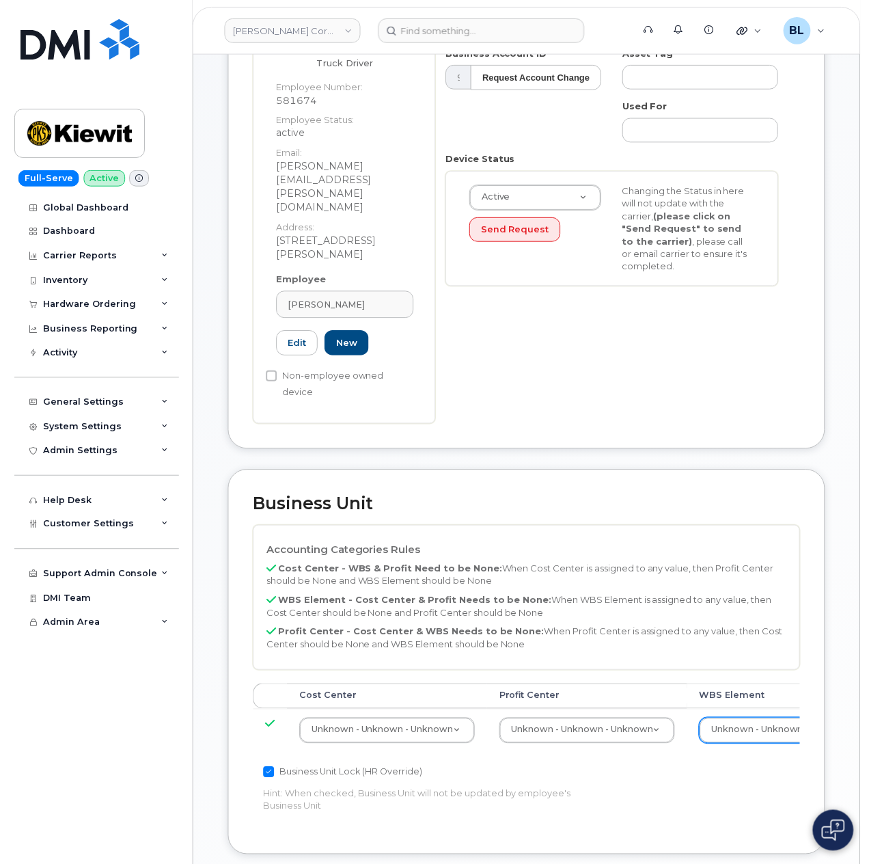
scroll to position [241, 6]
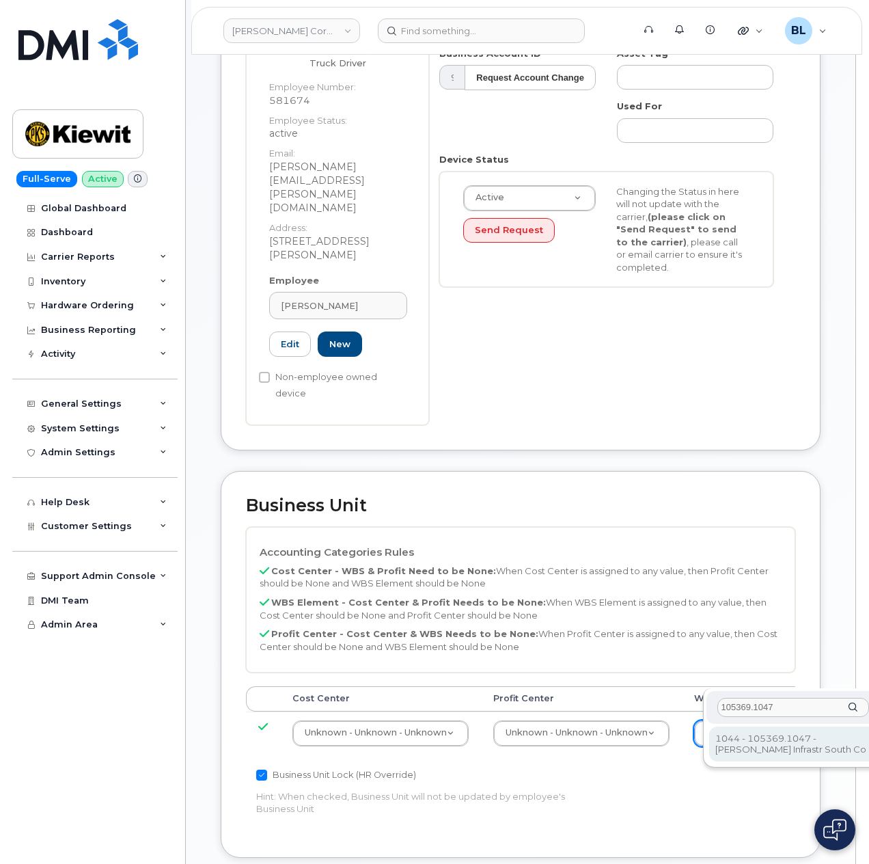
type input "105369.1047"
drag, startPoint x: 746, startPoint y: 738, endPoint x: 737, endPoint y: 742, distance: 10.2
type input "33270077"
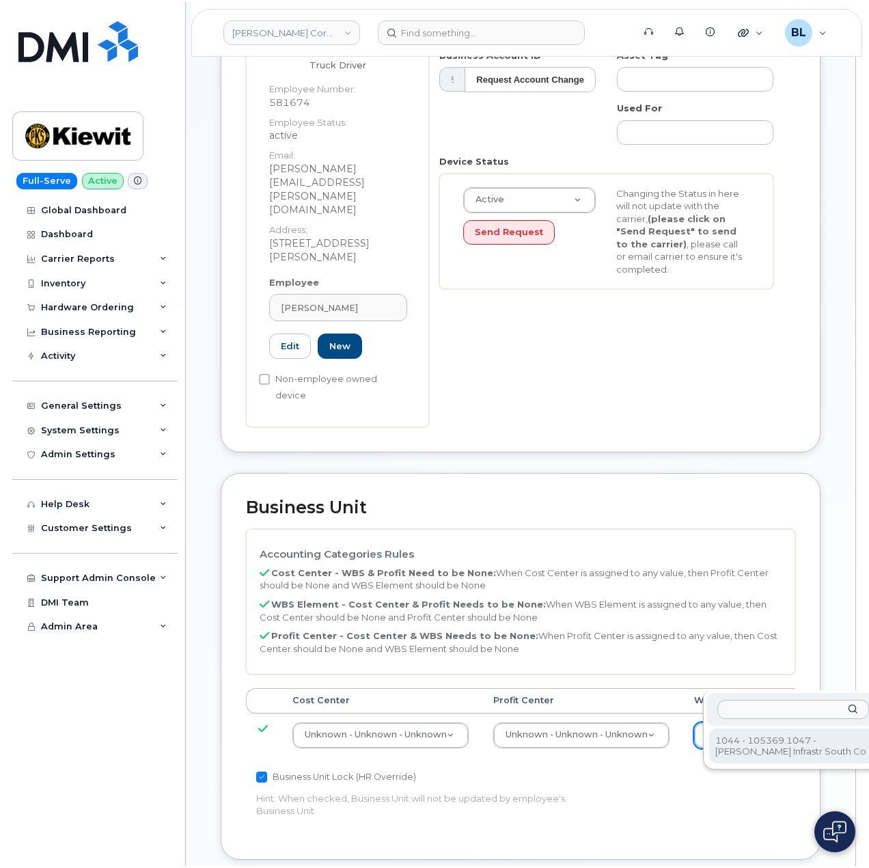
scroll to position [241, 0]
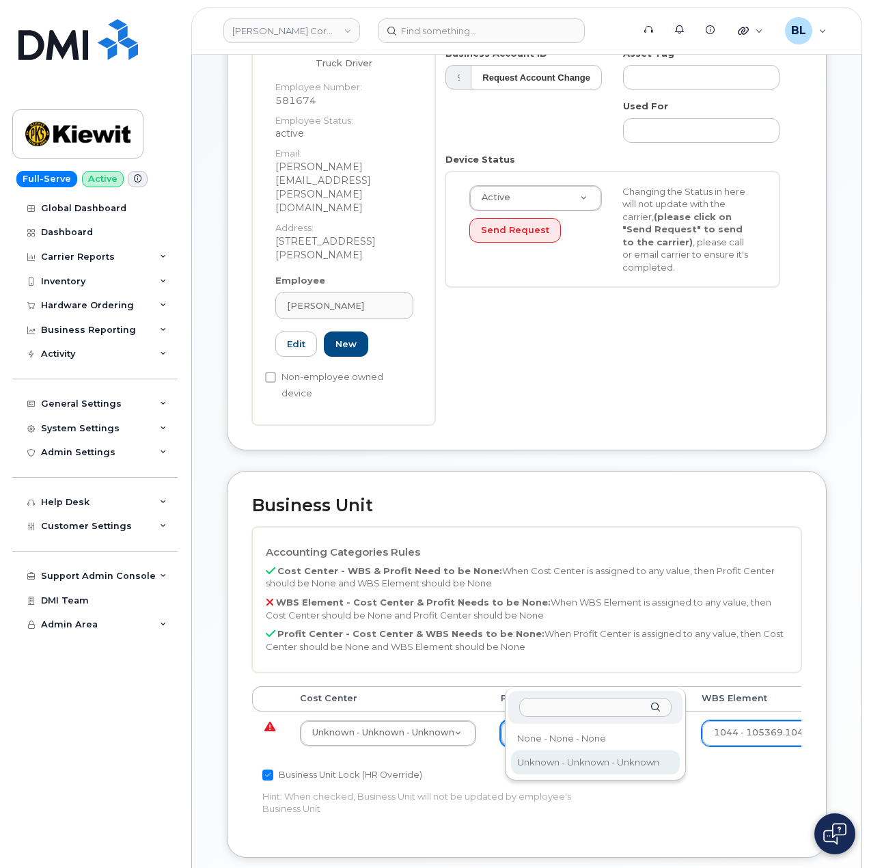
click at [572, 722] on div at bounding box center [596, 707] width 174 height 33
select select "29629357"
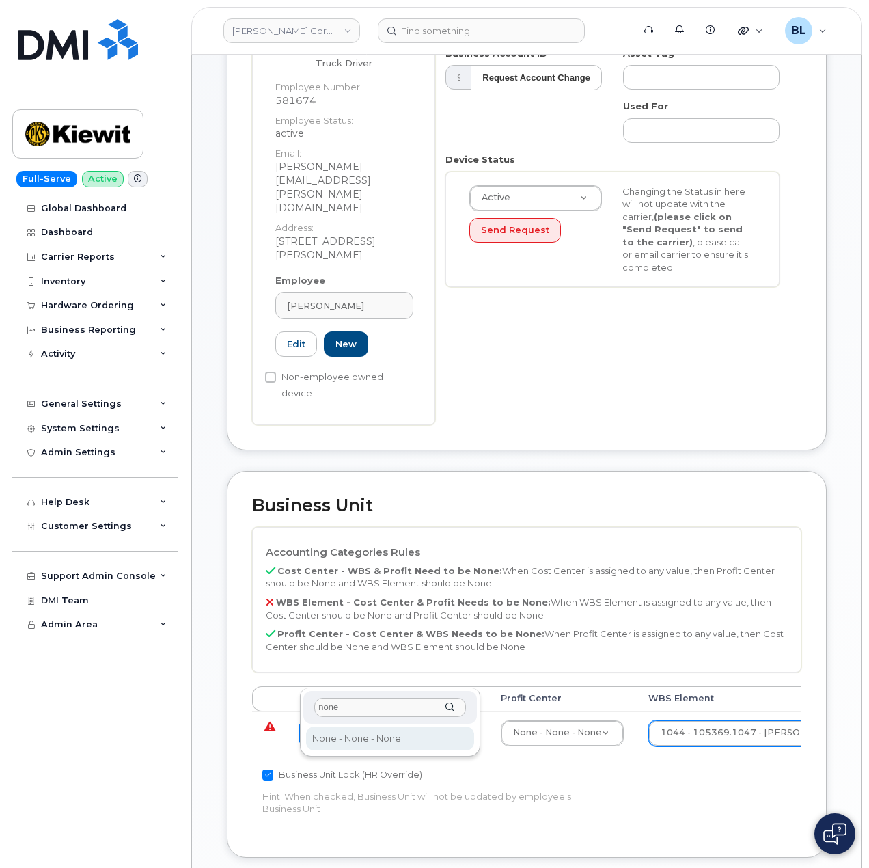
type input "none"
type input "29629358"
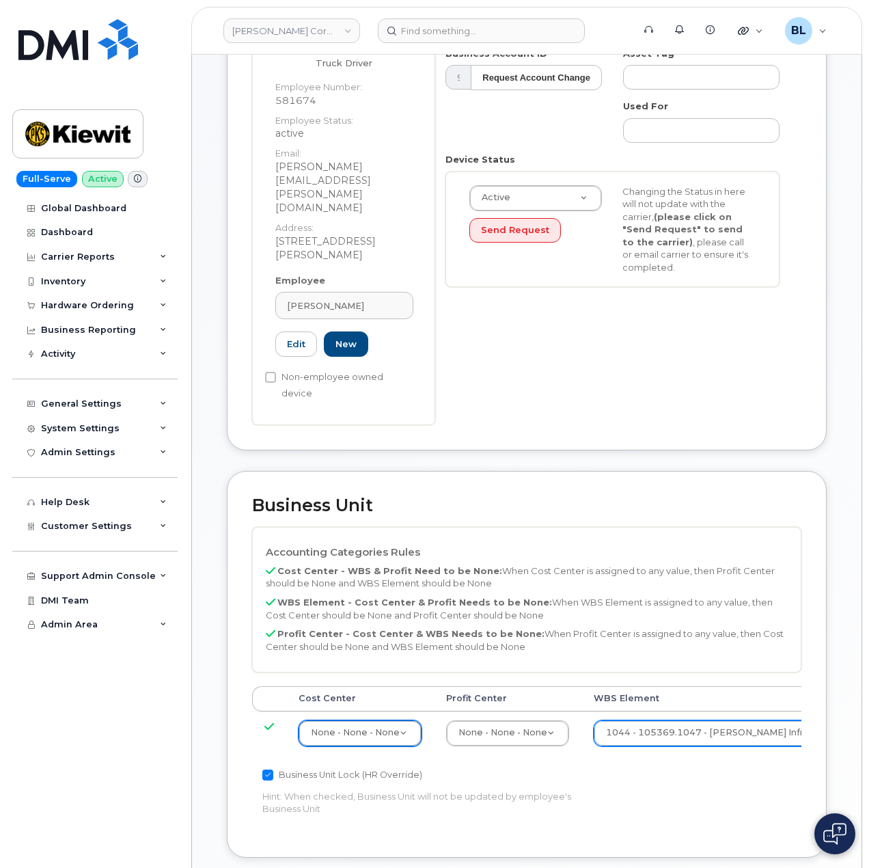
scroll to position [605, 0]
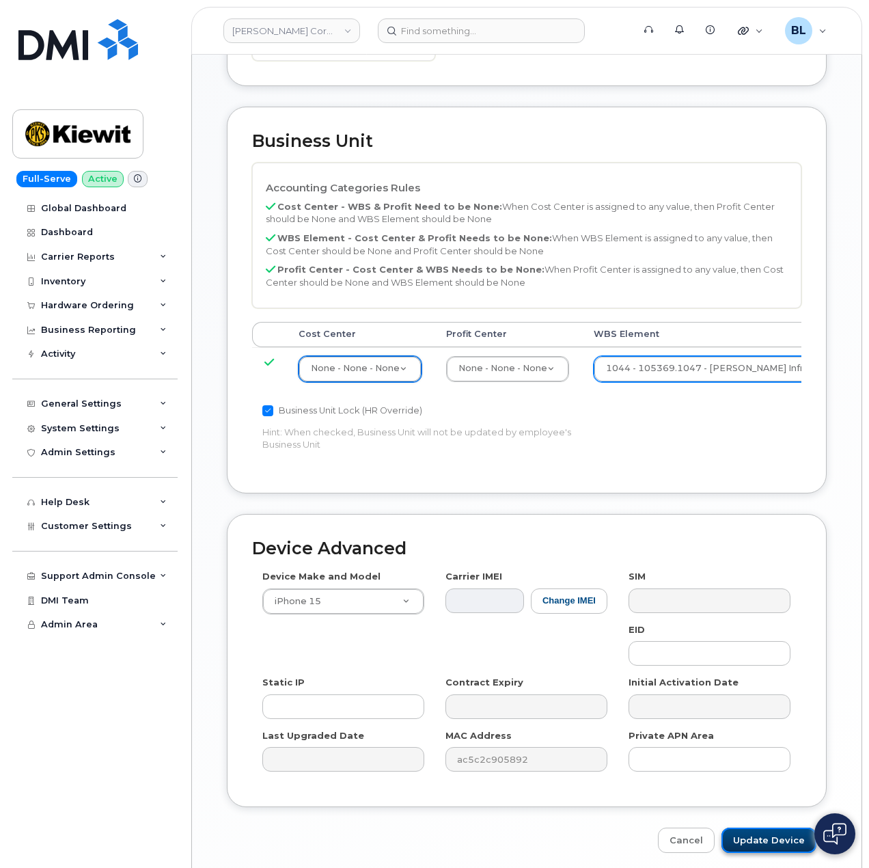
click at [770, 828] on input "Update Device" at bounding box center [769, 840] width 95 height 25
type input "Saving..."
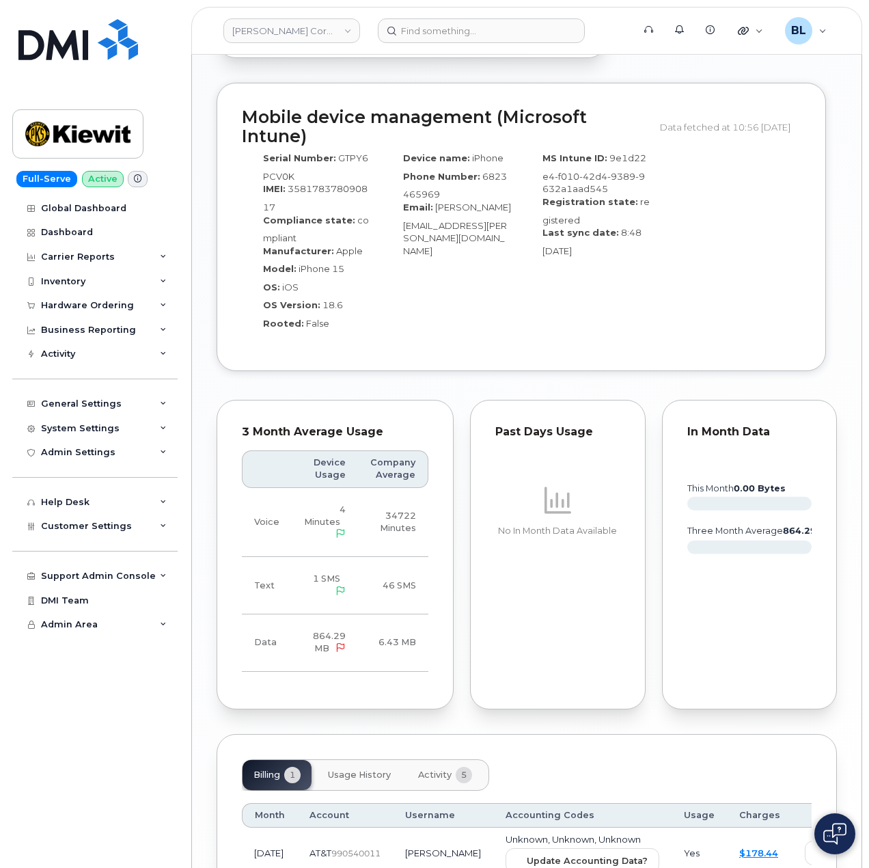
scroll to position [1215, 0]
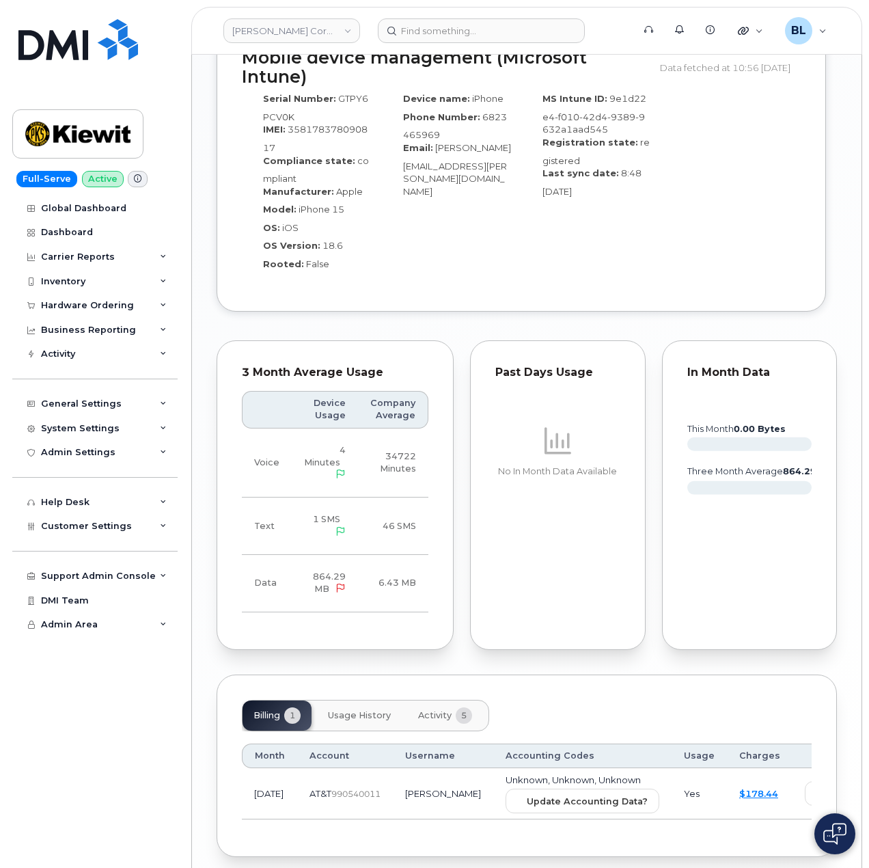
click at [511, 774] on span "Unknown, Unknown, Unknown" at bounding box center [573, 779] width 135 height 11
click at [509, 768] on td "Unknown, Unknown, Unknown Update Accounting Data?" at bounding box center [582, 794] width 178 height 52
click at [537, 795] on span "Update Accounting Data?" at bounding box center [587, 801] width 121 height 13
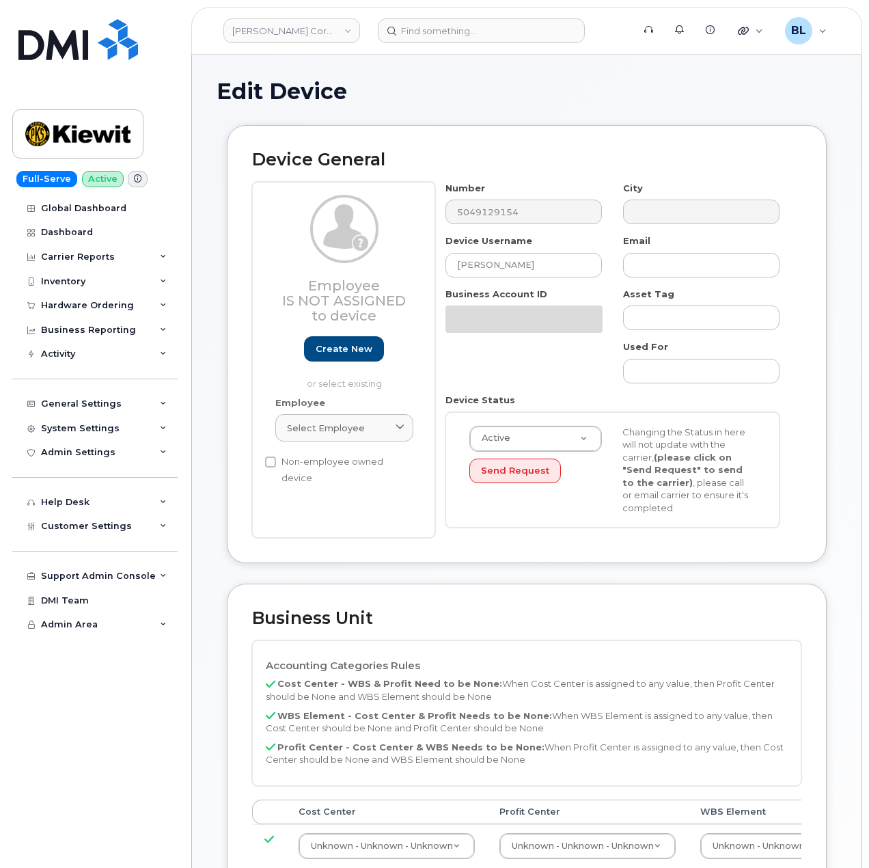
select select "29584743"
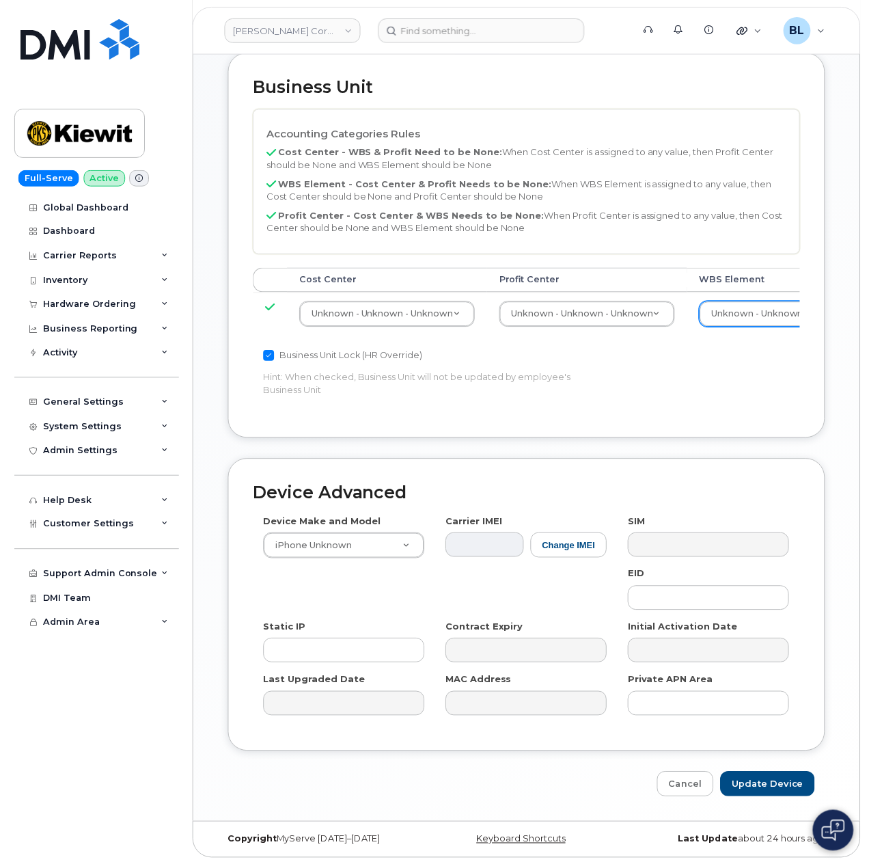
scroll to position [535, 6]
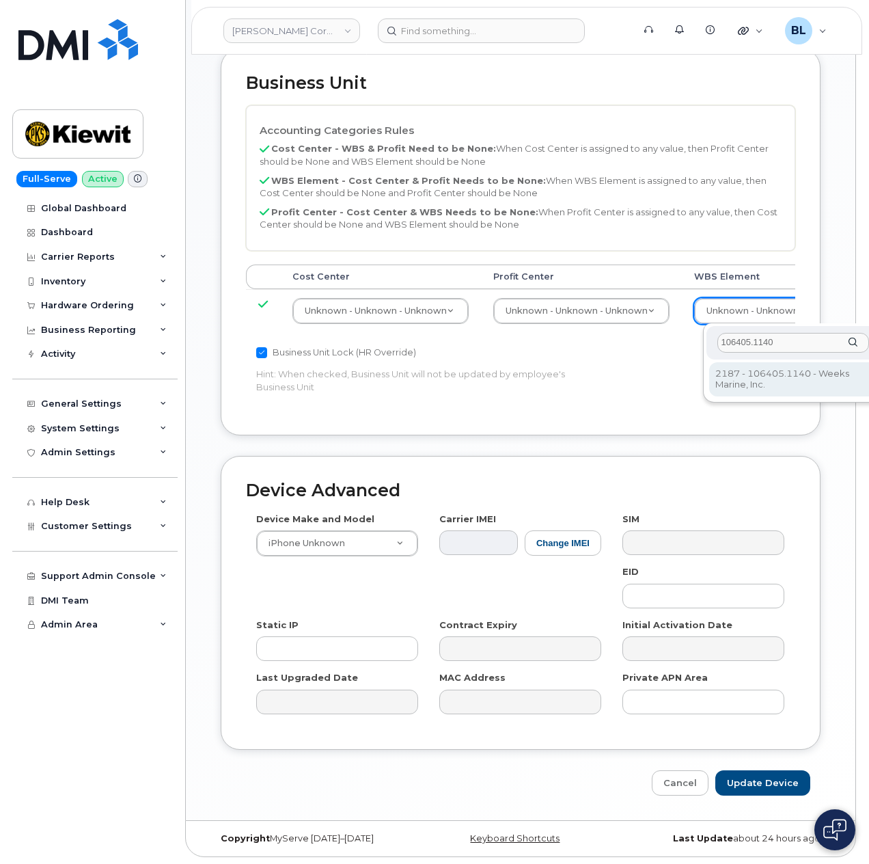
type input "106405.1140"
type input "35164837"
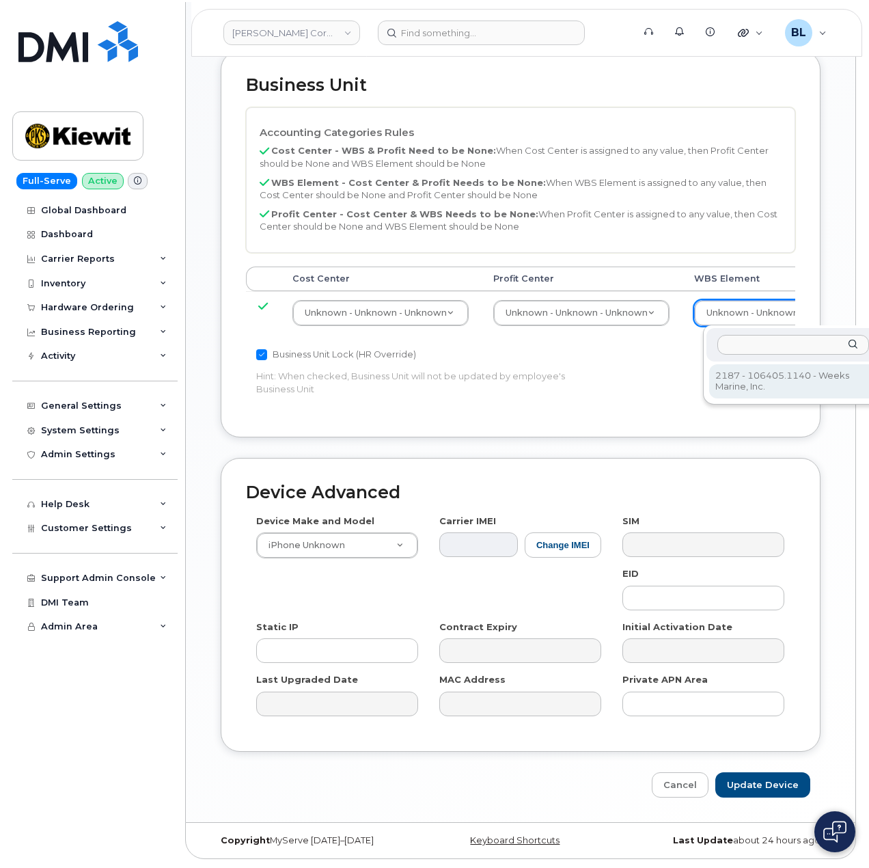
scroll to position [535, 0]
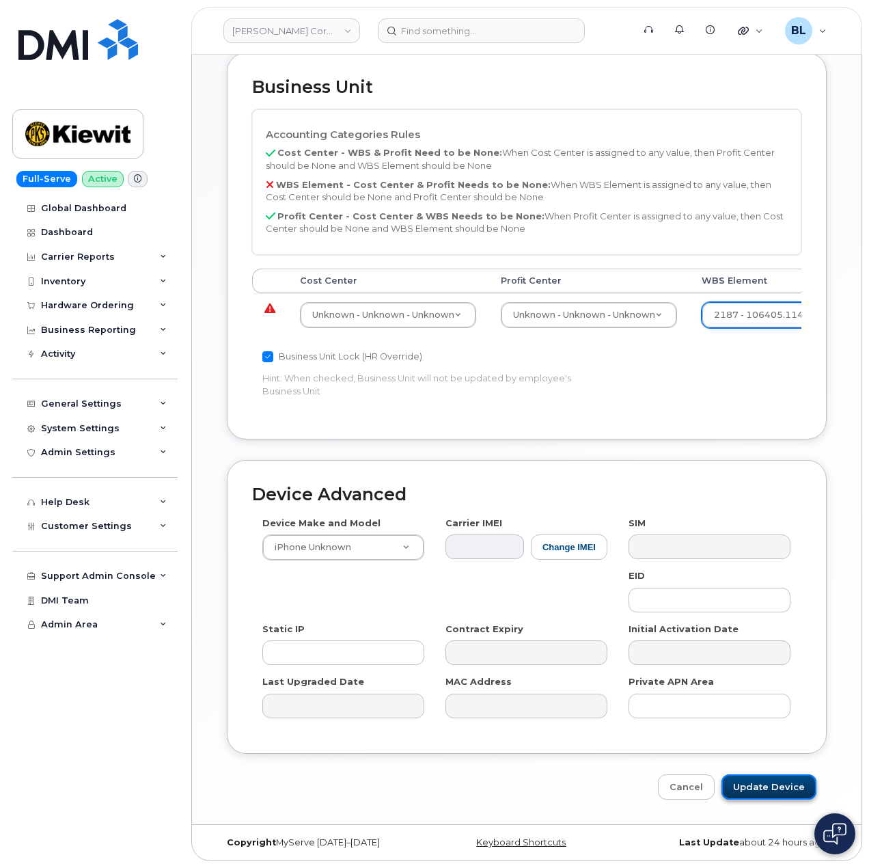
click at [768, 780] on input "Update Device" at bounding box center [769, 786] width 95 height 25
type input "Saving..."
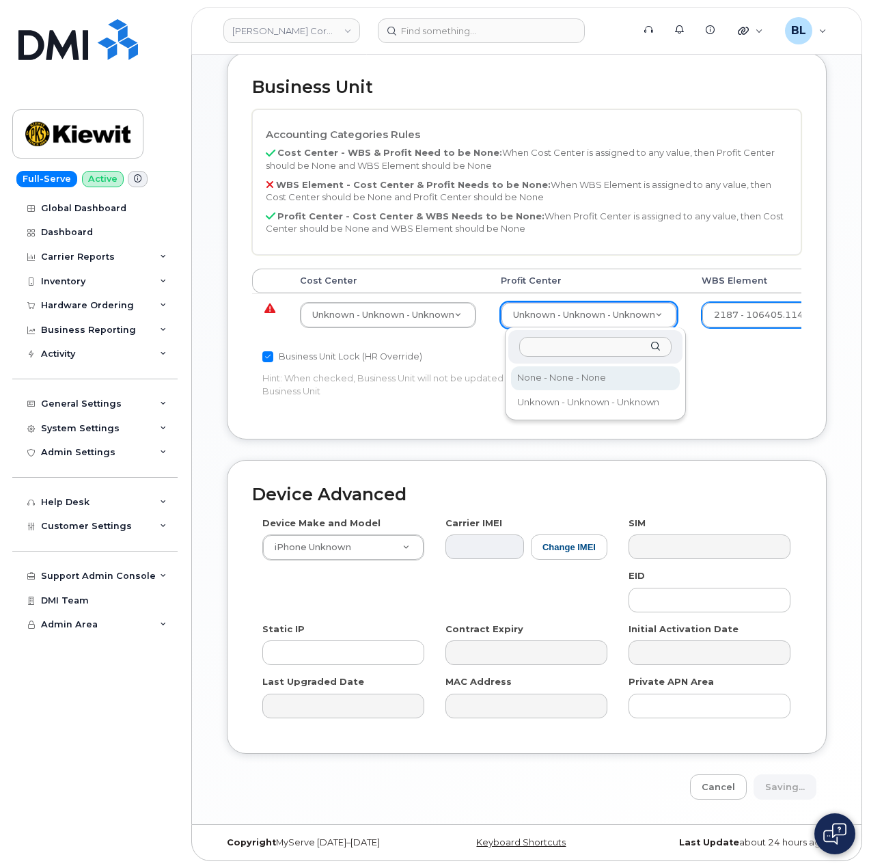
select select "29629357"
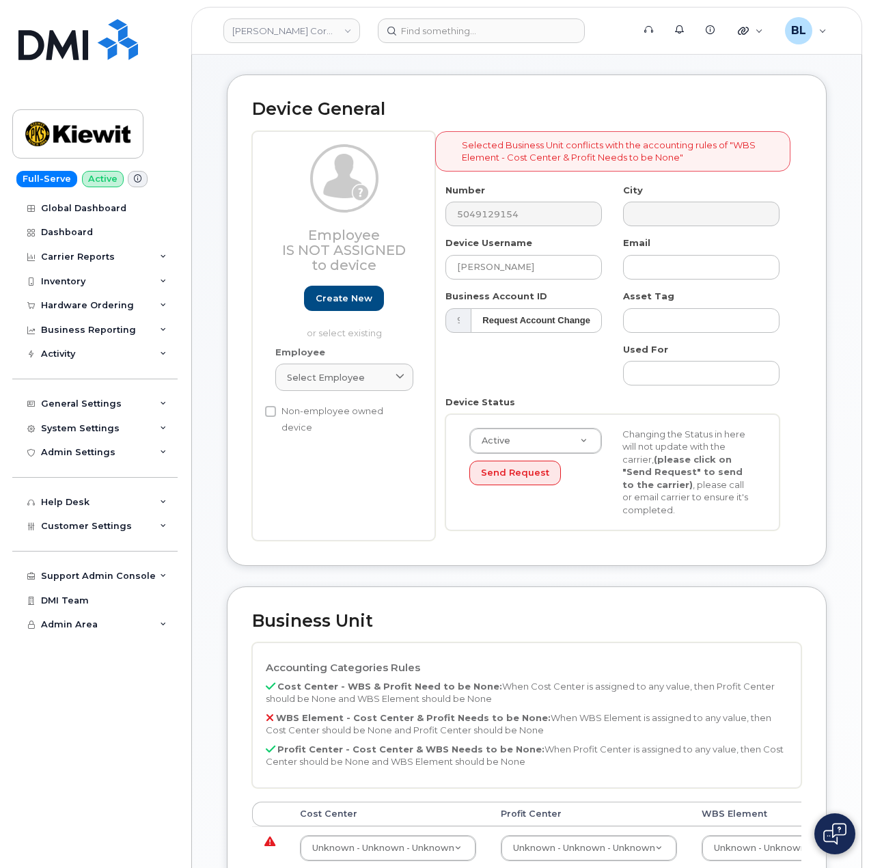
scroll to position [364, 0]
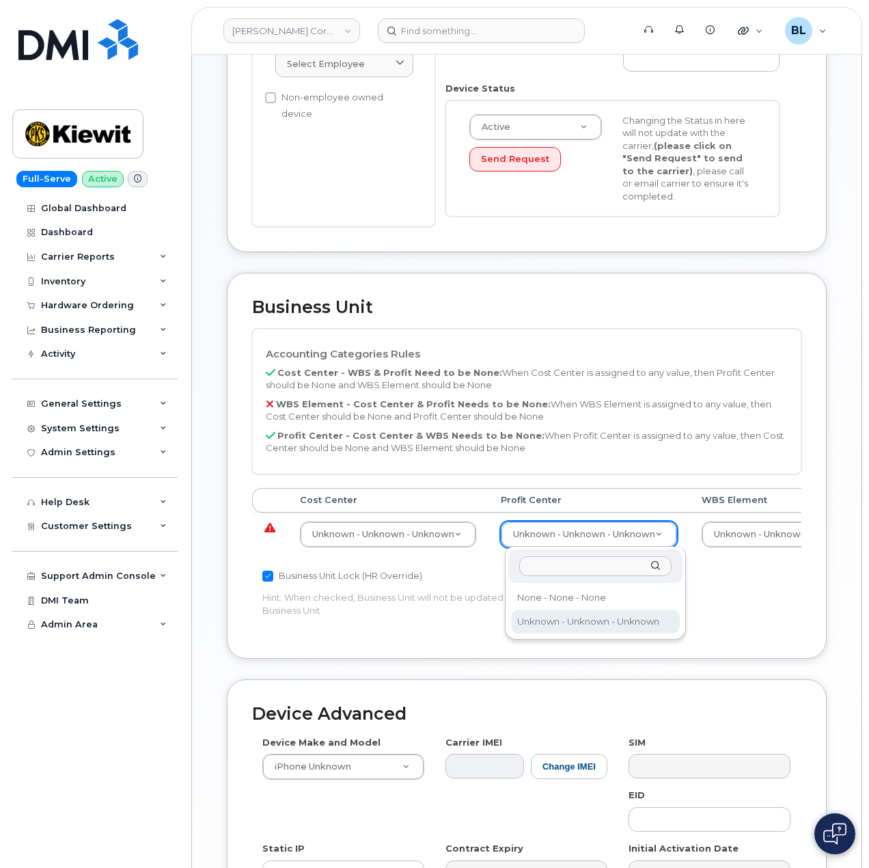
drag, startPoint x: 567, startPoint y: 540, endPoint x: 569, endPoint y: 552, distance: 11.9
select select "29629357"
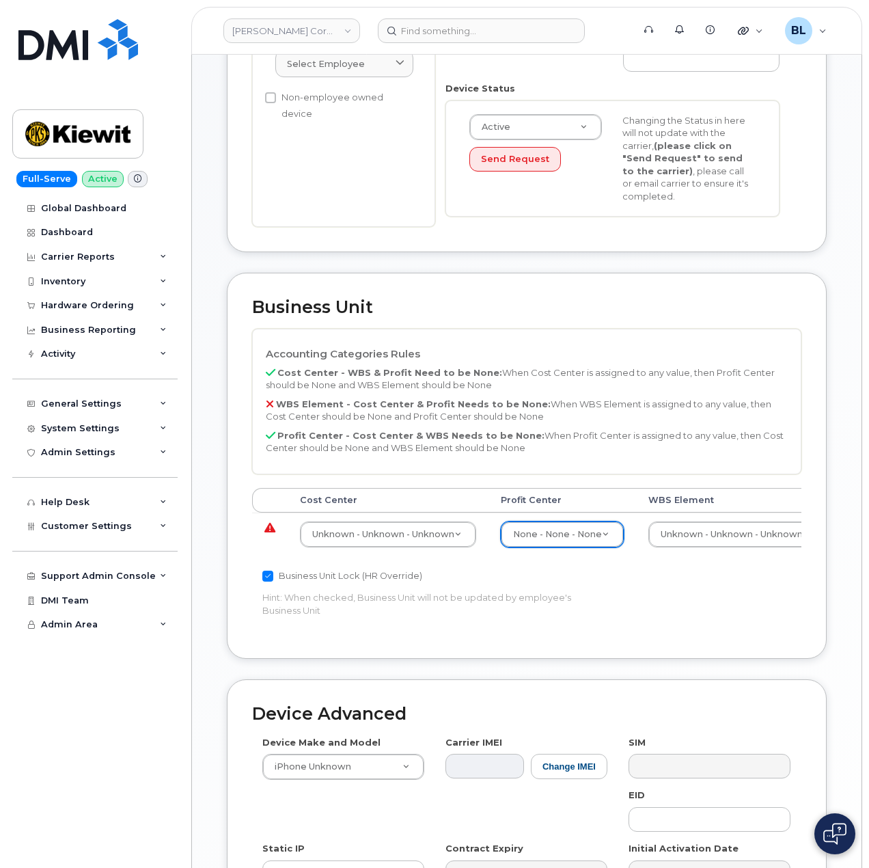
drag, startPoint x: 406, startPoint y: 557, endPoint x: 411, endPoint y: 550, distance: 8.3
click at [406, 556] on div "Cost Center Profit Center WBS Element Unknown - Unknown - Unknown 29584742 None…" at bounding box center [527, 528] width 550 height 80
click at [412, 547] on div "Unknown - Unknown - Unknown" at bounding box center [388, 535] width 176 height 26
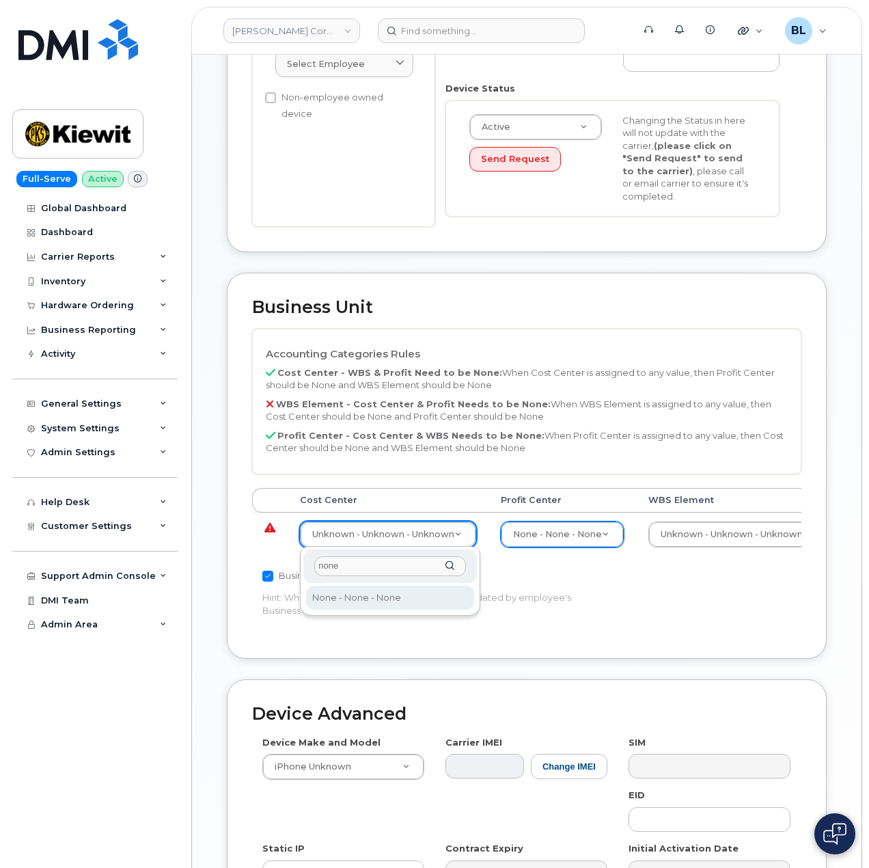
type input "none"
type input "29629358"
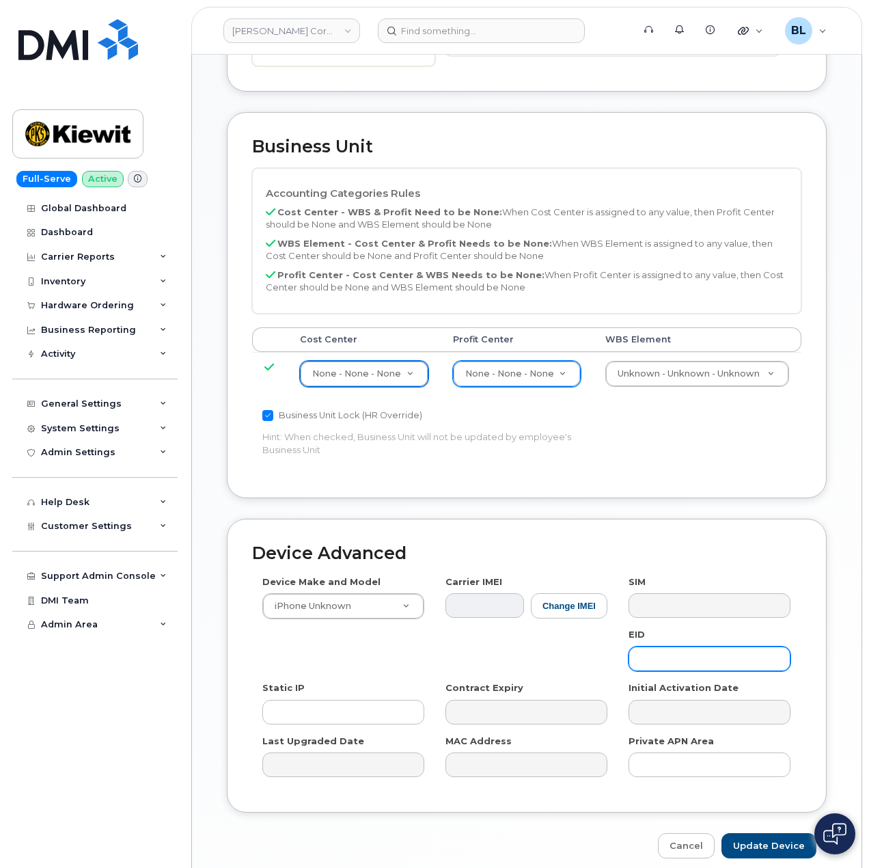
scroll to position [584, 0]
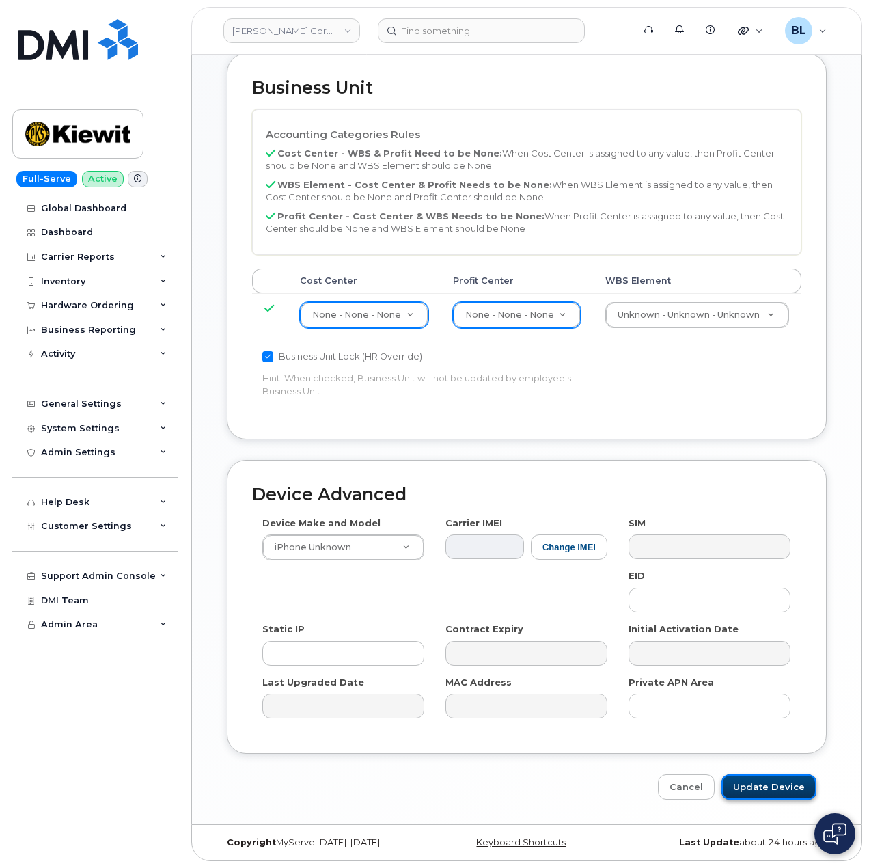
click at [731, 784] on input "Update Device" at bounding box center [769, 786] width 95 height 25
type input "Saving..."
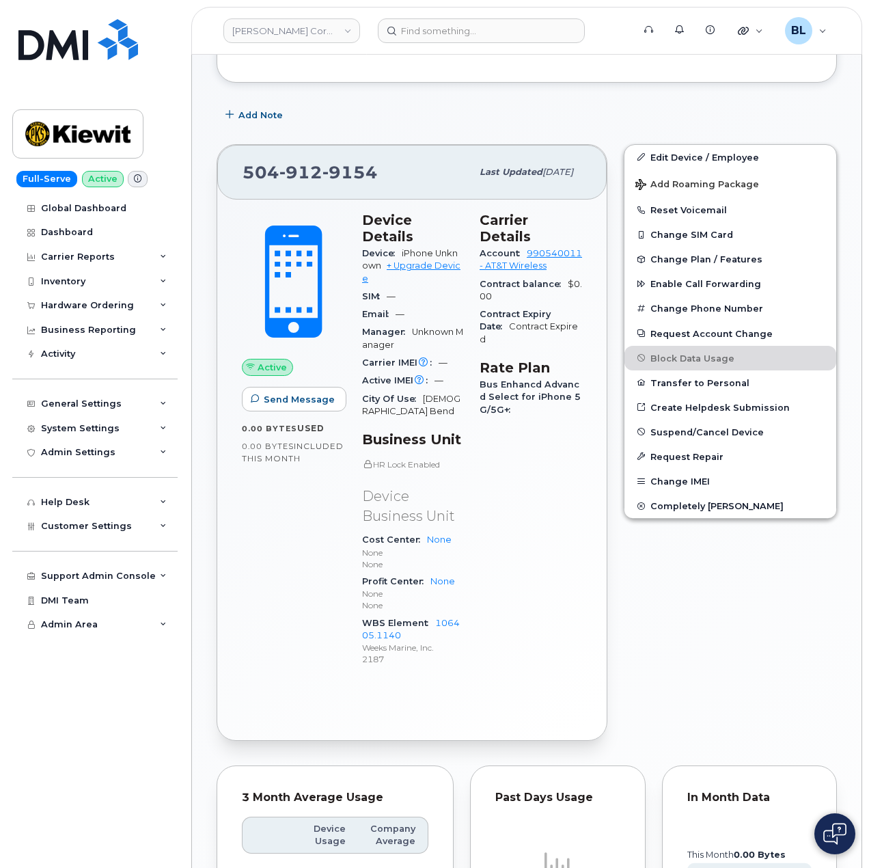
scroll to position [718, 0]
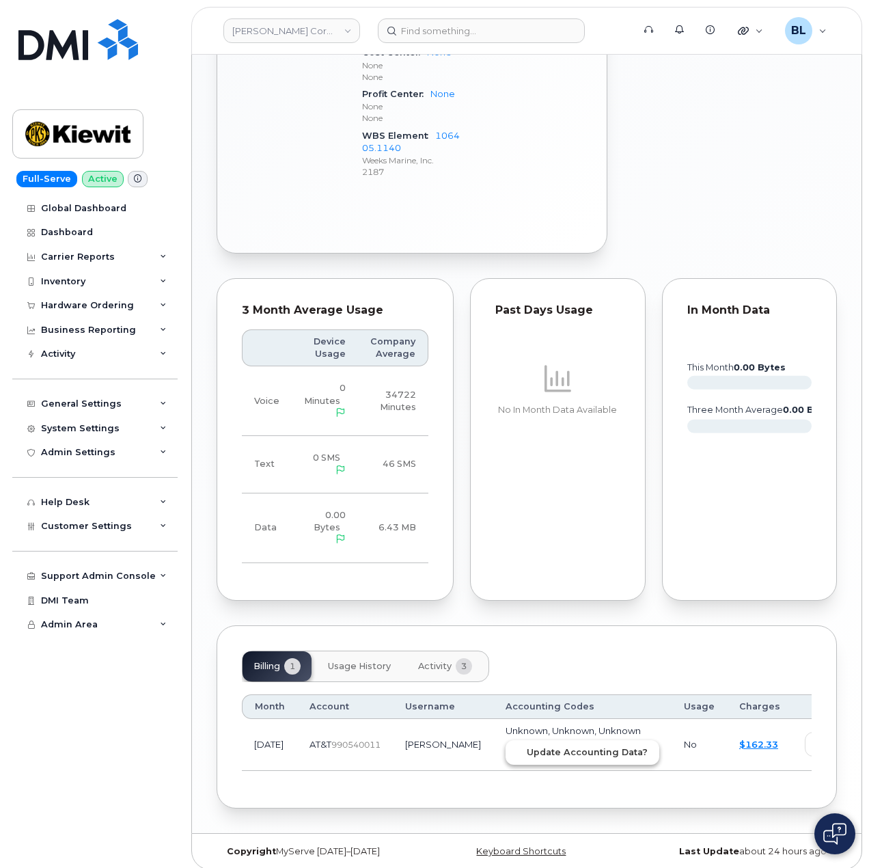
click at [527, 746] on span "Update Accounting Data?" at bounding box center [587, 752] width 121 height 13
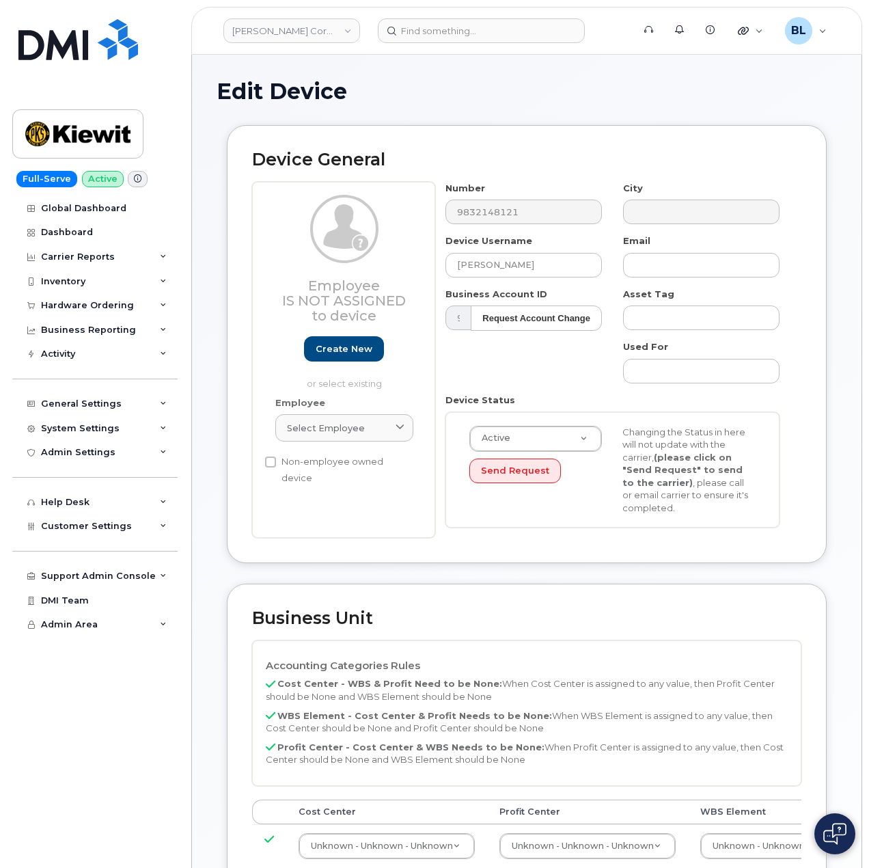
select select "29584743"
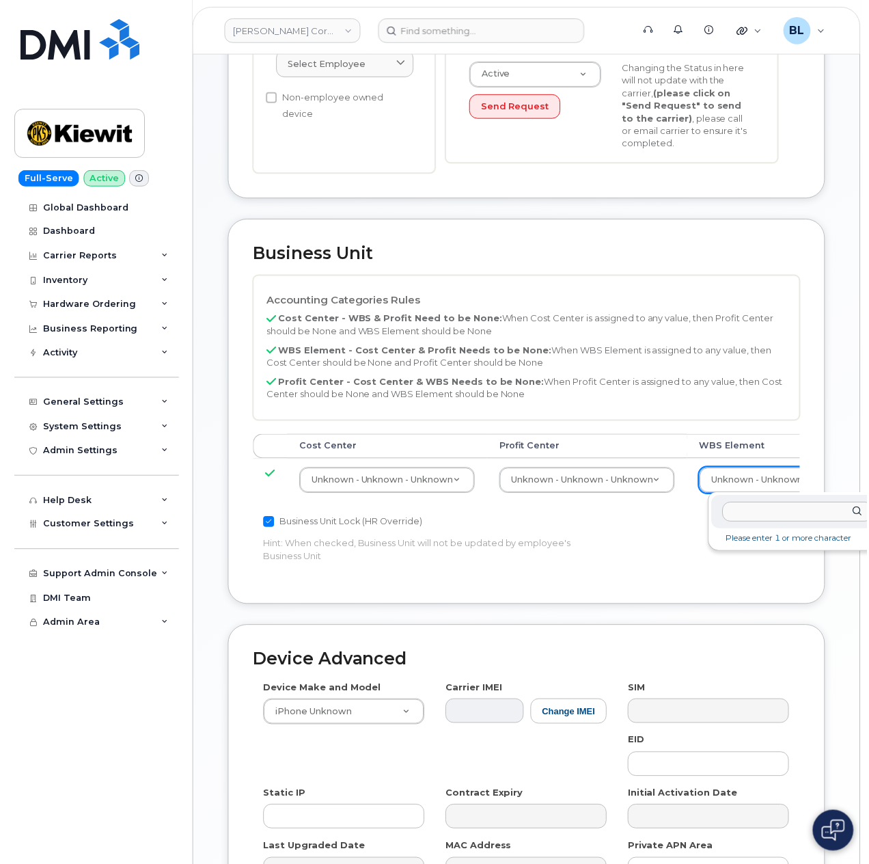
scroll to position [364, 6]
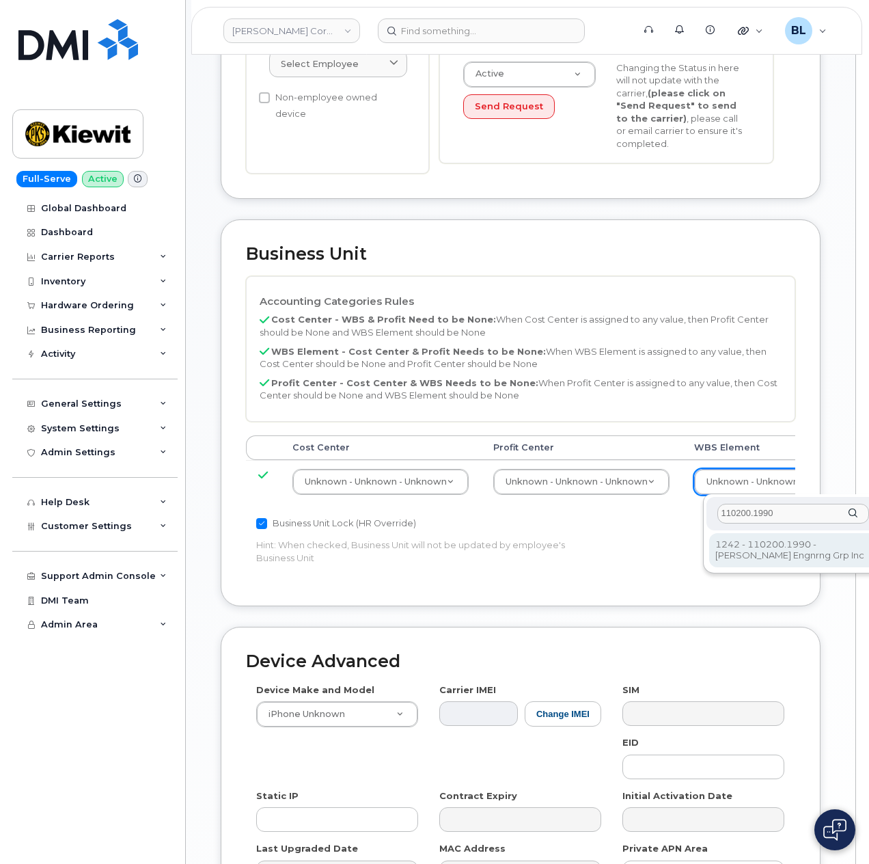
type input "110200.1990"
type input "29990217"
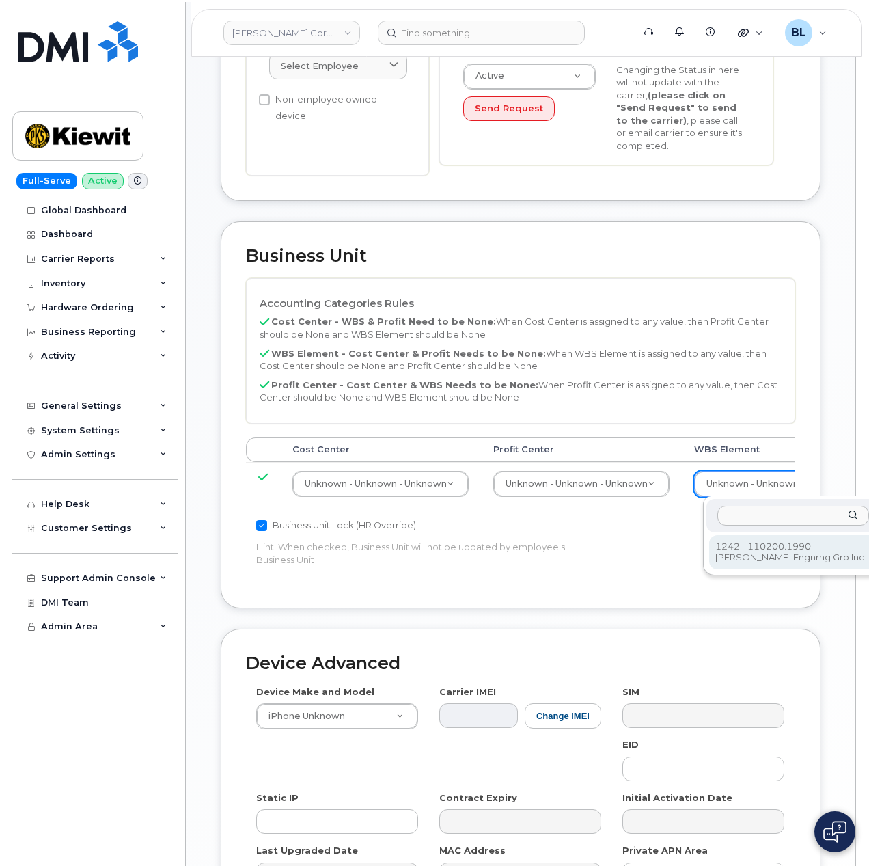
scroll to position [364, 0]
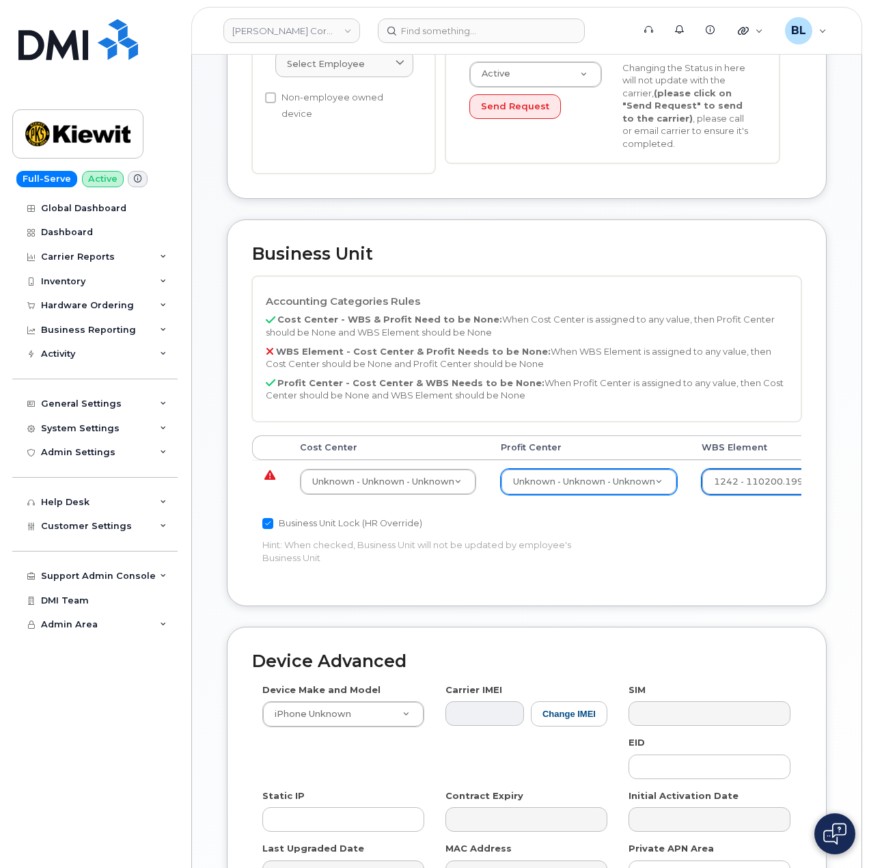
click at [630, 498] on td "Unknown - Unknown - Unknown None - None - None Unknown - Unknown - Unknown" at bounding box center [589, 481] width 201 height 43
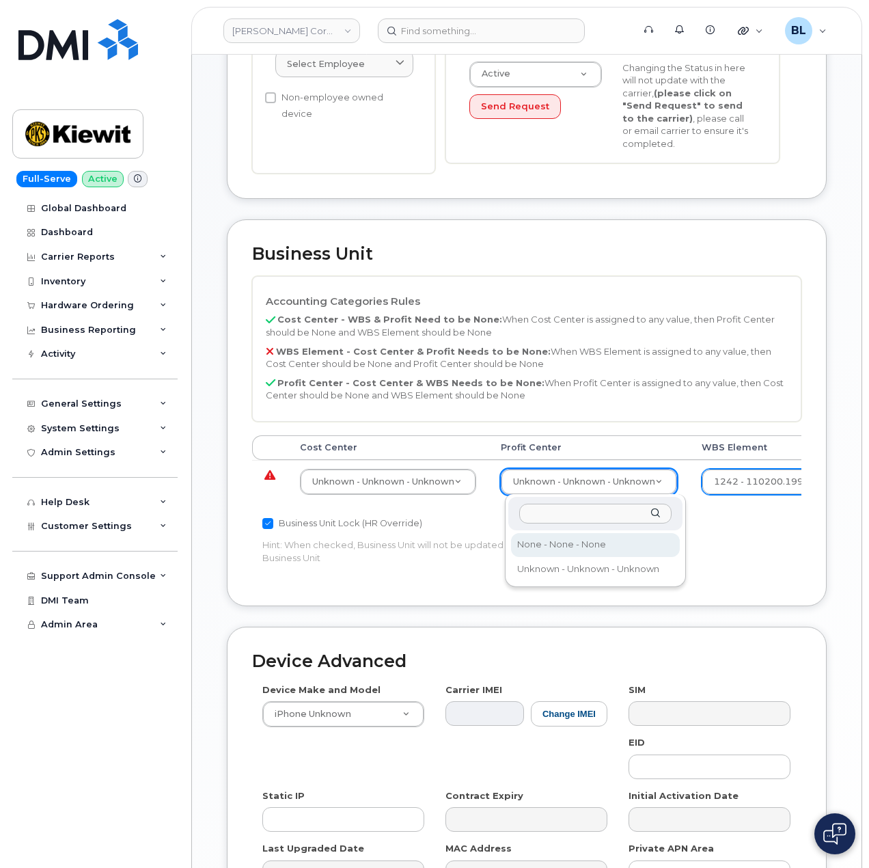
select select "29629357"
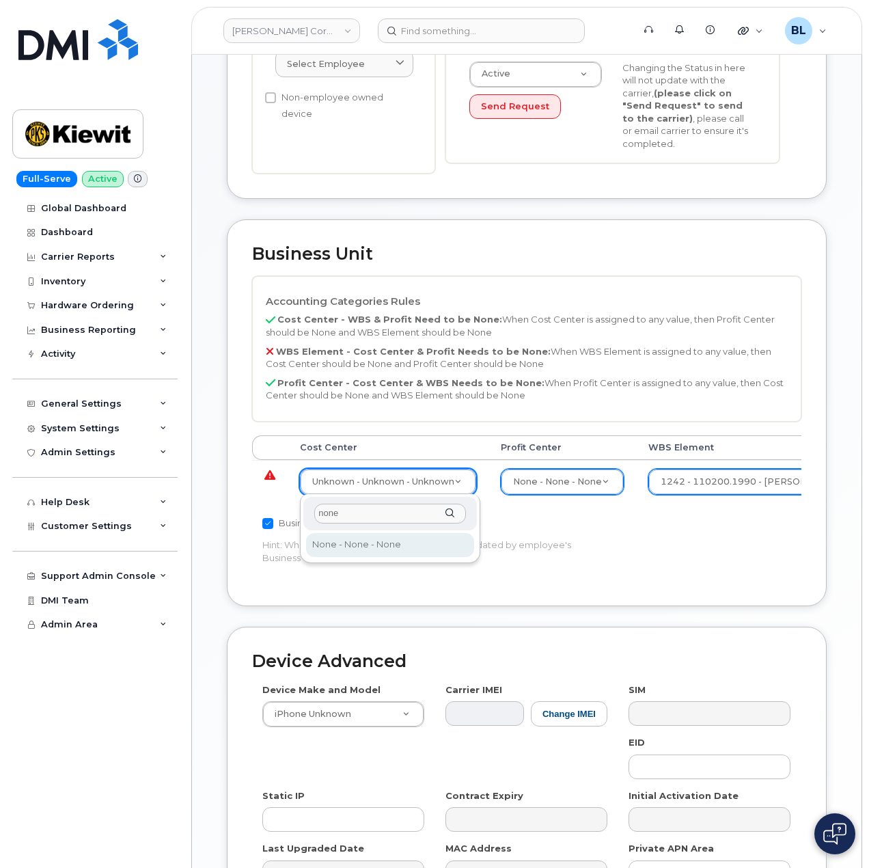
type input "none"
type input "29629358"
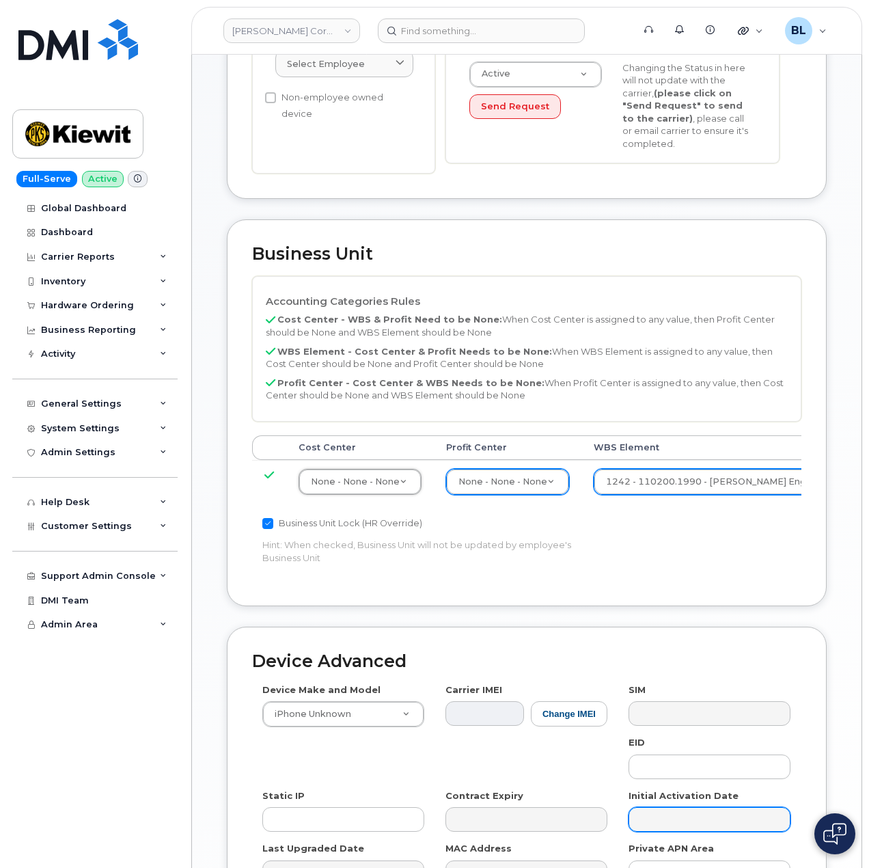
scroll to position [535, 0]
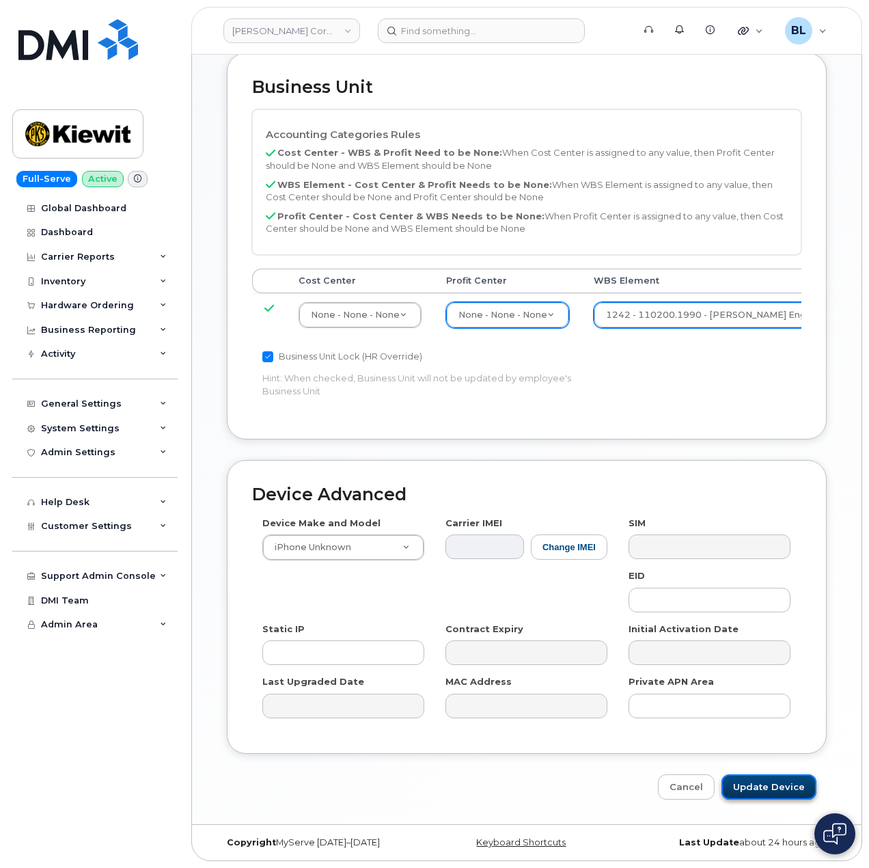
click at [773, 789] on input "Update Device" at bounding box center [769, 786] width 95 height 25
type input "Saving..."
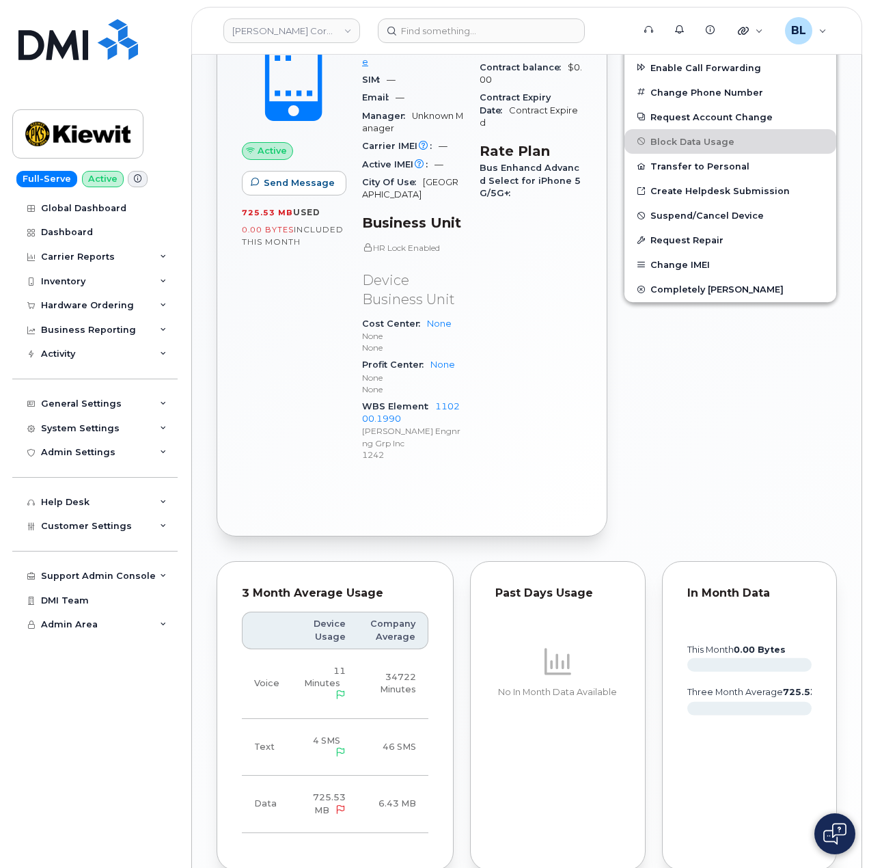
scroll to position [653, 0]
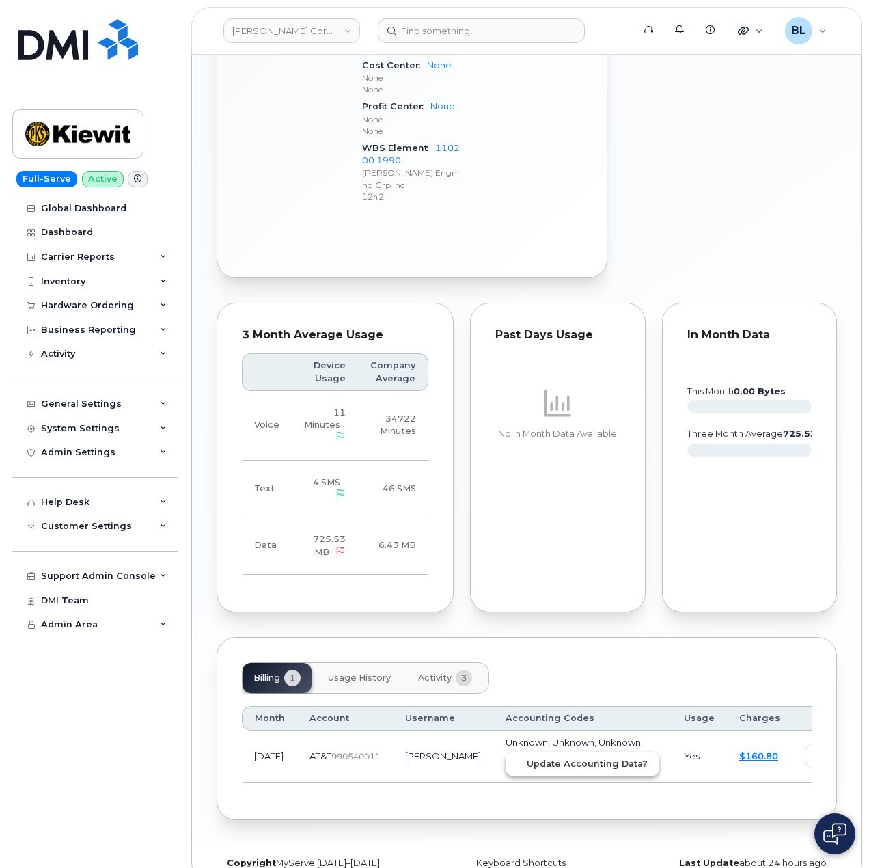
drag, startPoint x: 577, startPoint y: 740, endPoint x: 490, endPoint y: 58, distance: 687.6
click at [576, 757] on span "Update Accounting Data?" at bounding box center [587, 763] width 121 height 13
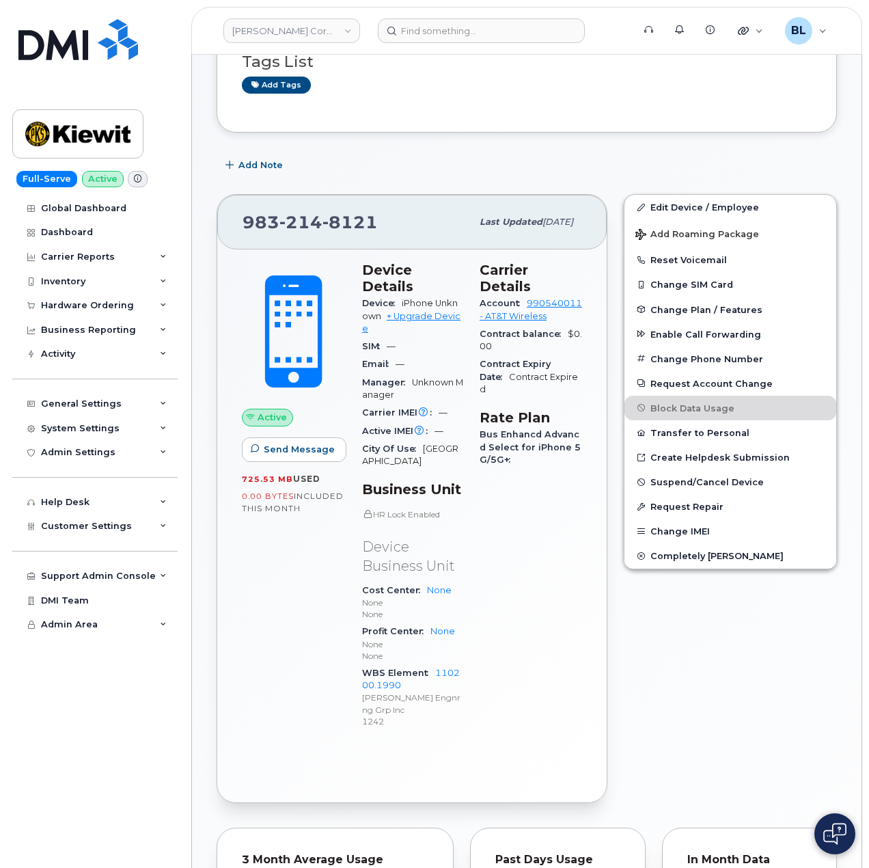
scroll to position [0, 0]
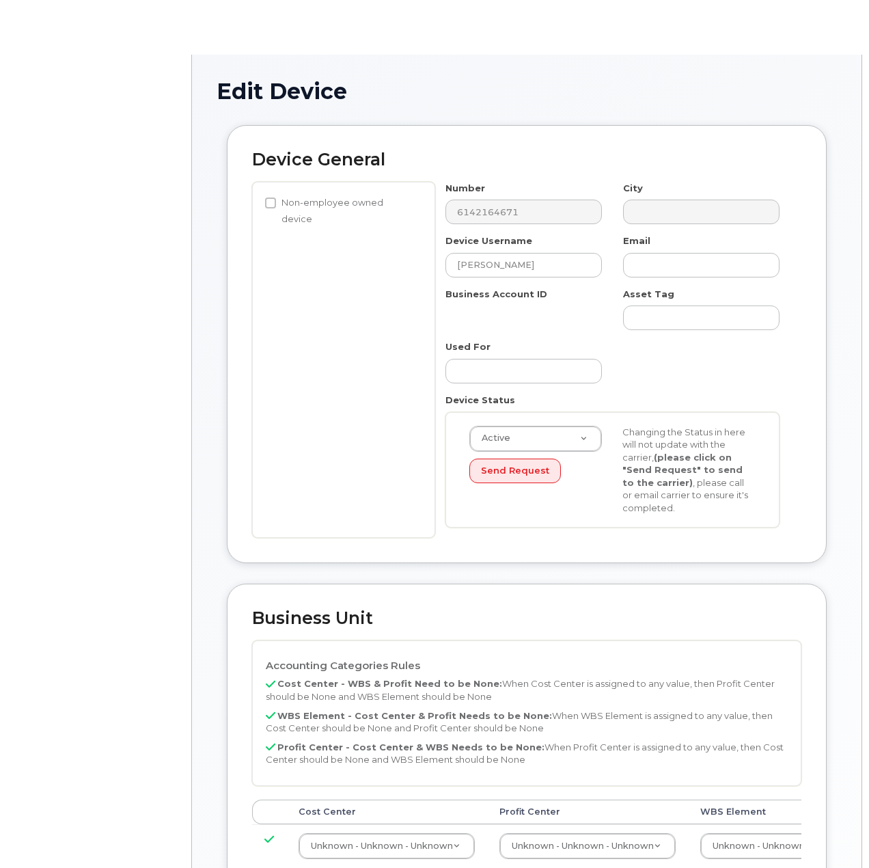
select select "29584743"
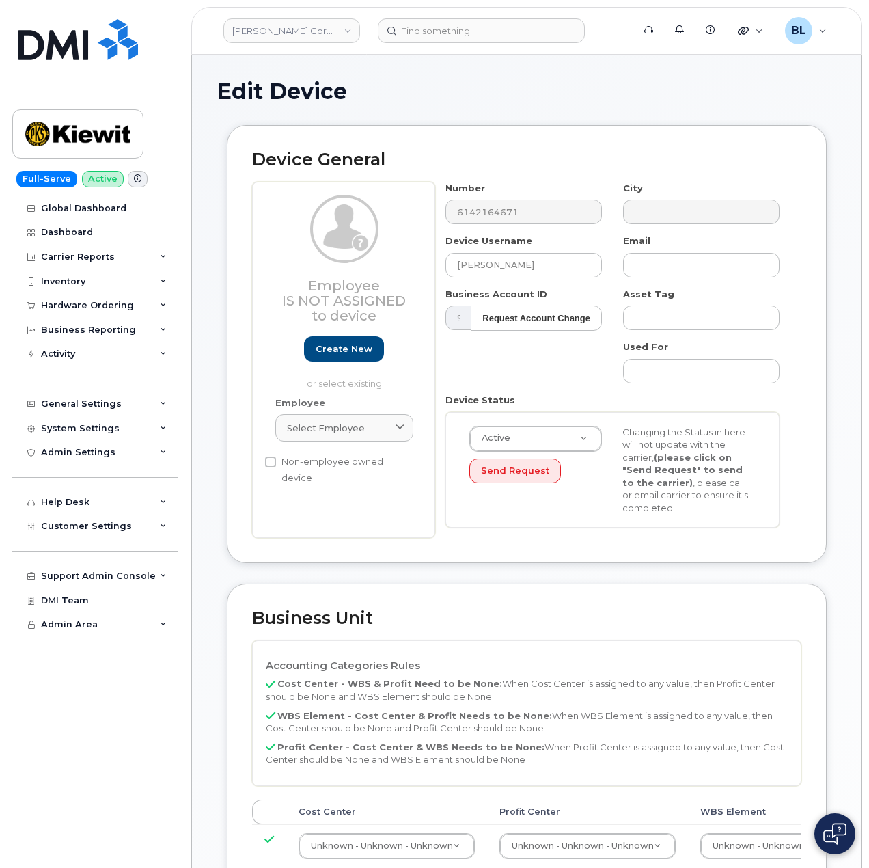
scroll to position [364, 0]
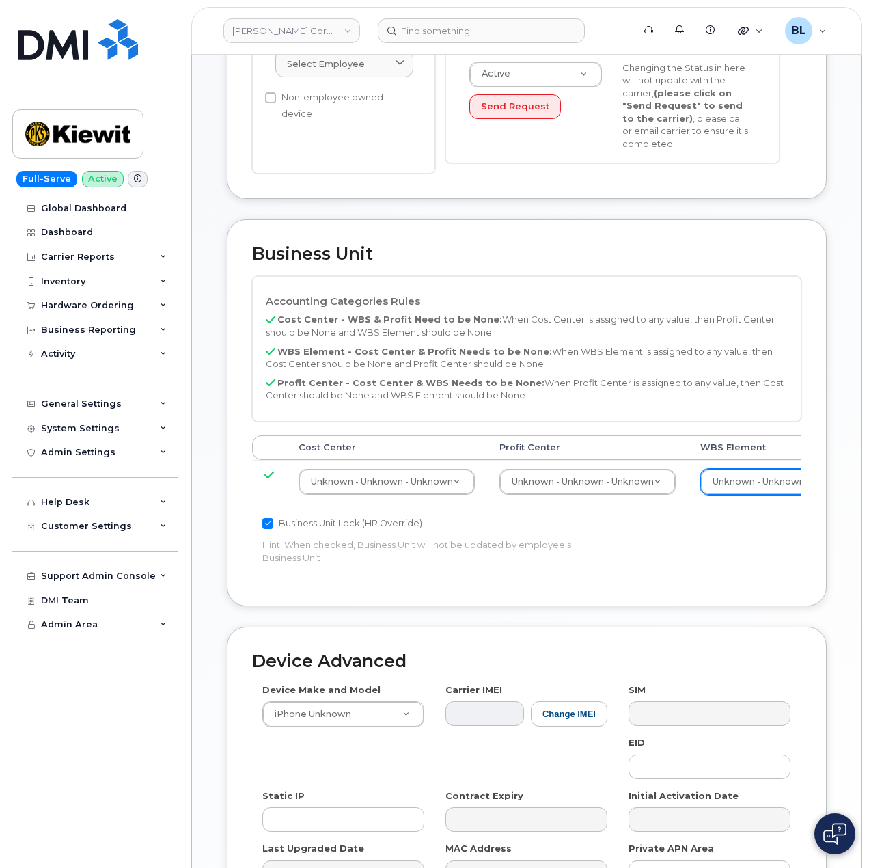
click at [759, 469] on div "Unknown - Unknown - Unknown" at bounding box center [789, 482] width 176 height 26
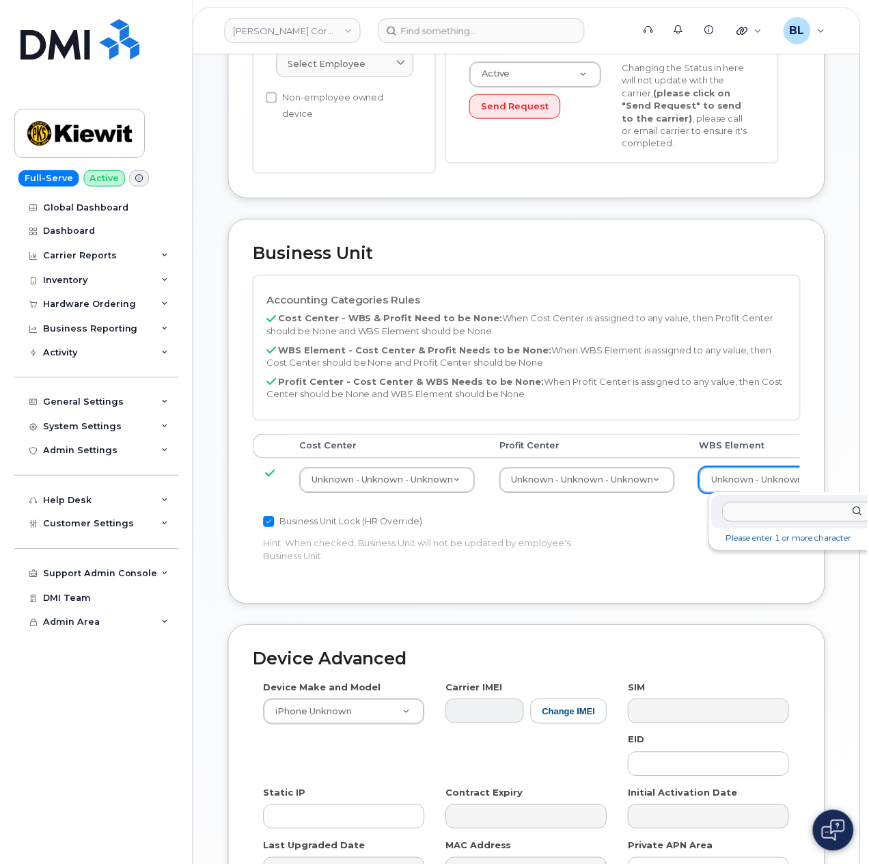
scroll to position [364, 6]
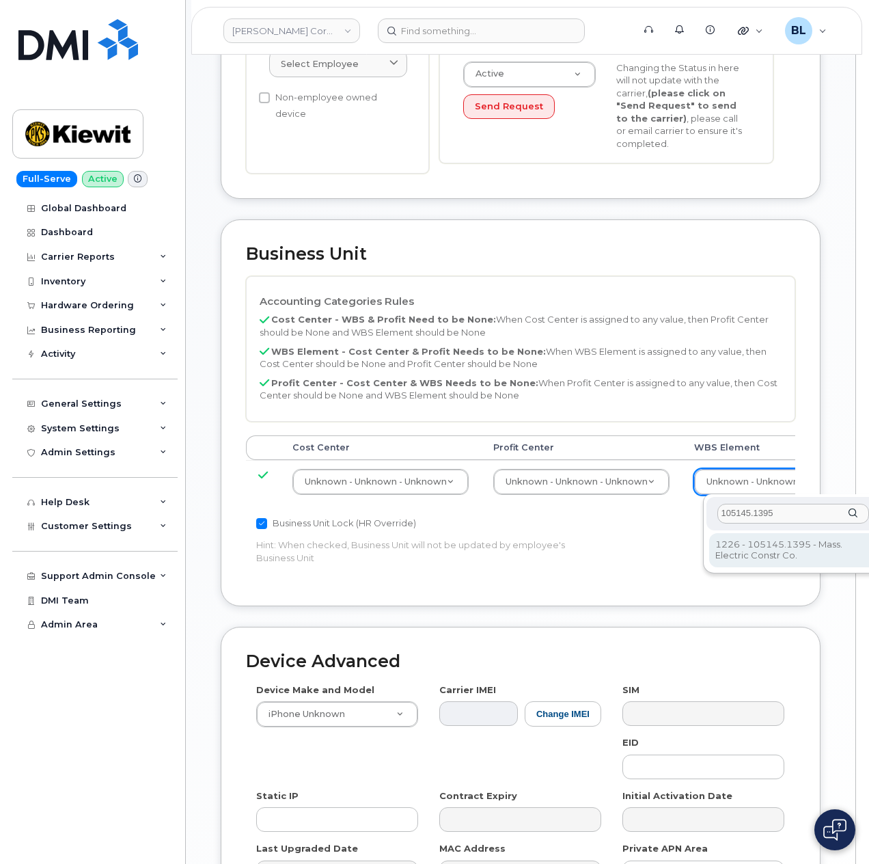
type input "105145.1395"
type input "33811746"
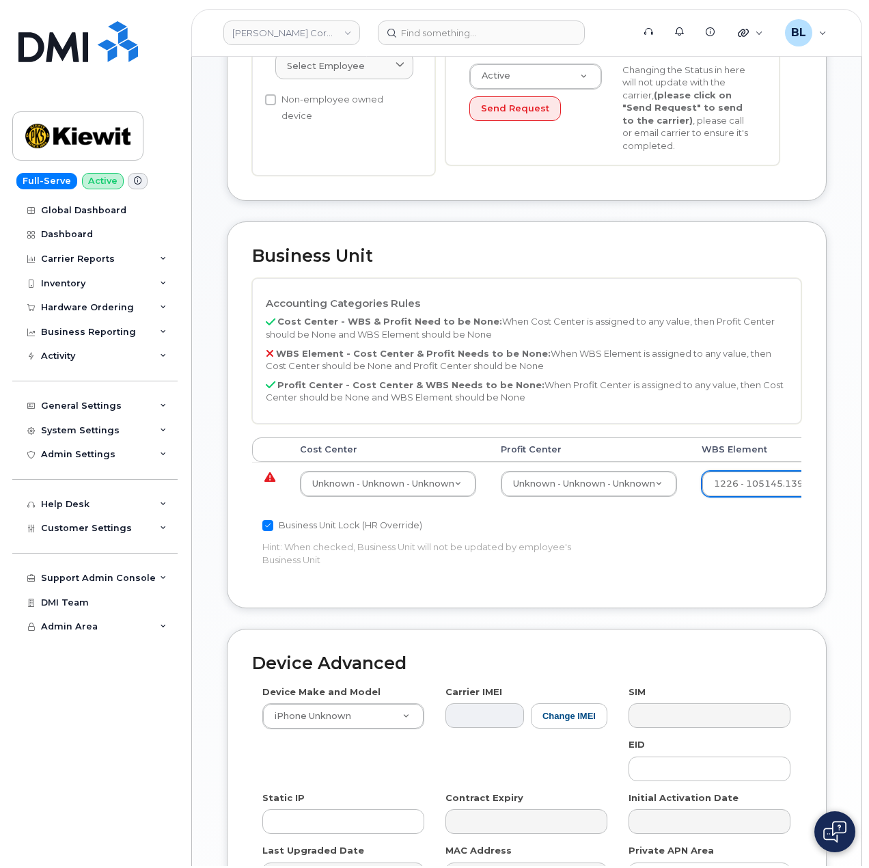
scroll to position [364, 0]
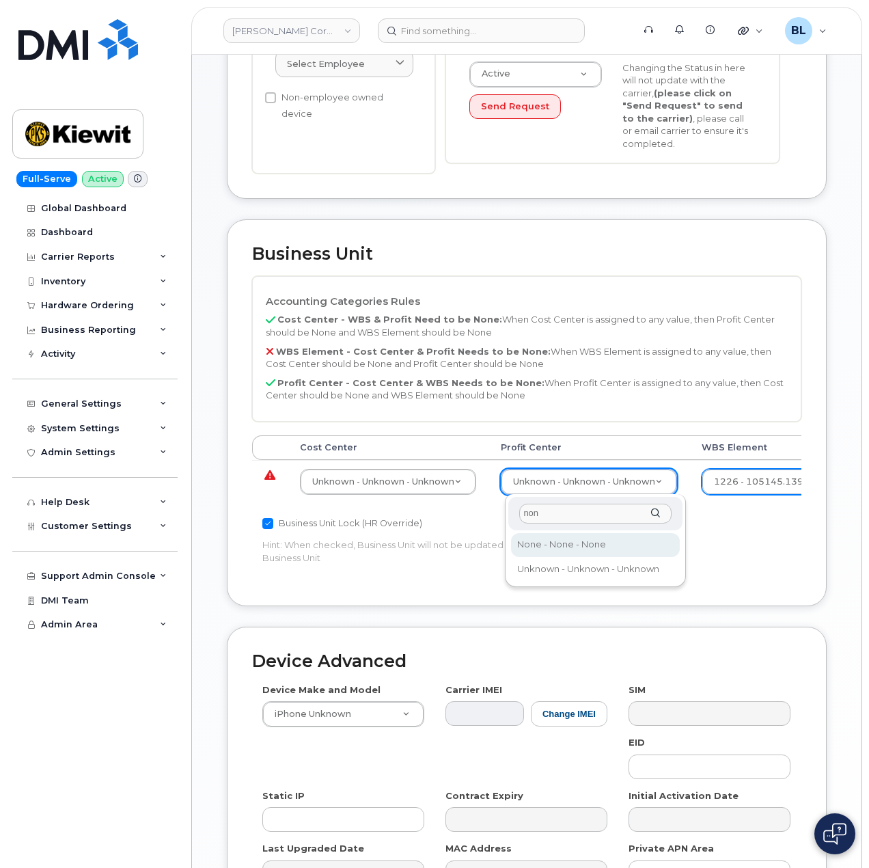
type input "none"
select select "29629357"
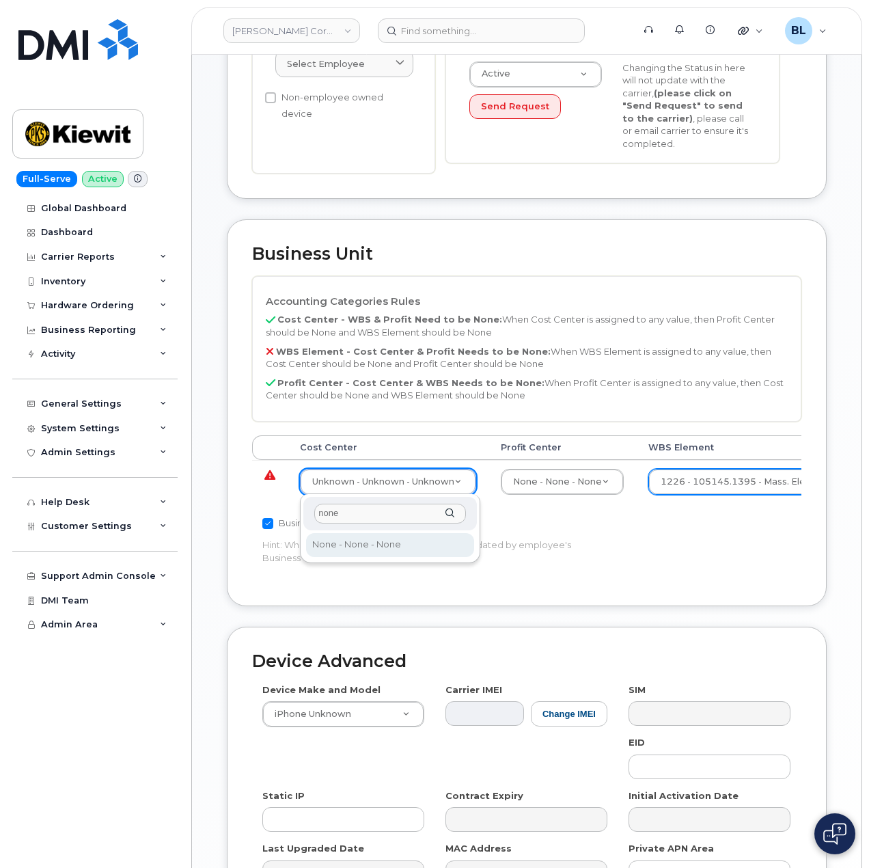
type input "none"
type input "29629358"
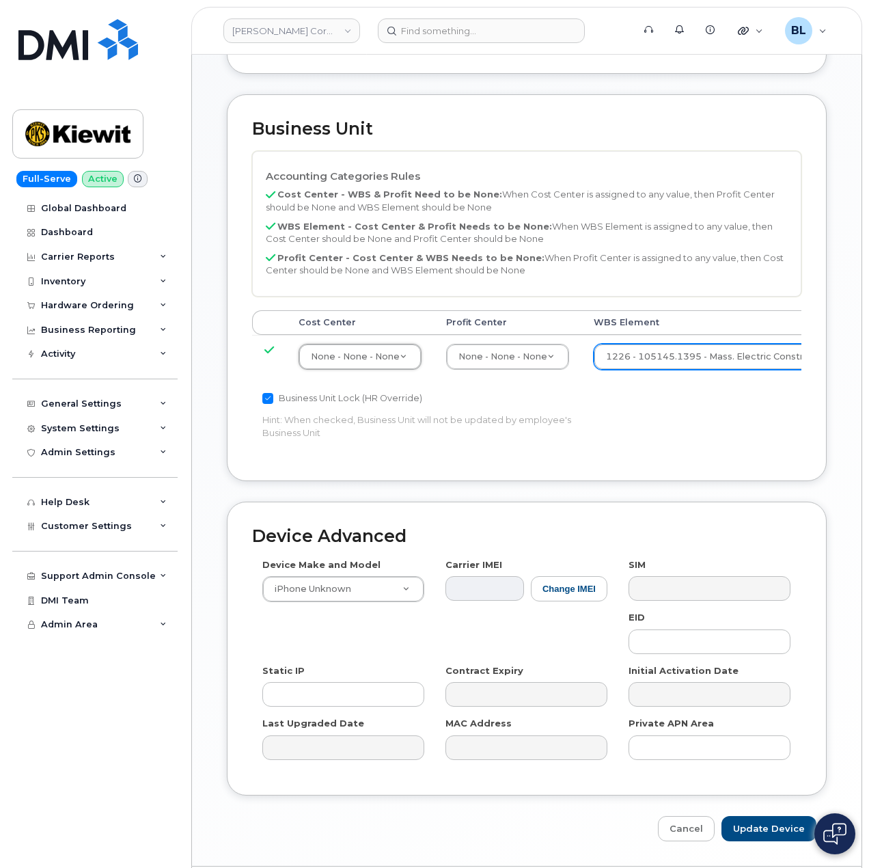
scroll to position [535, 0]
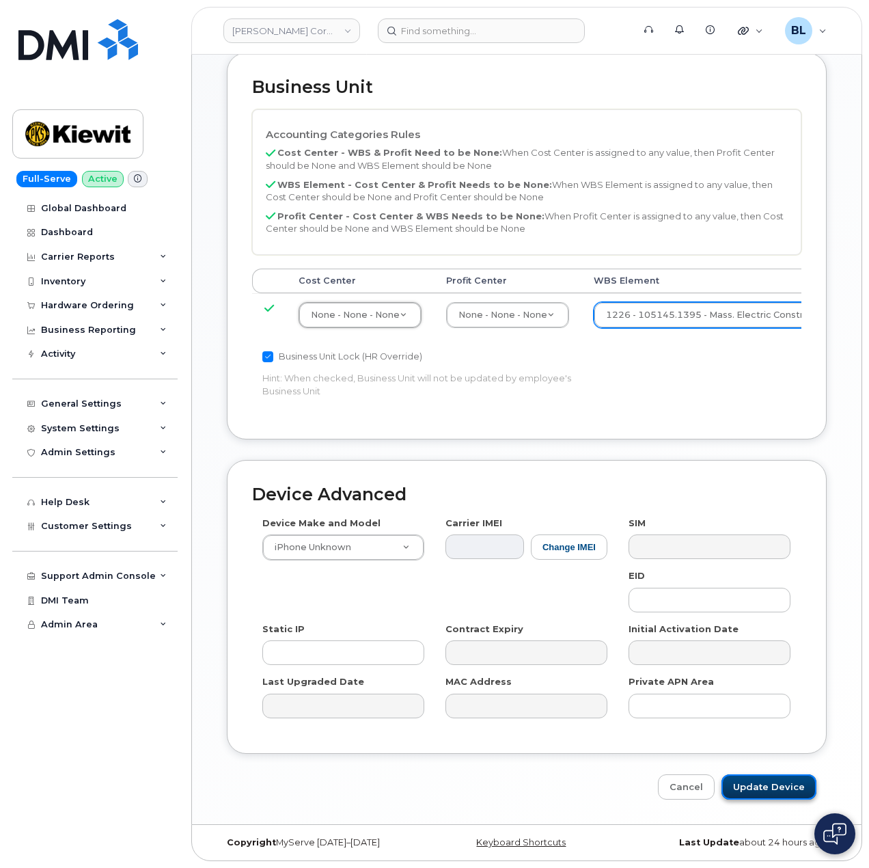
click at [787, 798] on input "Update Device" at bounding box center [769, 786] width 95 height 25
type input "Saving..."
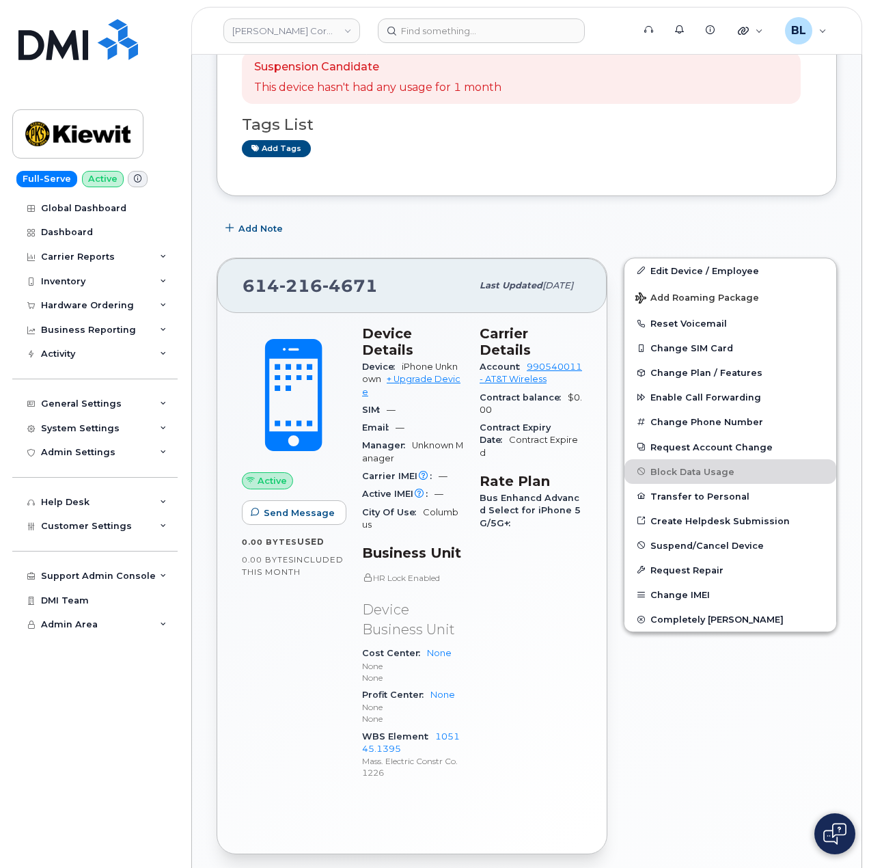
scroll to position [718, 0]
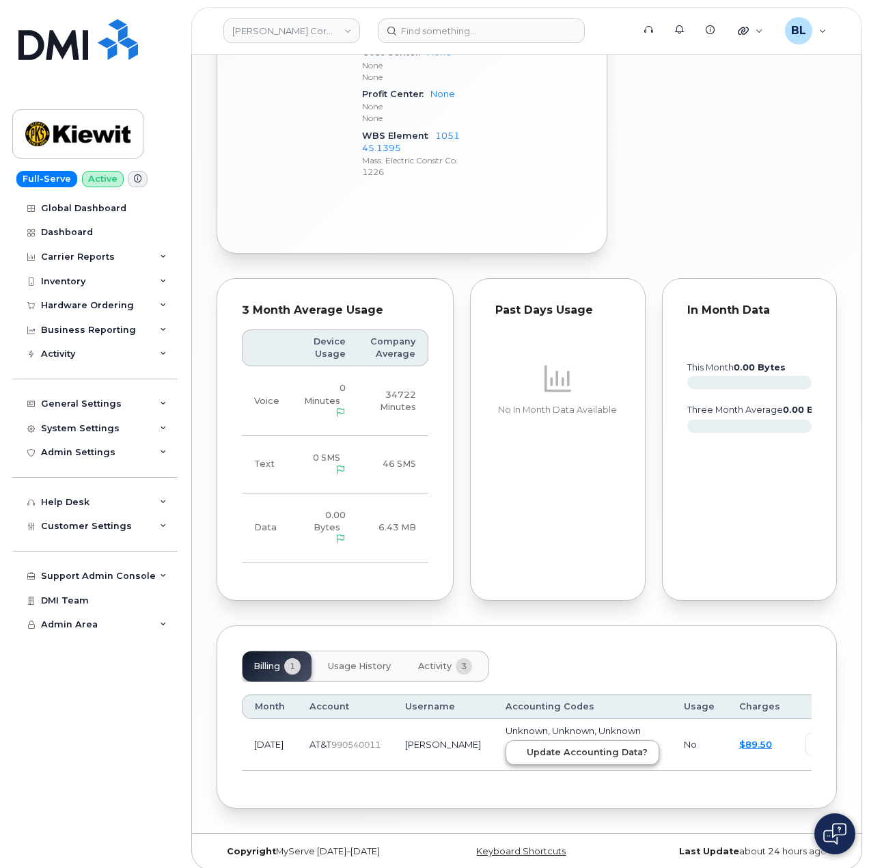
drag, startPoint x: 521, startPoint y: 753, endPoint x: 534, endPoint y: 746, distance: 15.0
click at [522, 754] on td "Unknown, Unknown, Unknown Update Accounting Data?" at bounding box center [582, 745] width 178 height 52
click at [538, 746] on span "Update Accounting Data?" at bounding box center [587, 752] width 121 height 13
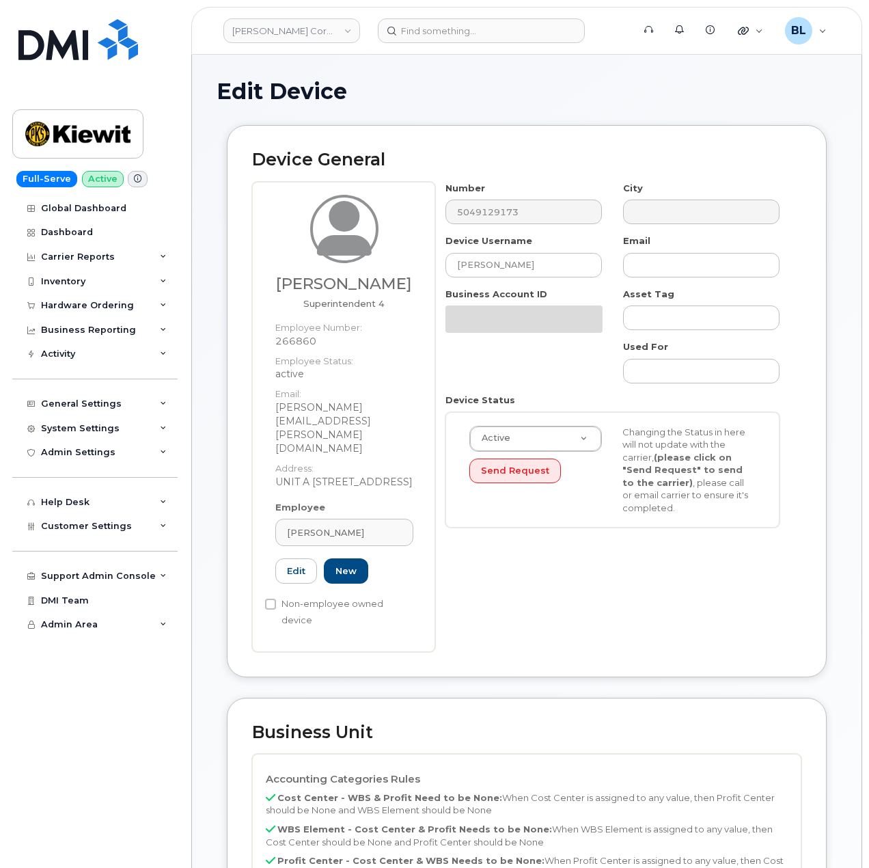
select select "29584743"
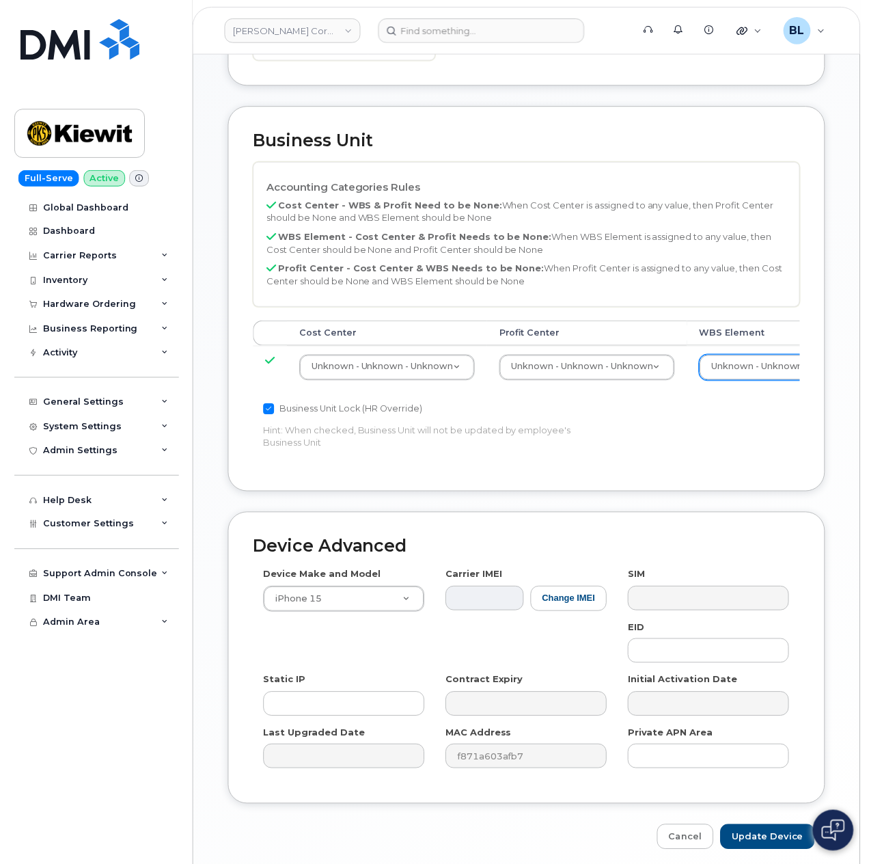
scroll to position [591, 6]
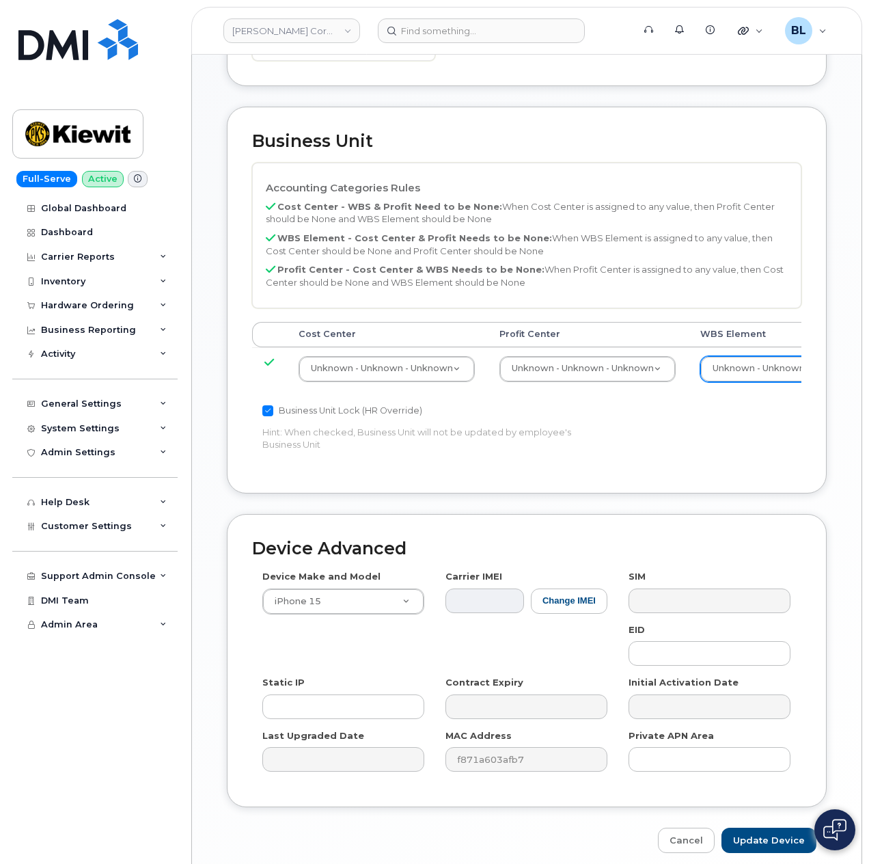
paste input "106405.1140"
type input "106405.1140"
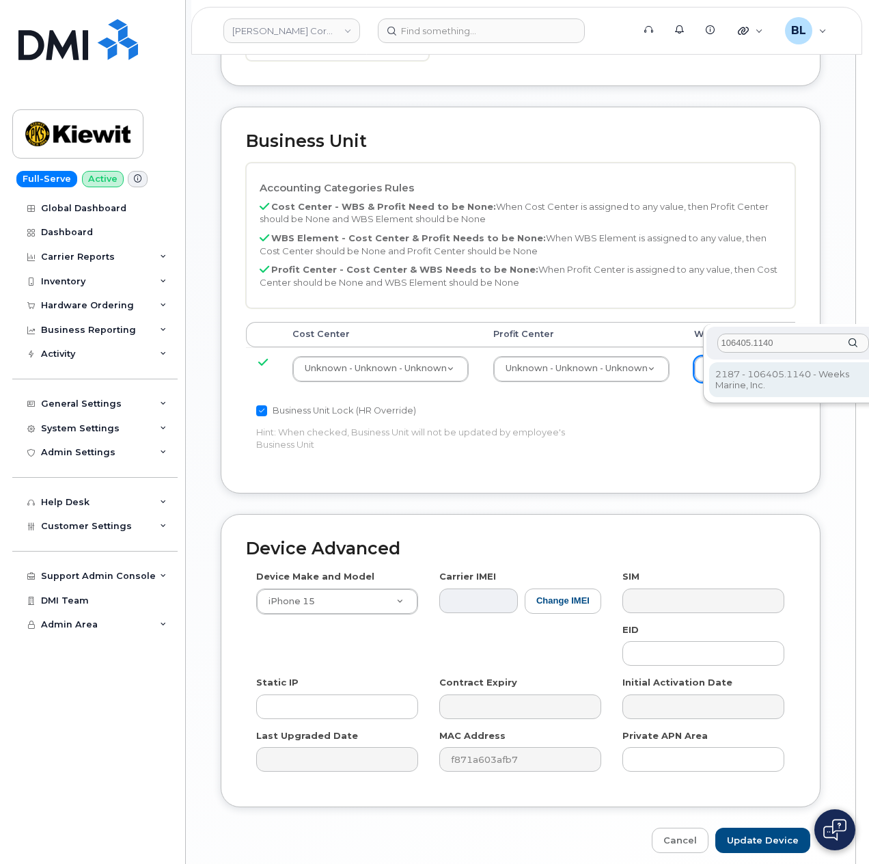
type input "106405.1140"
type input "35164837"
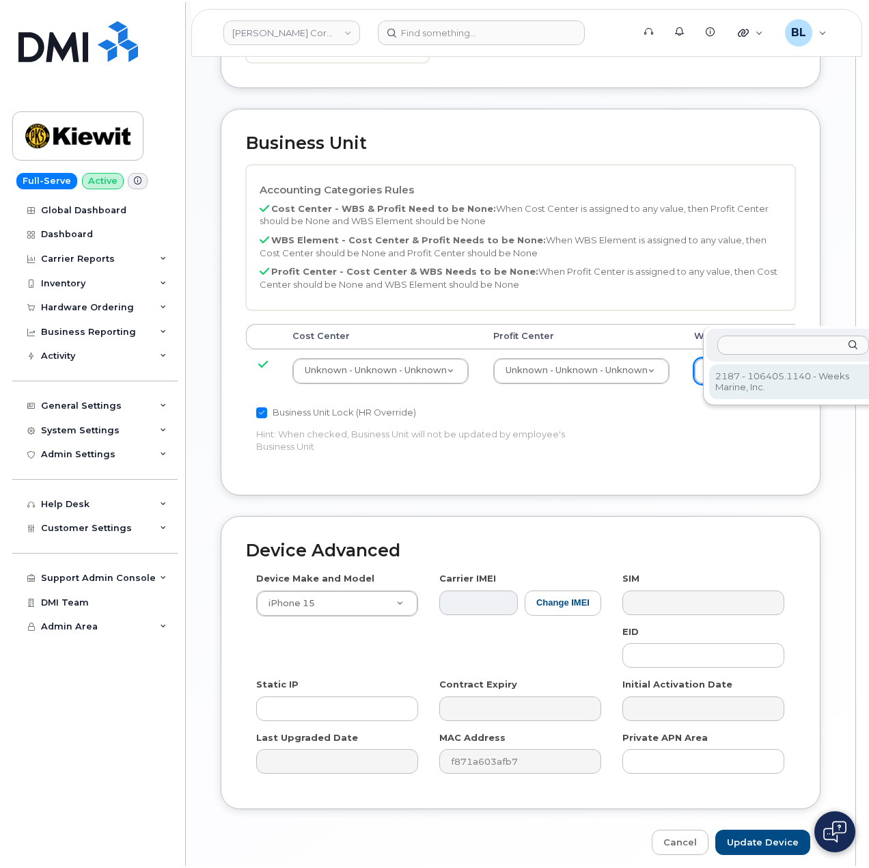
scroll to position [591, 0]
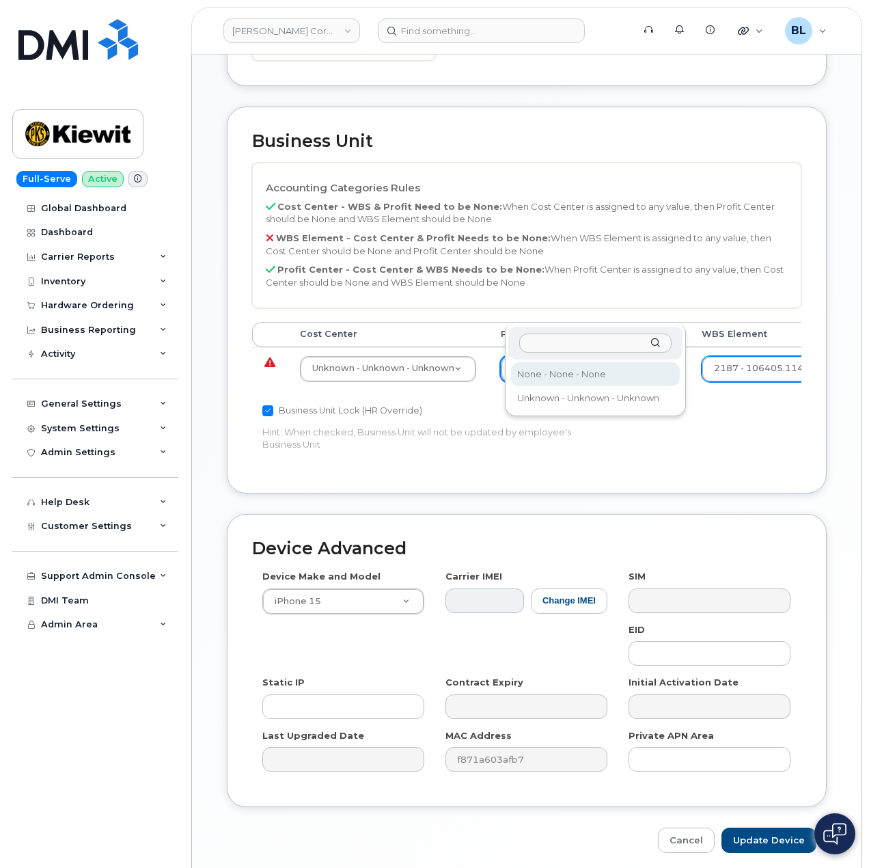
select select "29629357"
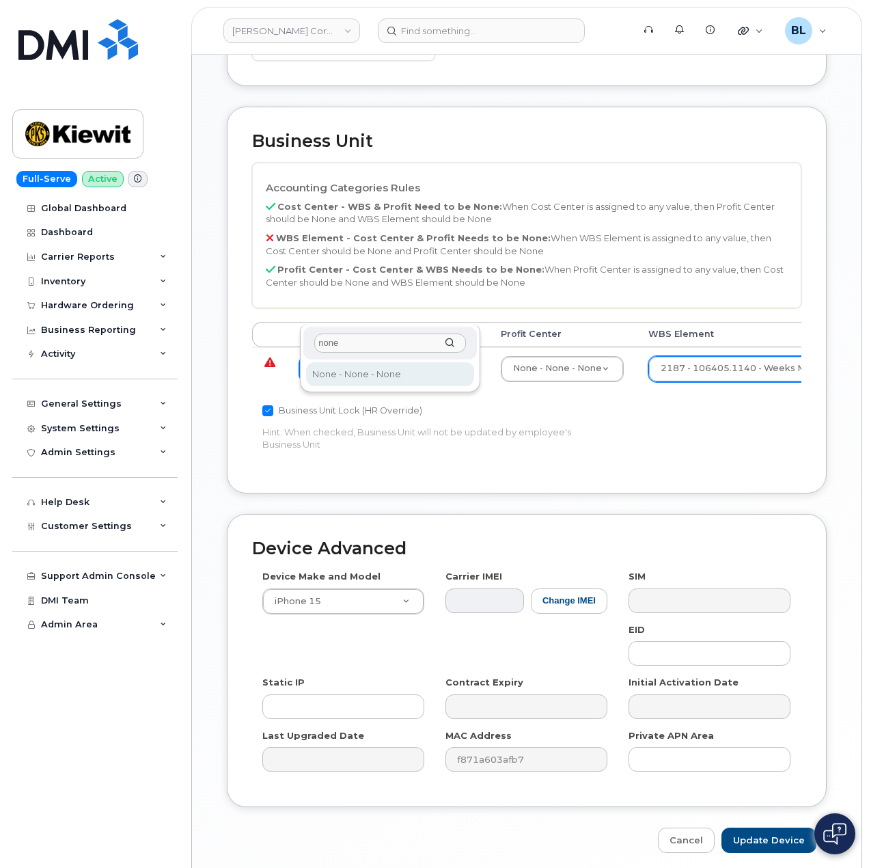
type input "none"
type input "29629358"
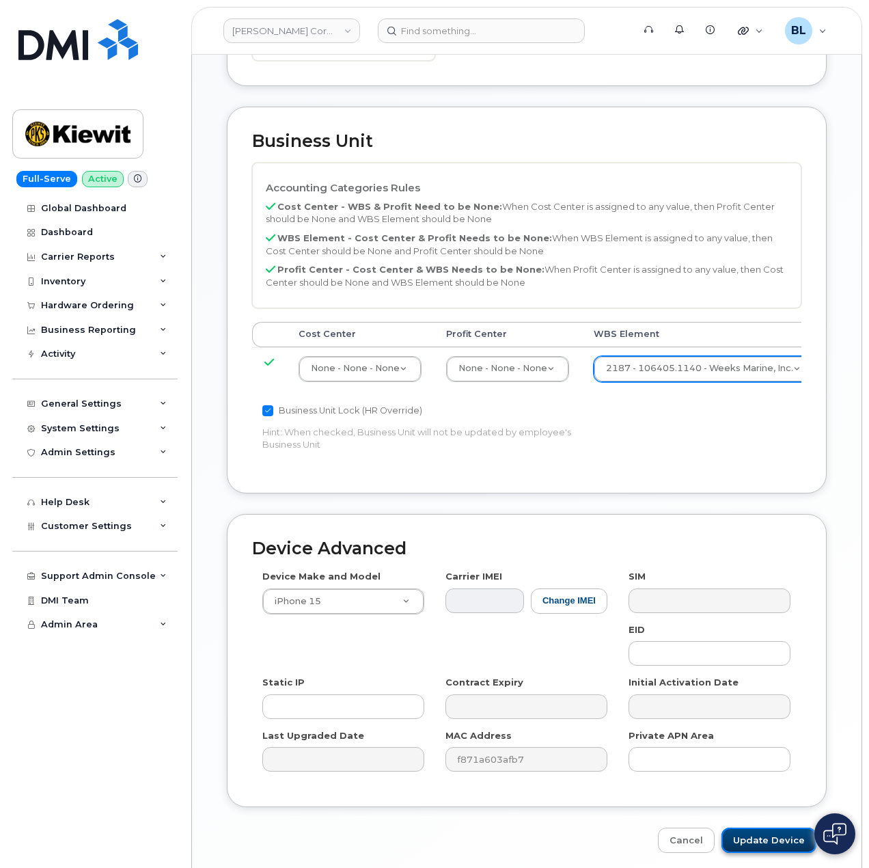
click at [791, 828] on input "Update Device" at bounding box center [769, 840] width 95 height 25
type input "Saving..."
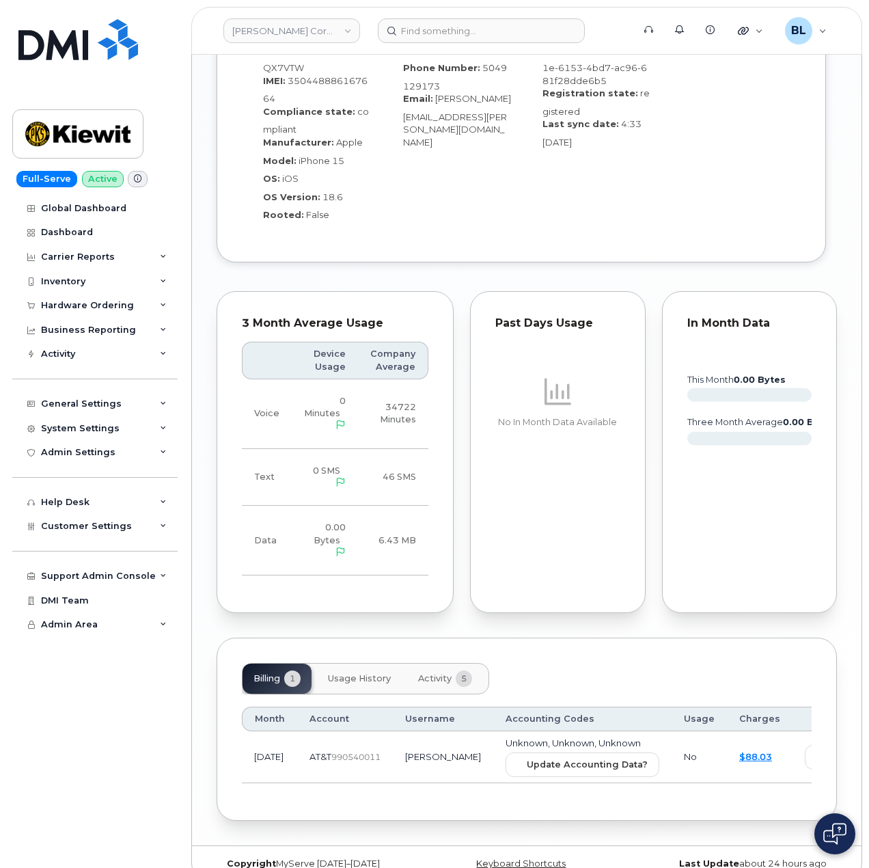
scroll to position [1305, 0]
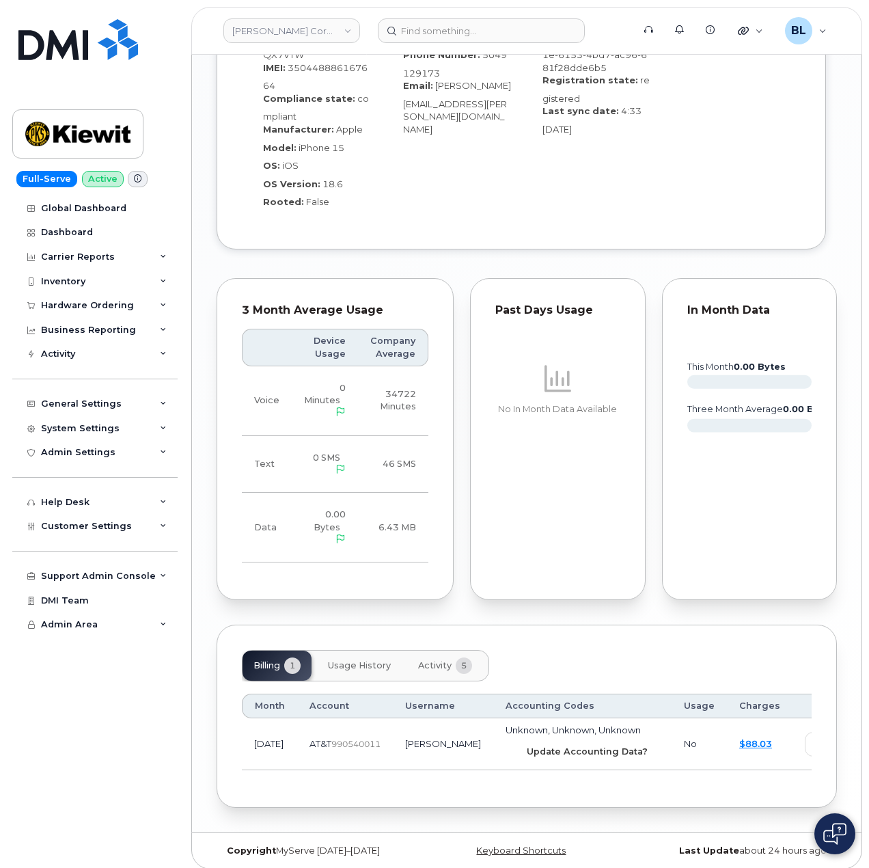
drag, startPoint x: 546, startPoint y: 735, endPoint x: 508, endPoint y: 64, distance: 673.0
click at [546, 745] on span "Update Accounting Data?" at bounding box center [587, 751] width 121 height 13
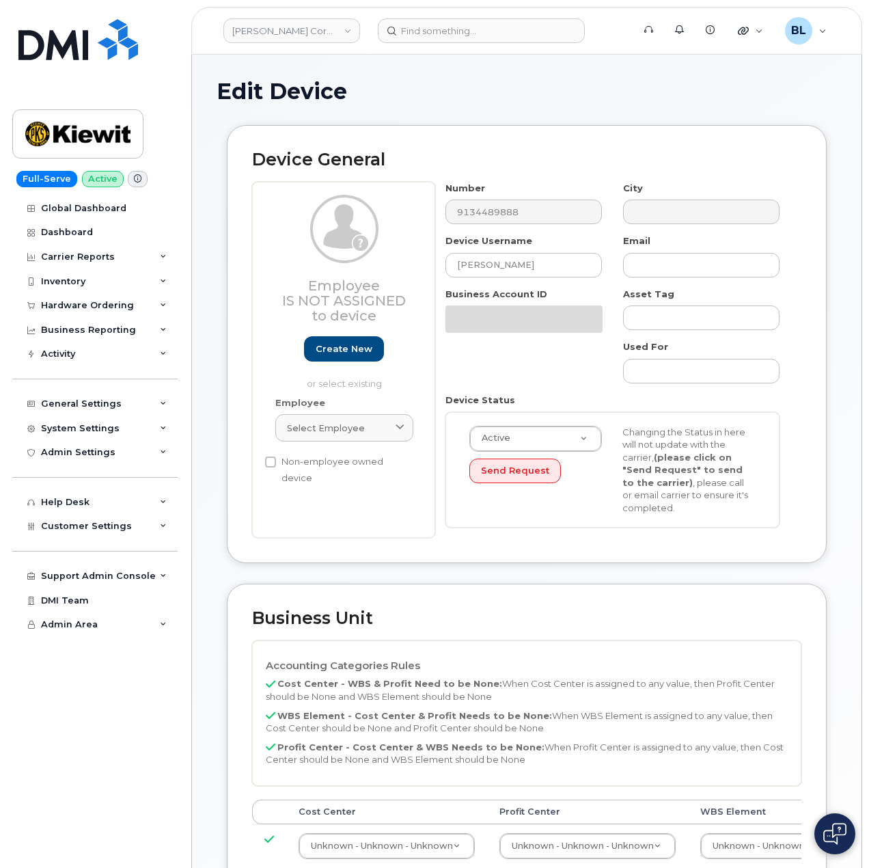
select select "29584743"
drag, startPoint x: 544, startPoint y: 269, endPoint x: 285, endPoint y: 254, distance: 259.5
click at [316, 254] on div "Employee Is not assigned to device Create new or select existing Employee Selec…" at bounding box center [527, 360] width 550 height 357
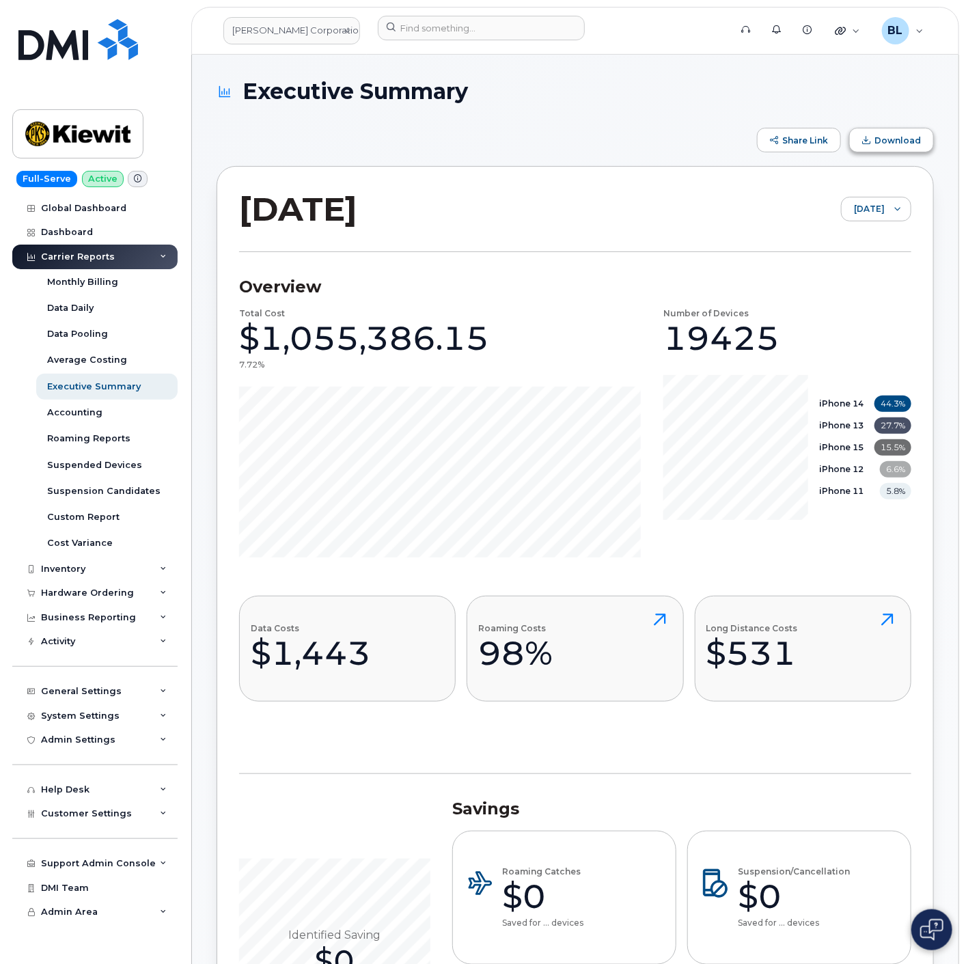
click at [878, 142] on span "Download" at bounding box center [898, 140] width 46 height 10
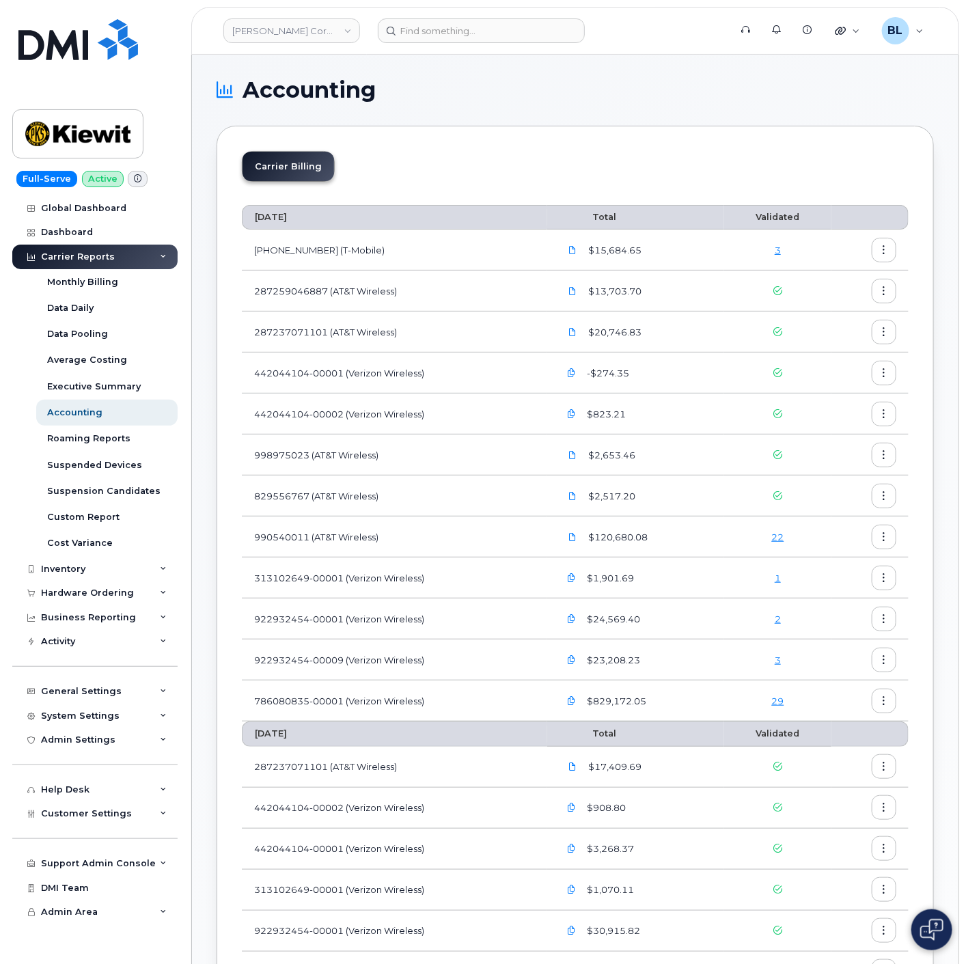
click at [495, 73] on div "Accounting Carrier Billing [DATE] Total Validated [PHONE_NUMBER] (T-Mobile) $15…" at bounding box center [575, 960] width 767 height 1811
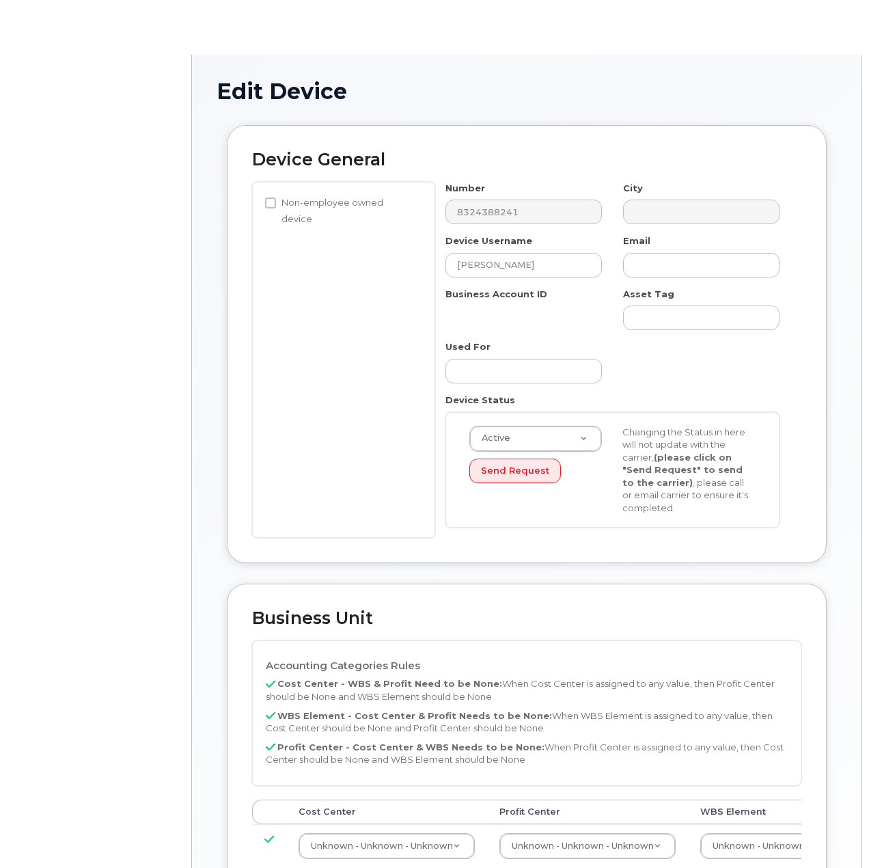
select select "29584743"
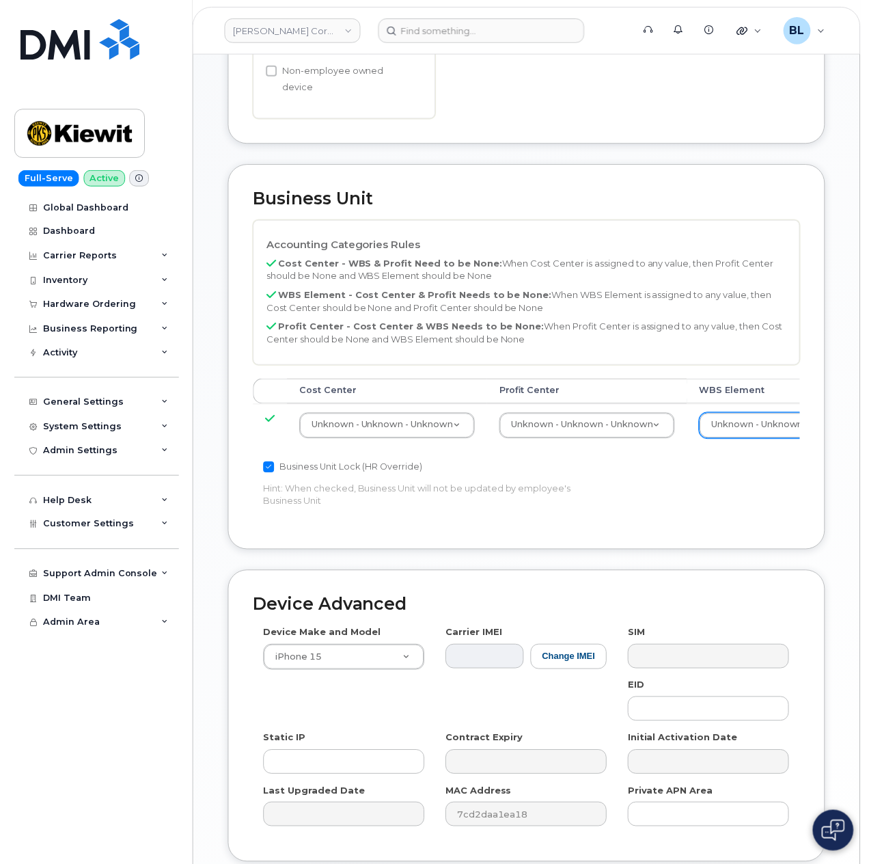
scroll to position [547, 6]
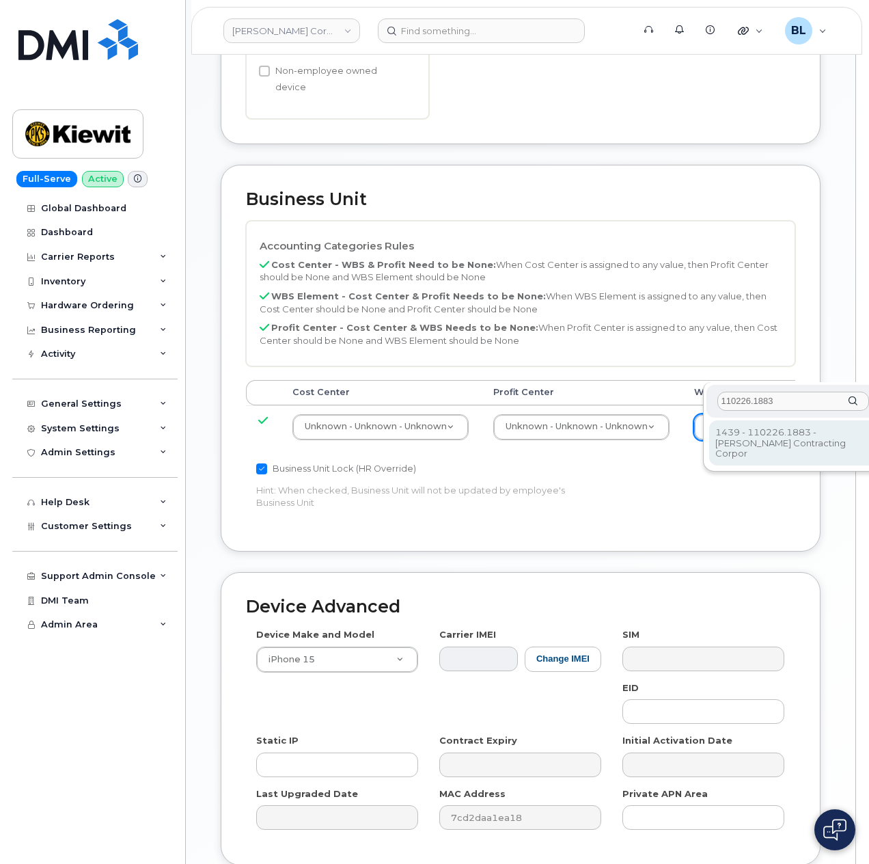
type input "110226.1883"
type input "33469541"
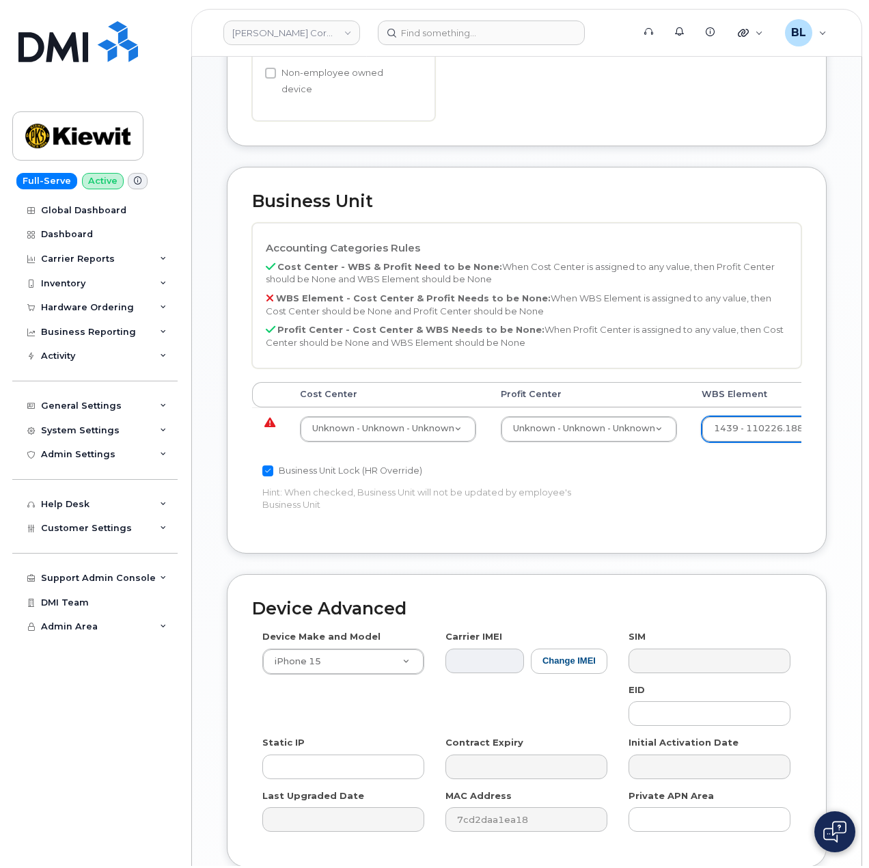
scroll to position [547, 0]
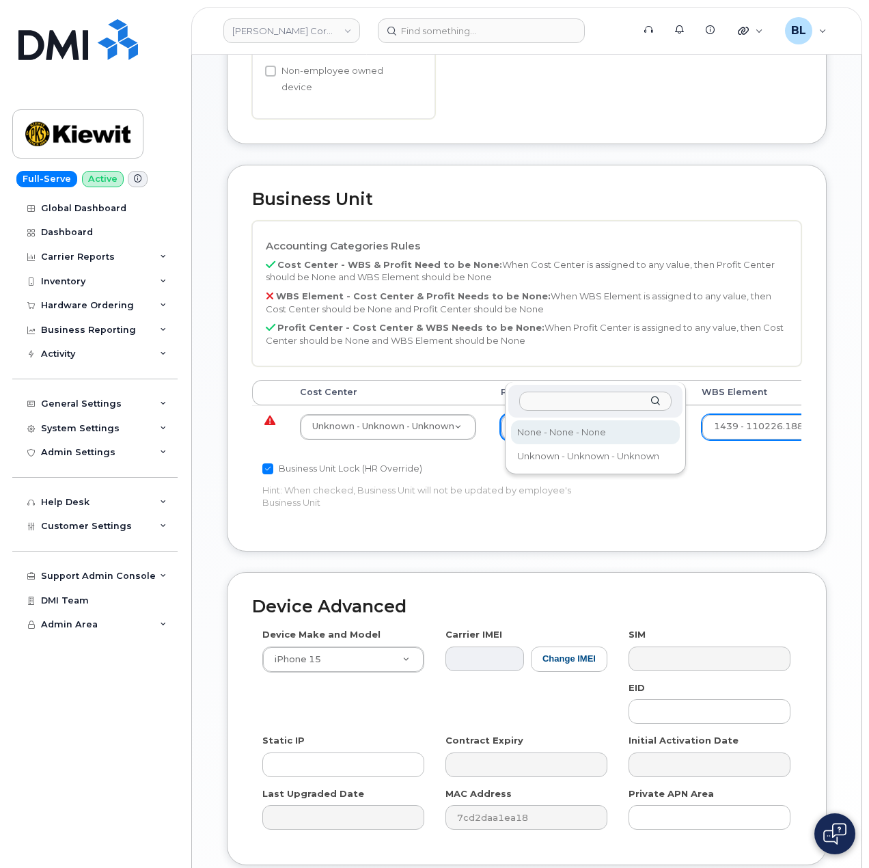
select select "29629357"
drag, startPoint x: 354, startPoint y: 371, endPoint x: 357, endPoint y: 381, distance: 10.2
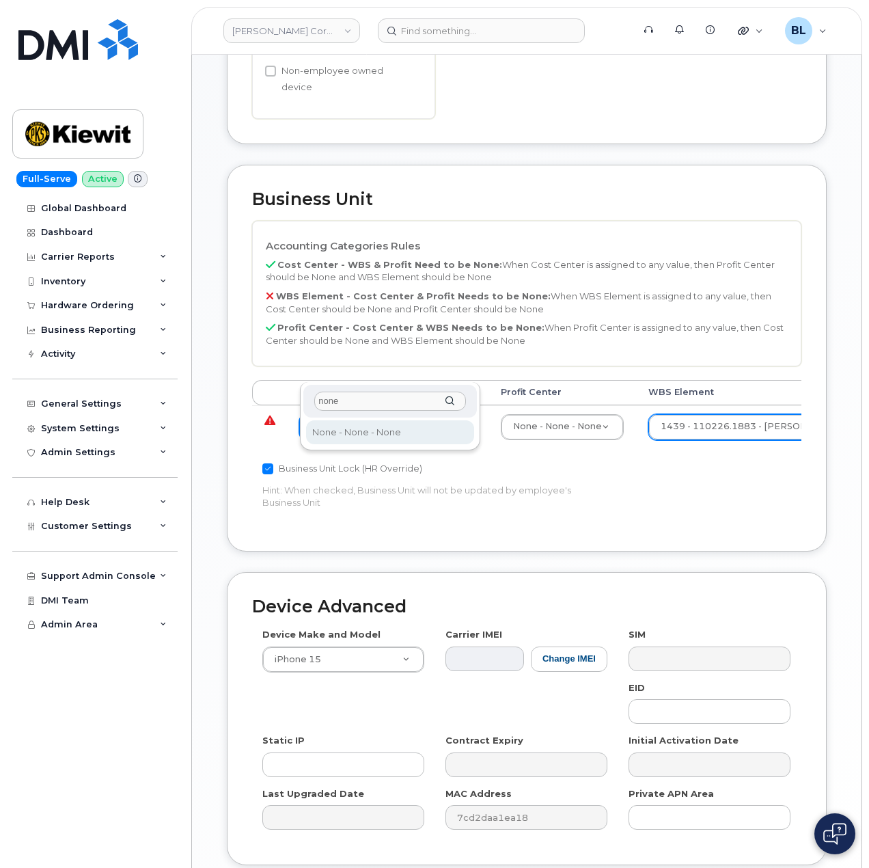
type input "none"
type input "29629358"
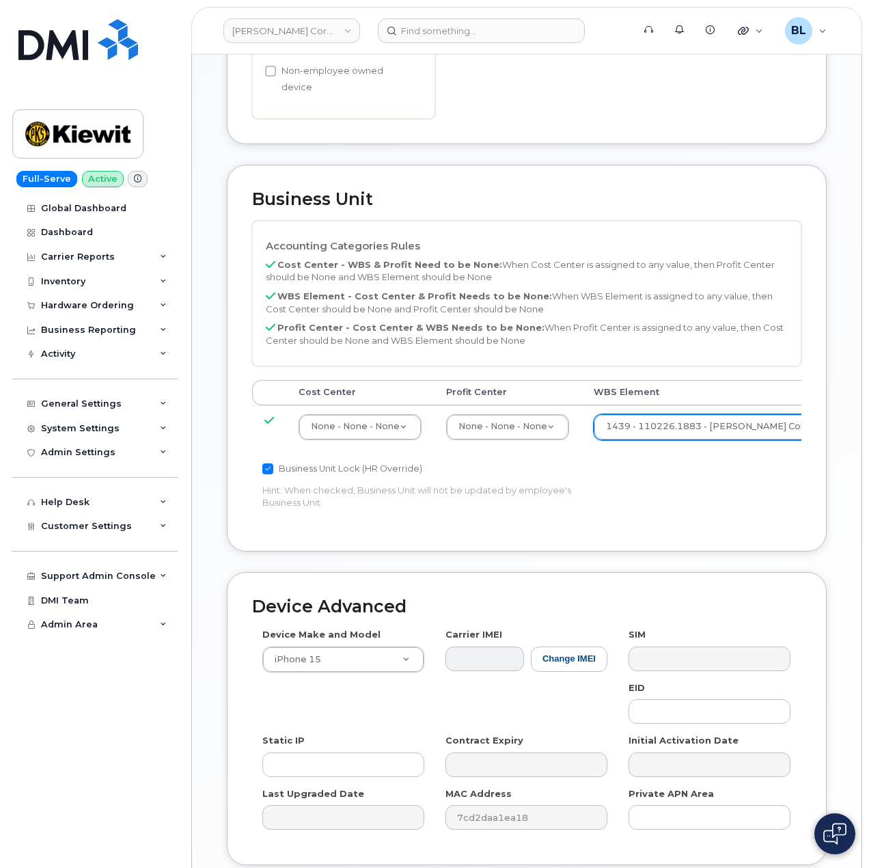
type input "Saving..."
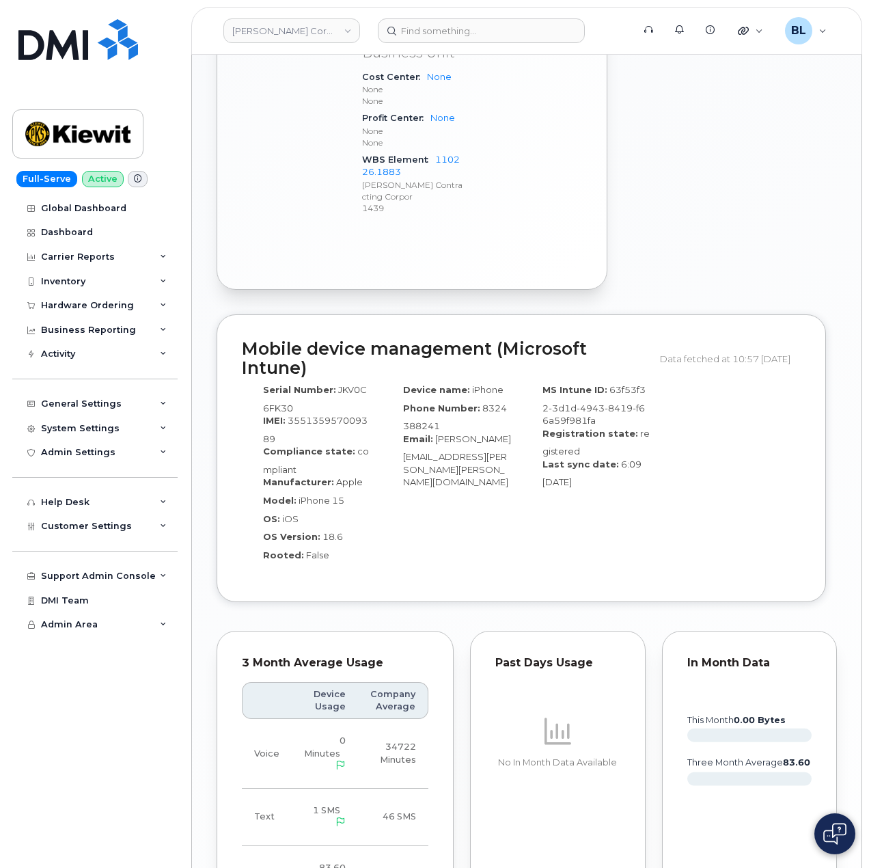
scroll to position [1251, 0]
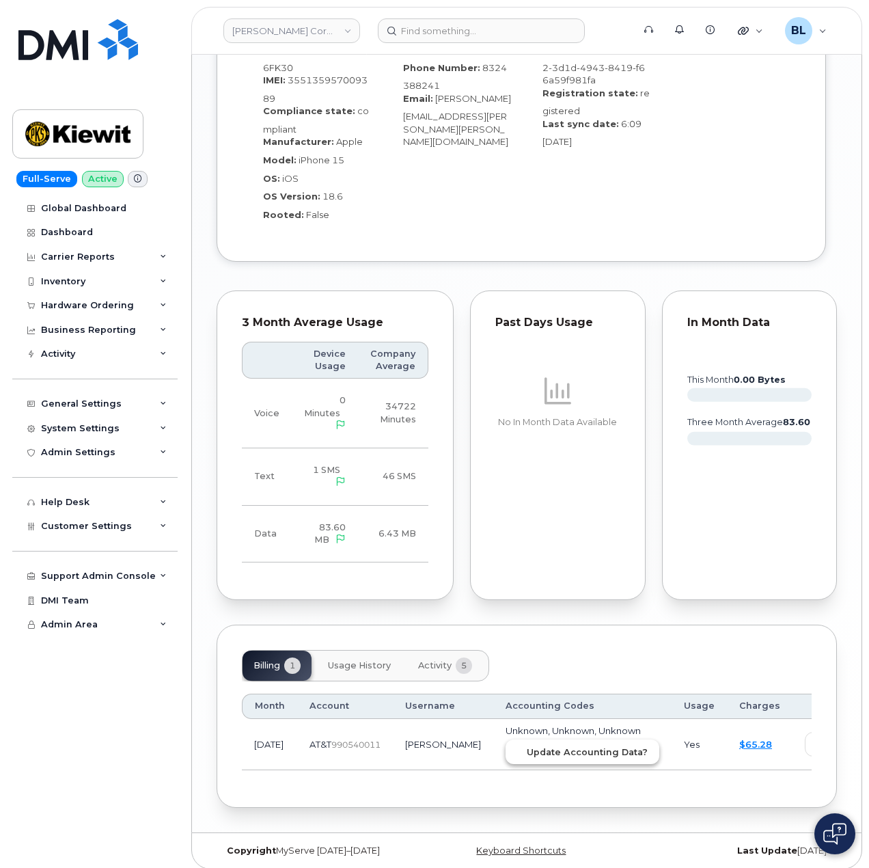
click at [579, 746] on span "Update Accounting Data?" at bounding box center [587, 752] width 121 height 13
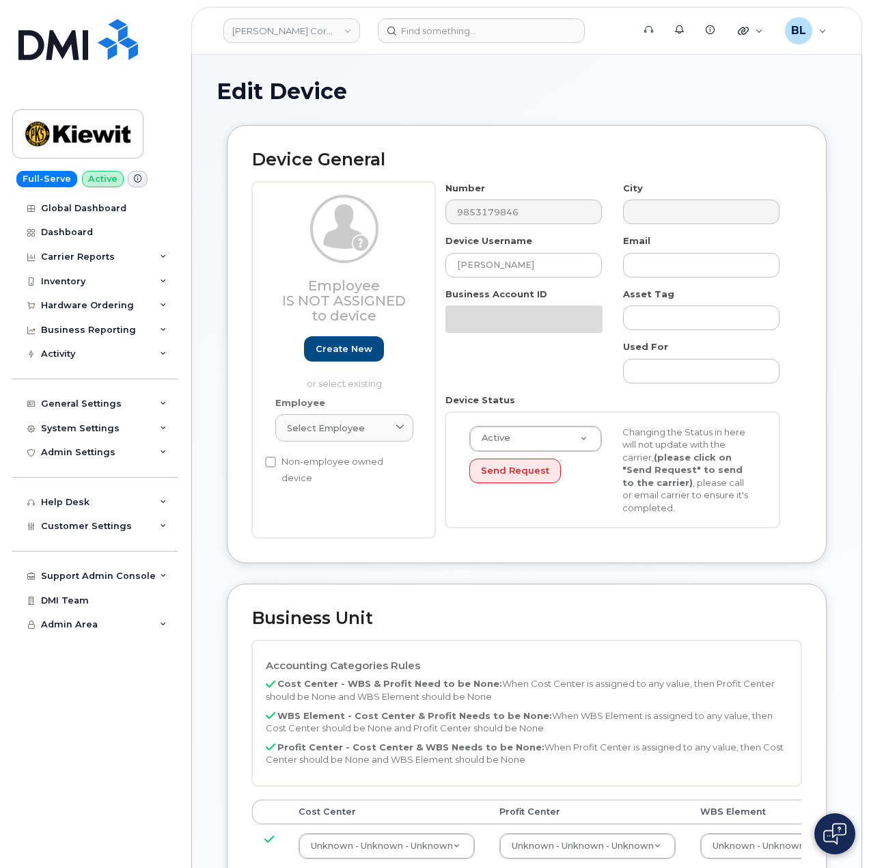
select select "29584743"
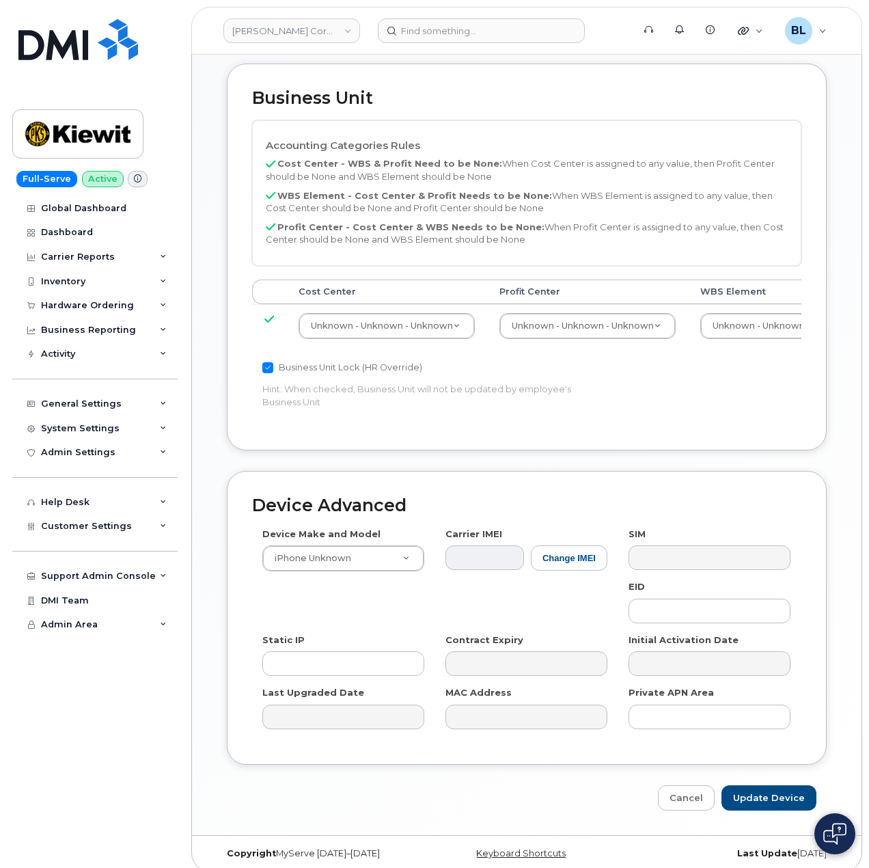
scroll to position [535, 0]
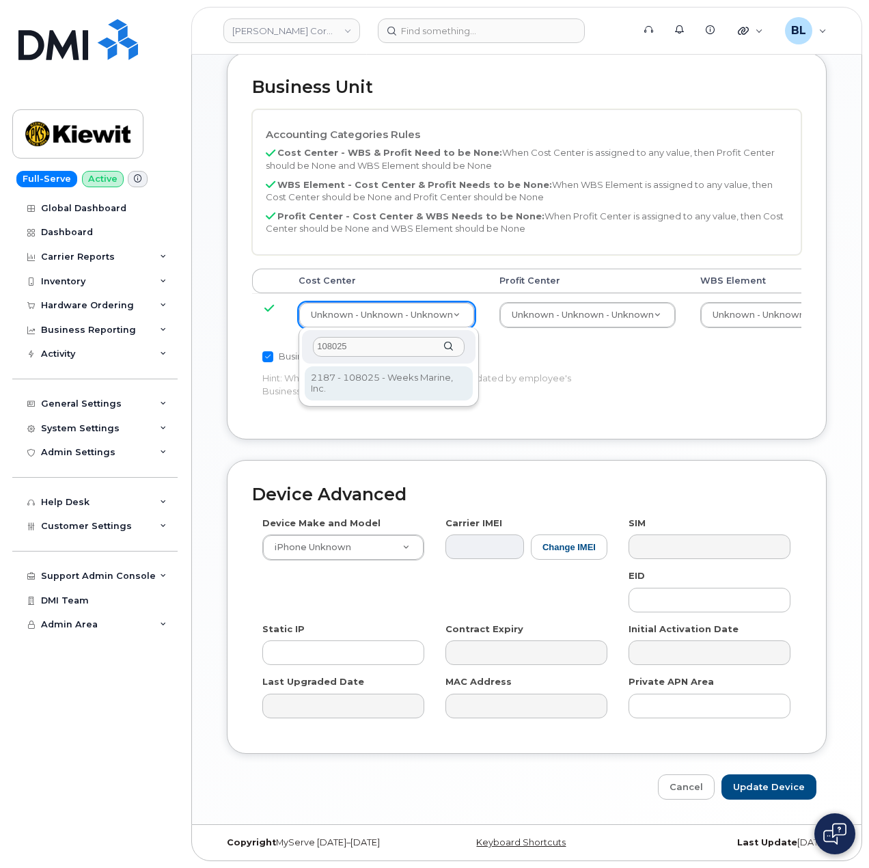
type input "108025"
type input "30563692"
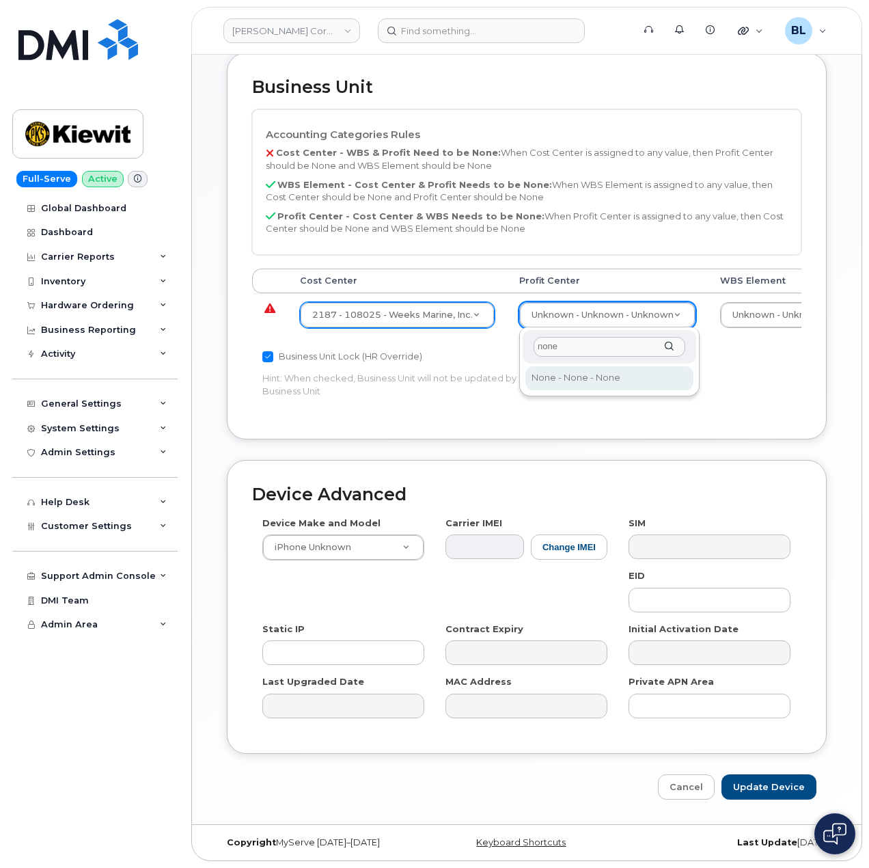
type input "none"
select select "29629357"
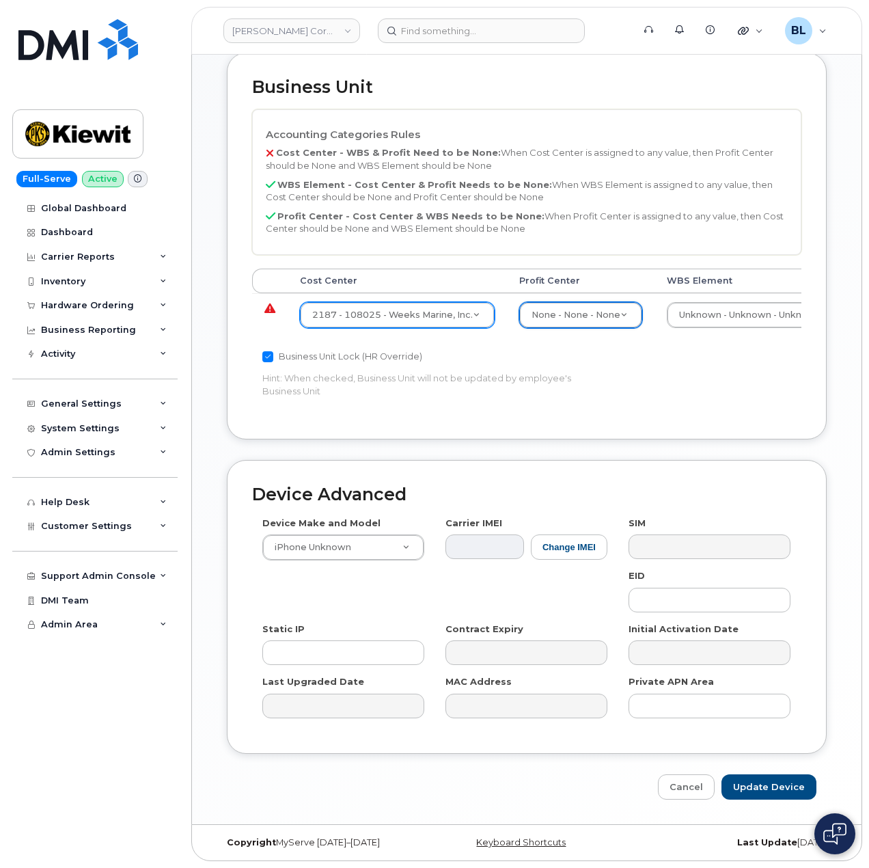
click at [789, 297] on td "Unknown - Unknown - Unknown 29584744" at bounding box center [755, 314] width 201 height 43
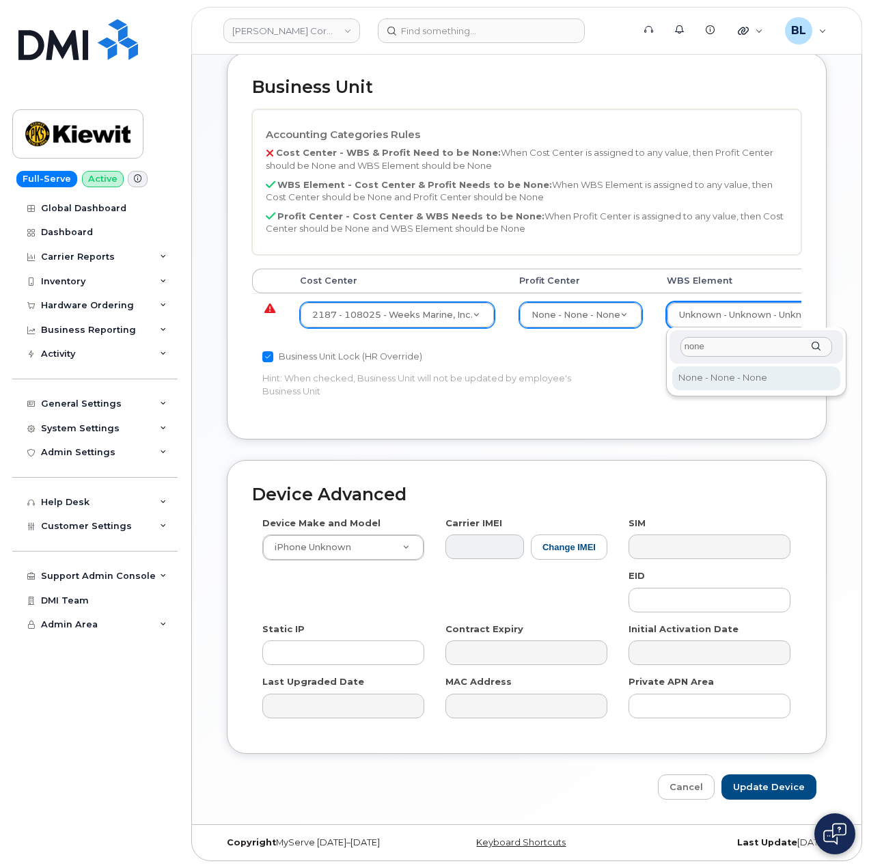
type input "none"
type input "29699477"
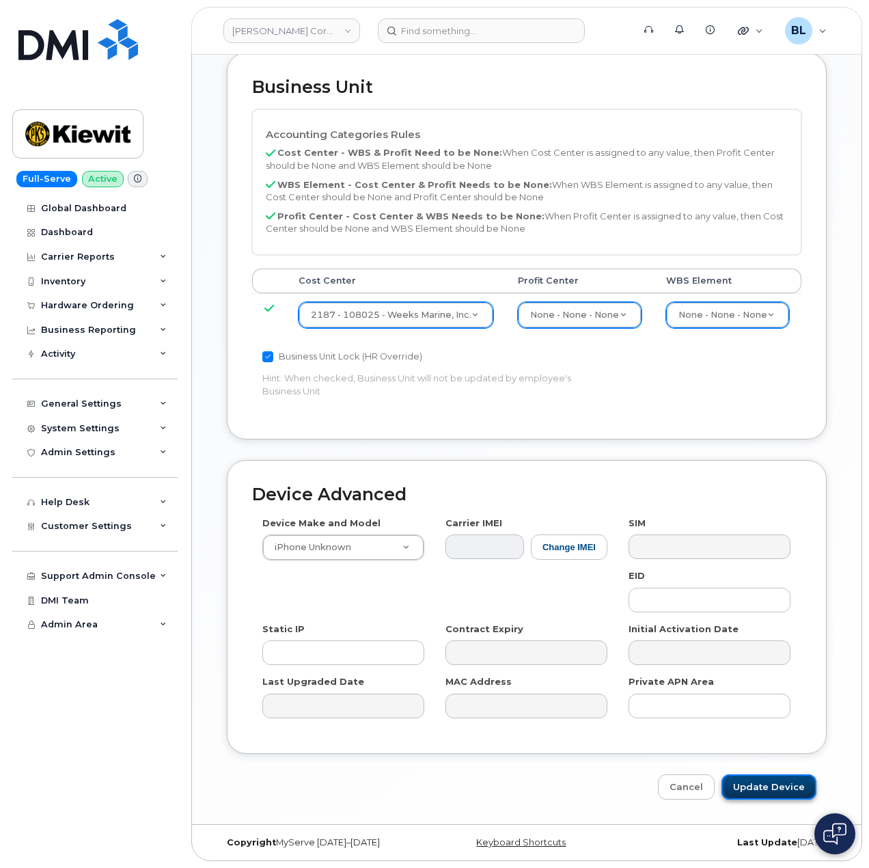
click at [785, 782] on input "Update Device" at bounding box center [769, 786] width 95 height 25
type input "Saving..."
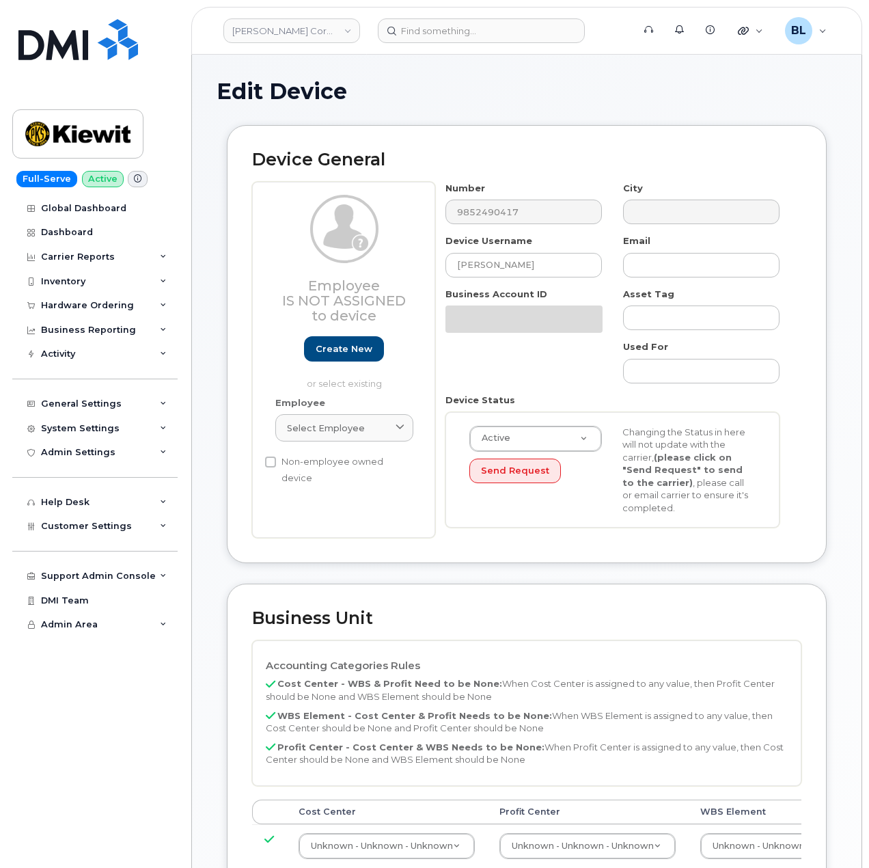
select select "29584743"
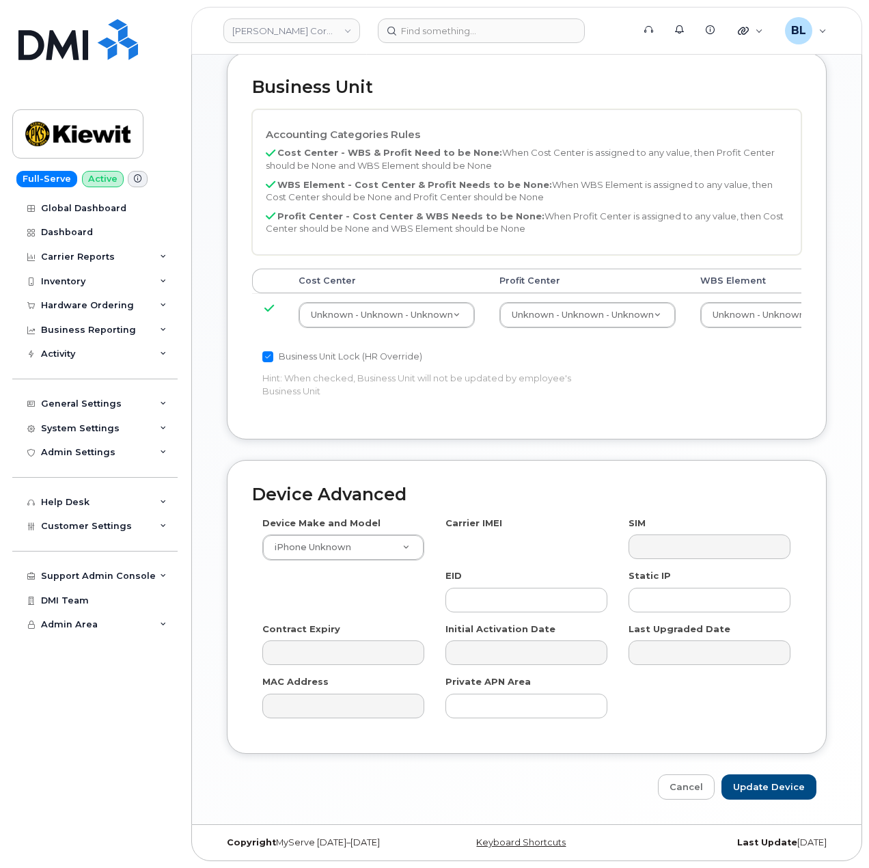
scroll to position [535, 0]
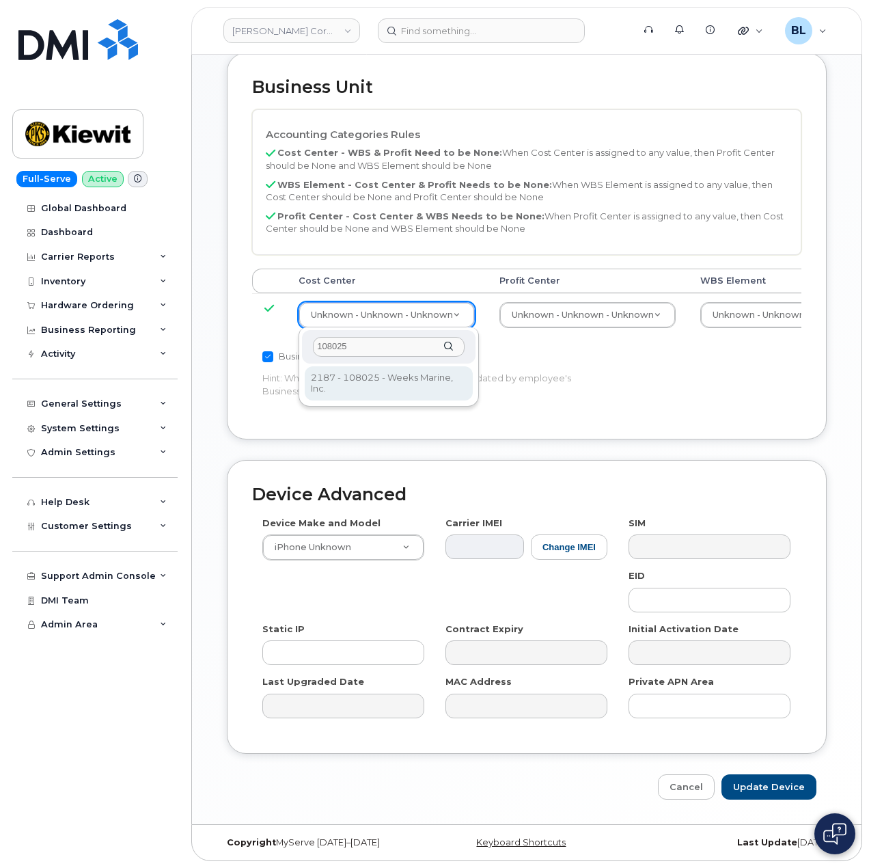
type input "108025"
type input "30563692"
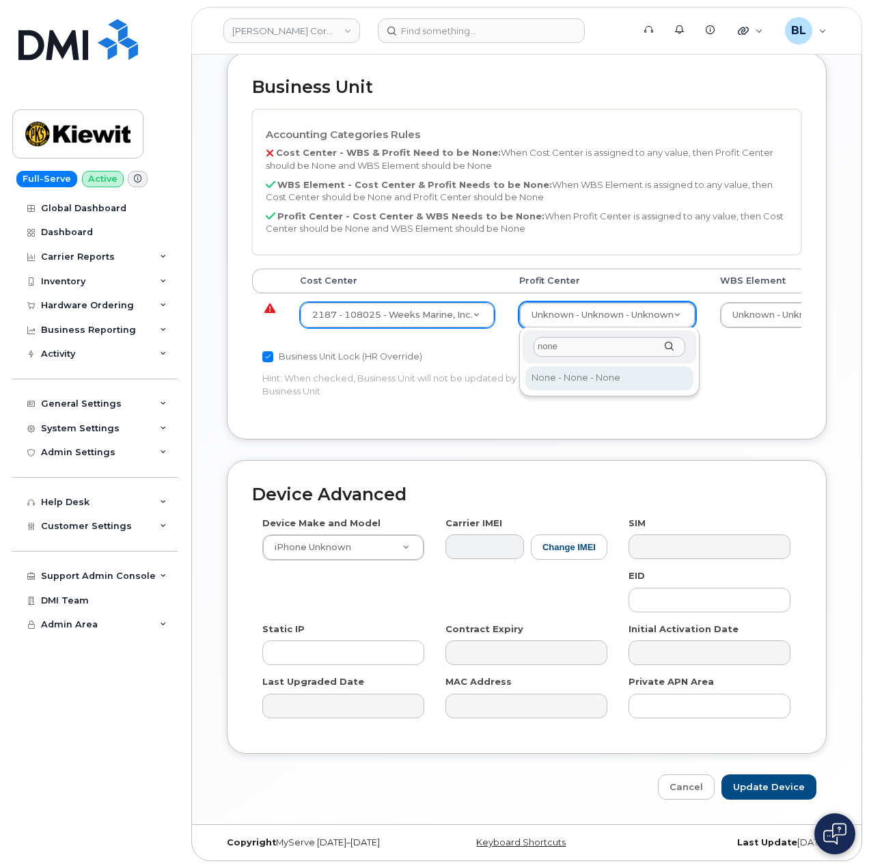
type input "none"
select select "29629357"
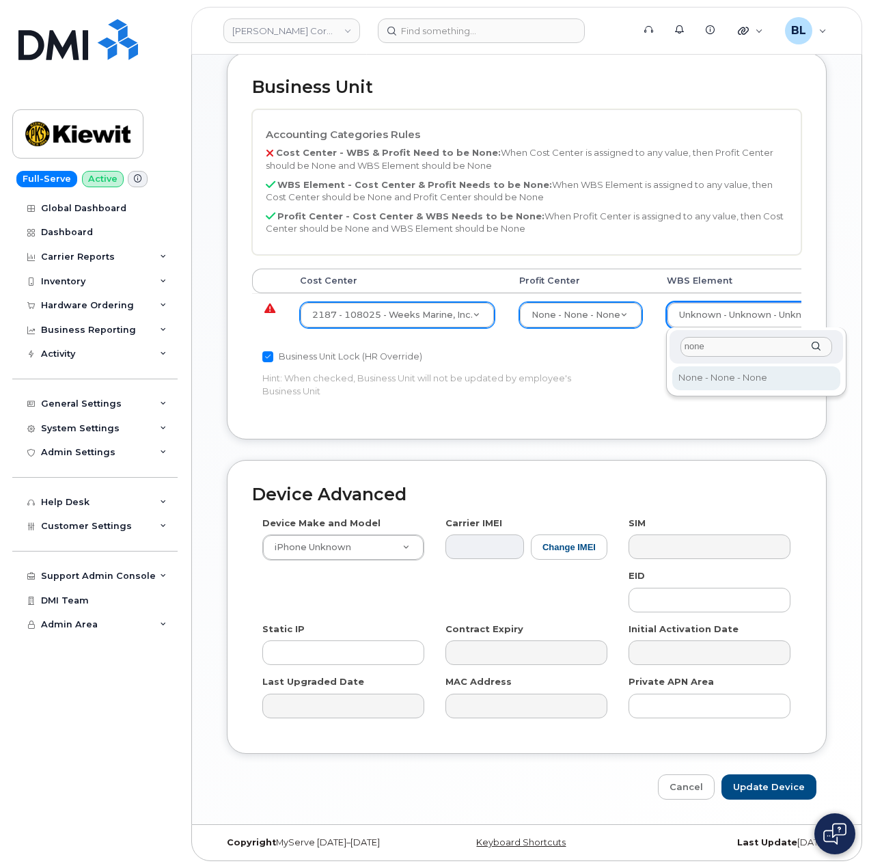
type input "none"
type input "29699477"
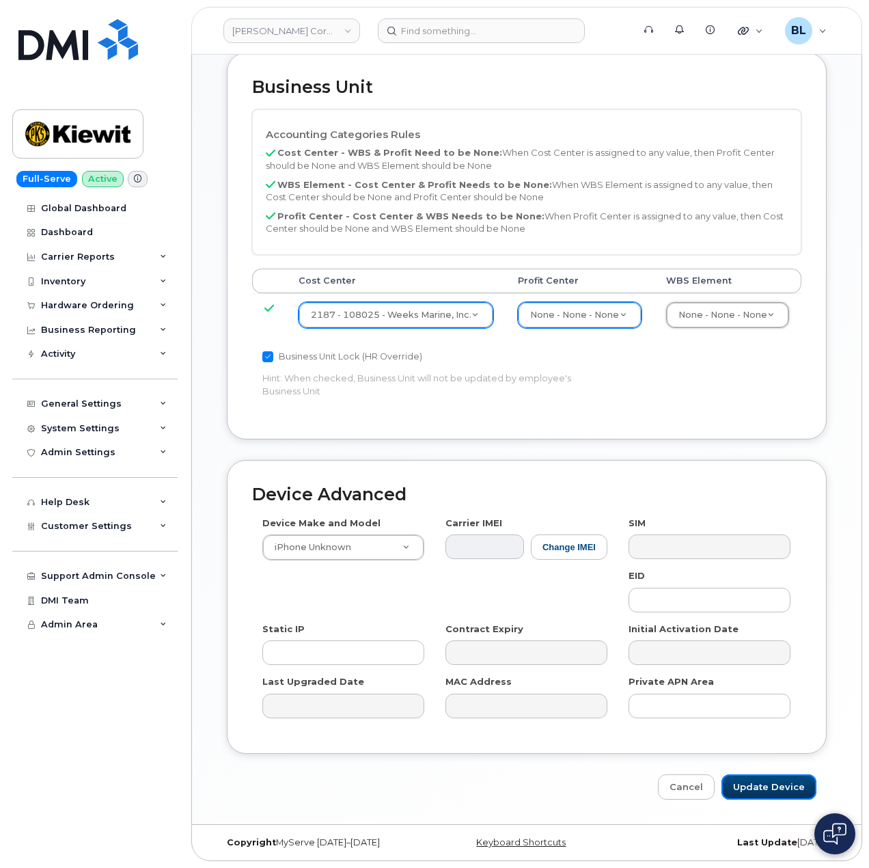
click at [793, 782] on input "Update Device" at bounding box center [769, 786] width 95 height 25
type input "Saving..."
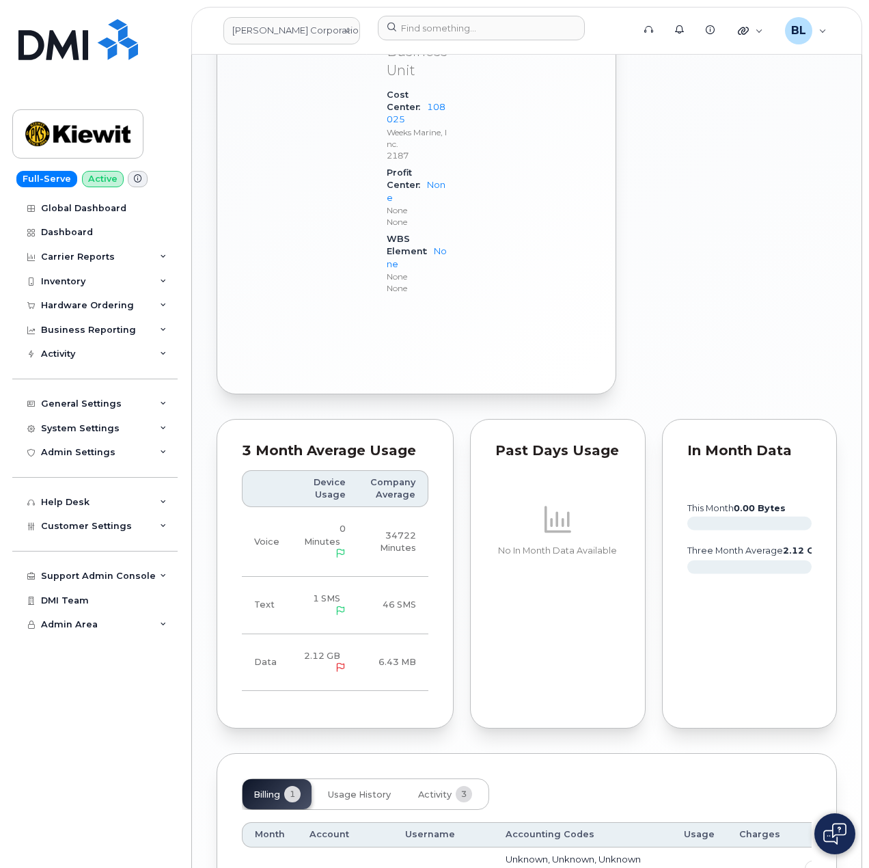
scroll to position [895, 0]
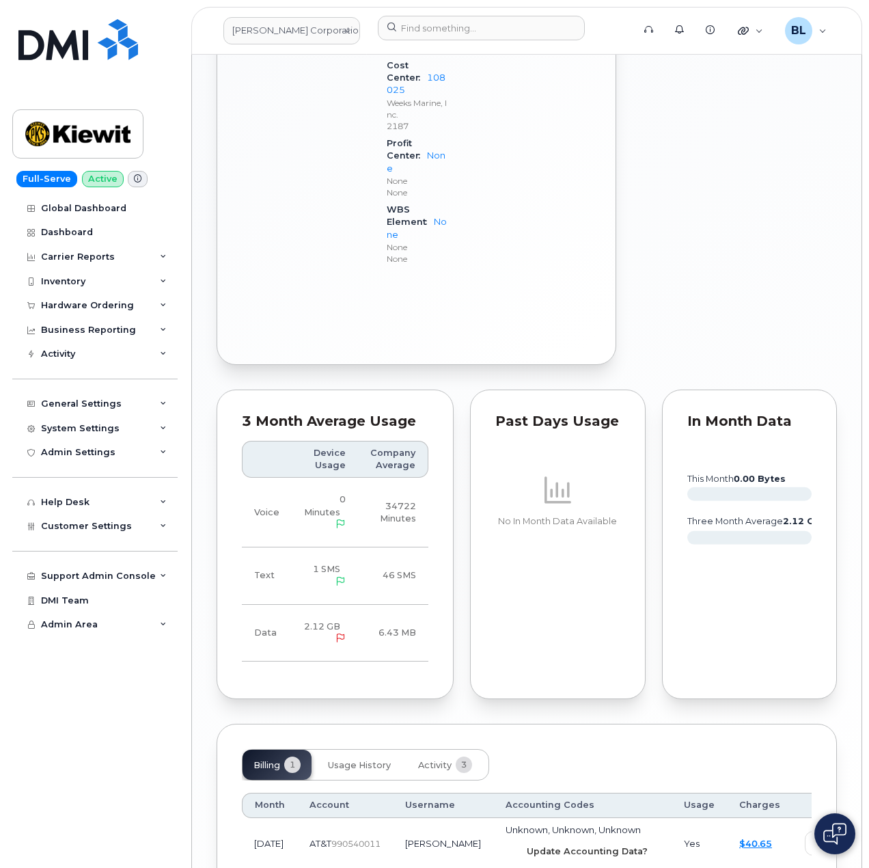
click at [527, 845] on span "Update Accounting Data?" at bounding box center [587, 851] width 121 height 13
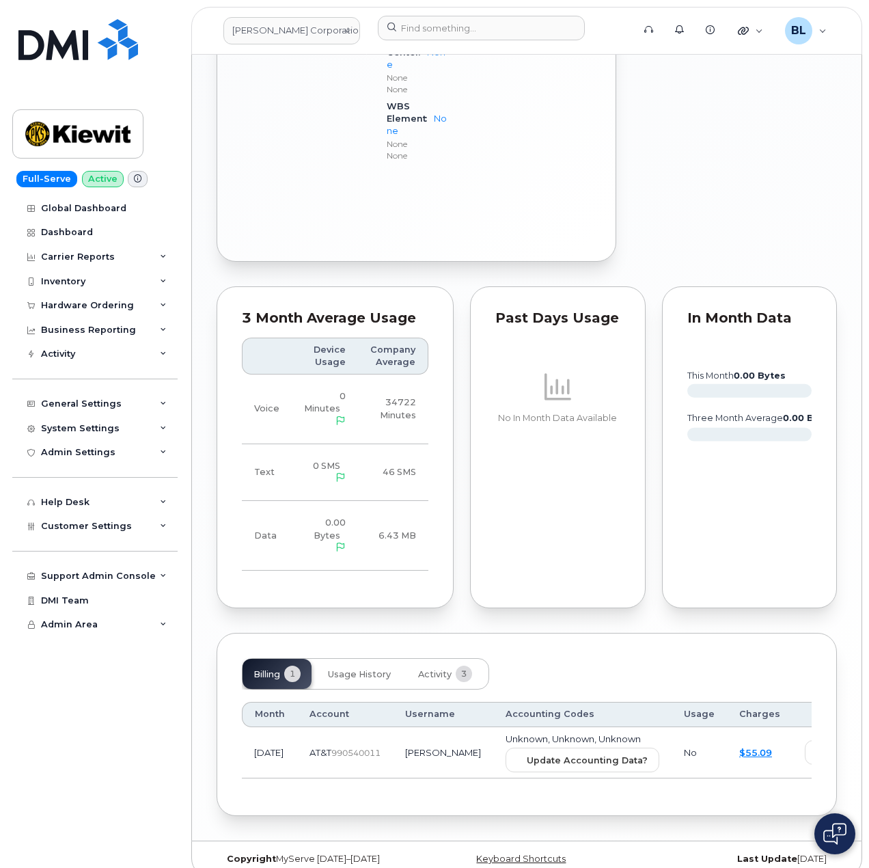
scroll to position [947, 0]
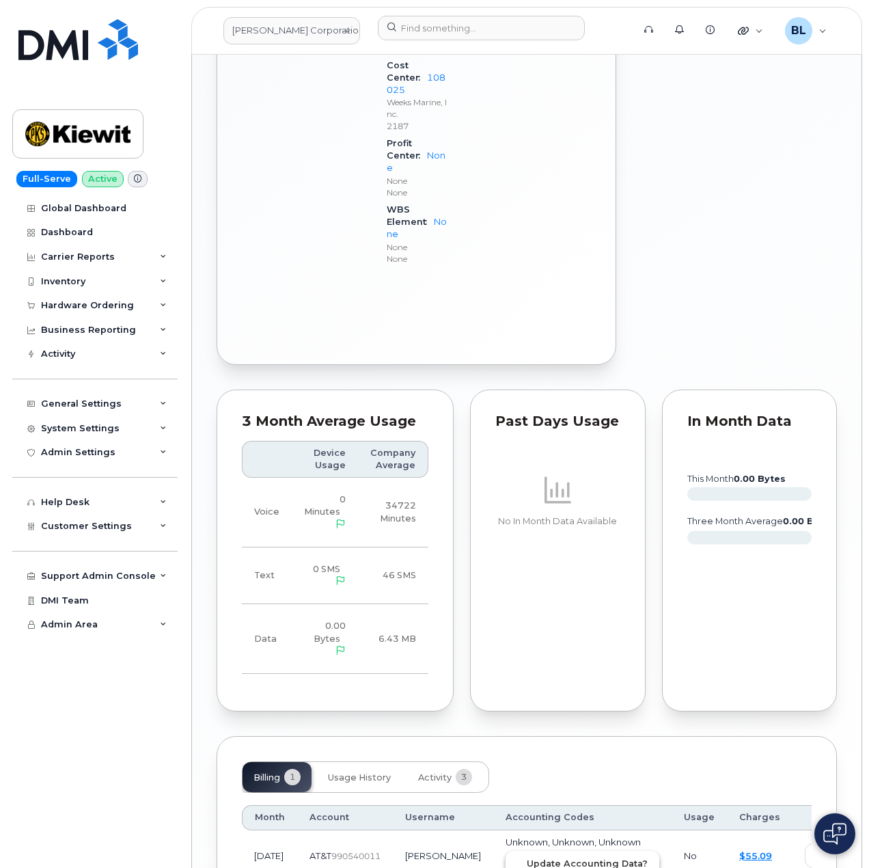
click at [540, 851] on button "Update Accounting Data?" at bounding box center [583, 863] width 154 height 25
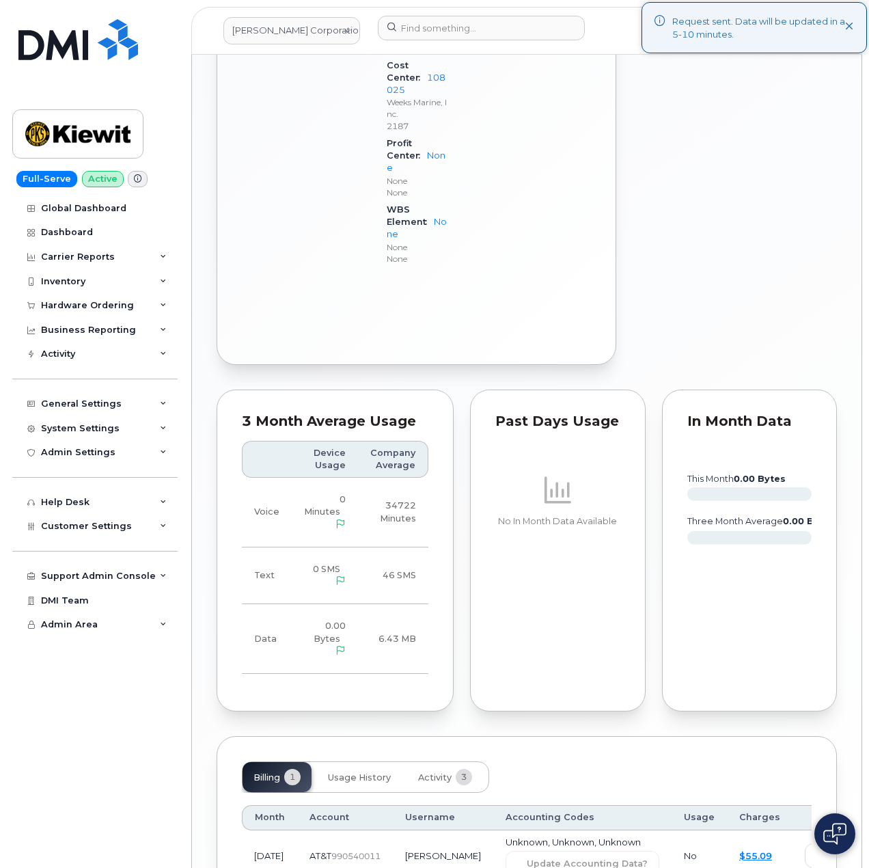
click at [437, 736] on div "Billing 1 Usage History Activity 3 Month Account Username Accounting Codes Usag…" at bounding box center [527, 827] width 621 height 183
click at [442, 762] on button "Activity 3" at bounding box center [445, 777] width 76 height 30
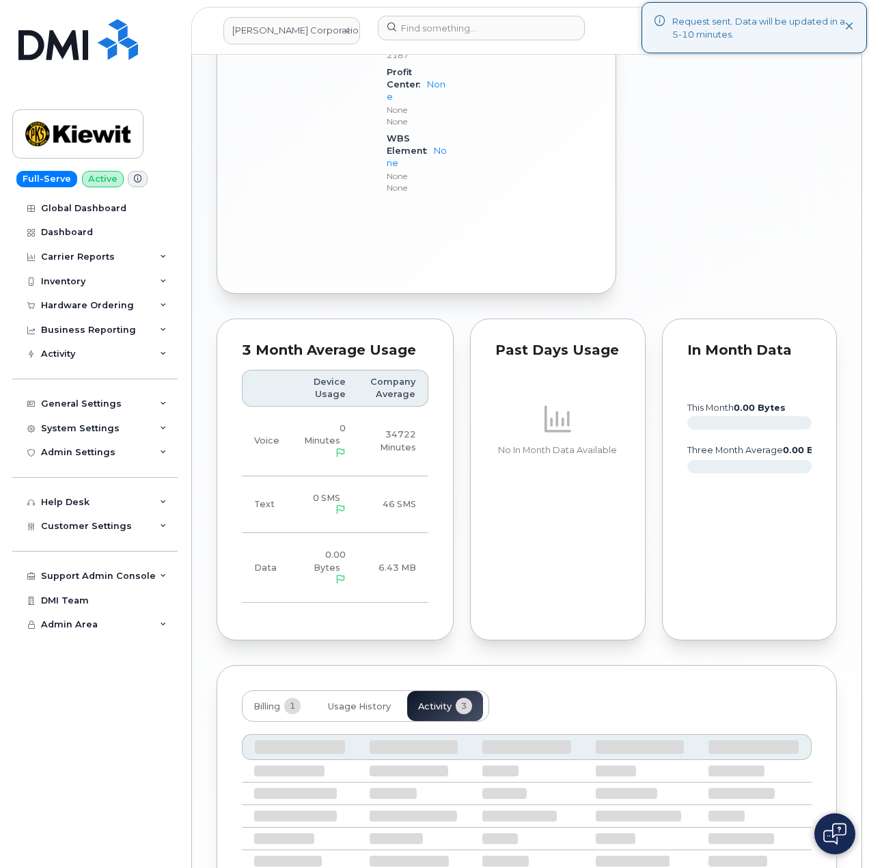
scroll to position [1051, 0]
